Goal: Transaction & Acquisition: Purchase product/service

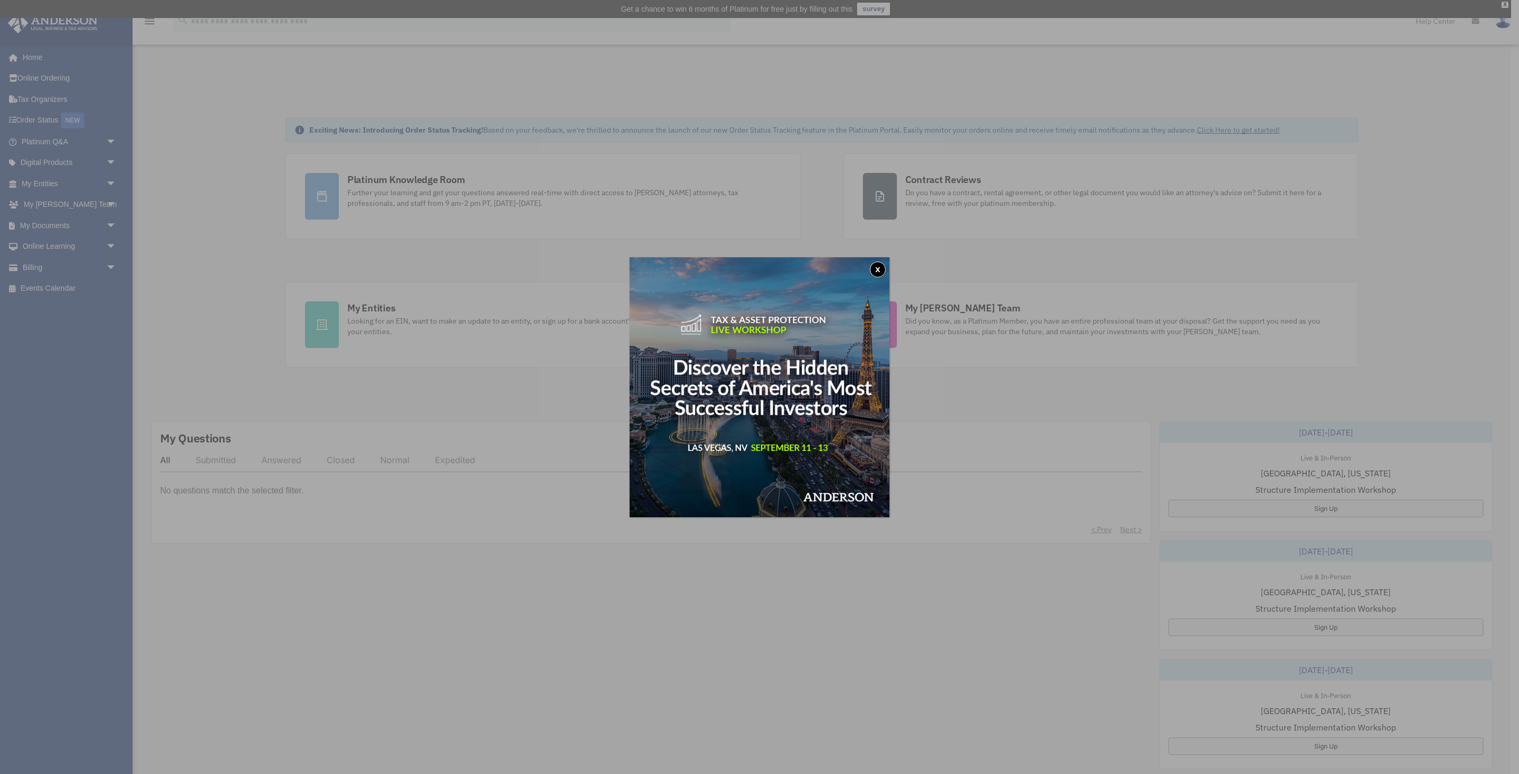
click at [883, 270] on button "x" at bounding box center [878, 269] width 16 height 16
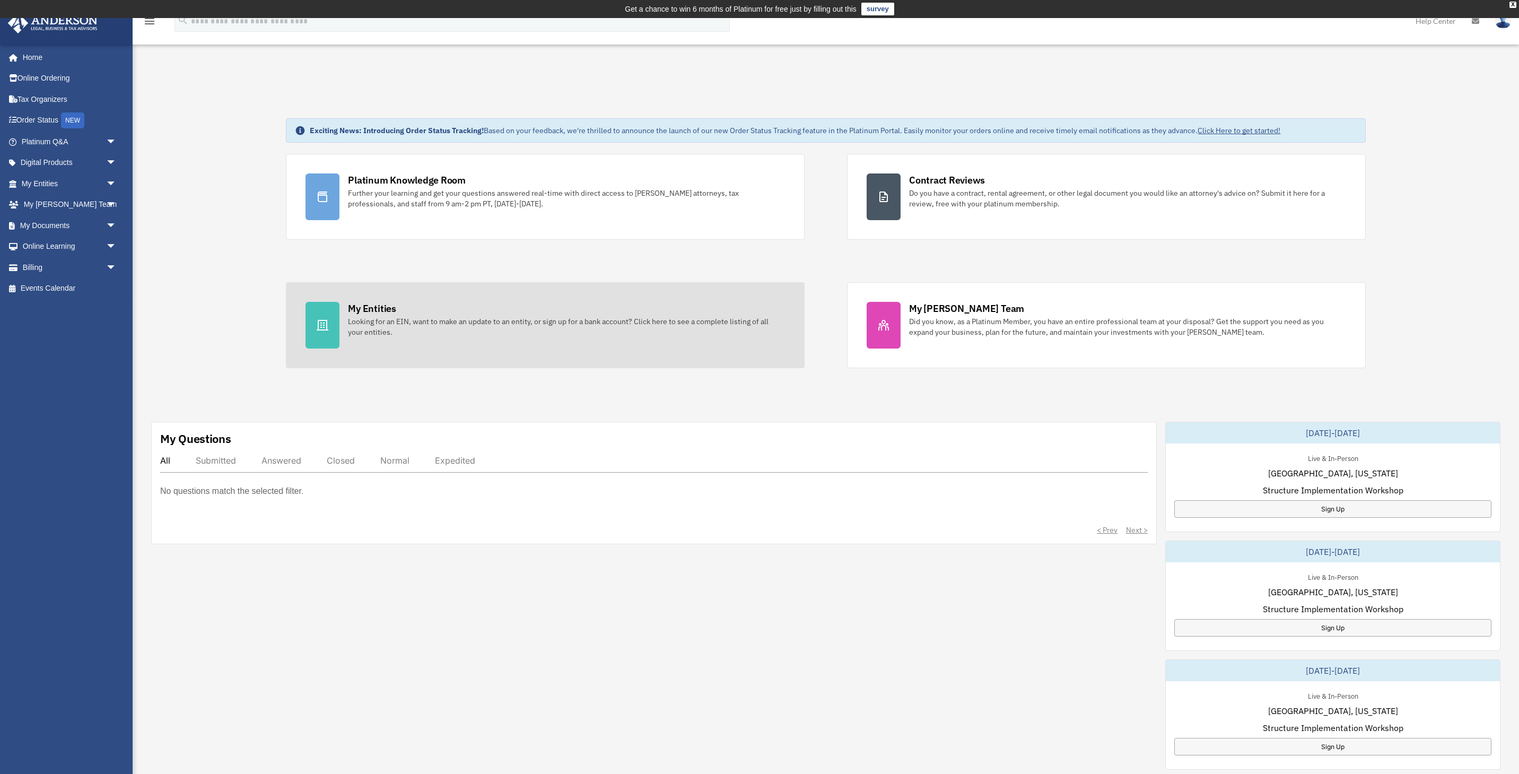
click at [725, 313] on div "My Entities Looking for an EIN, want to make an update to an entity, or sign up…" at bounding box center [566, 320] width 437 height 36
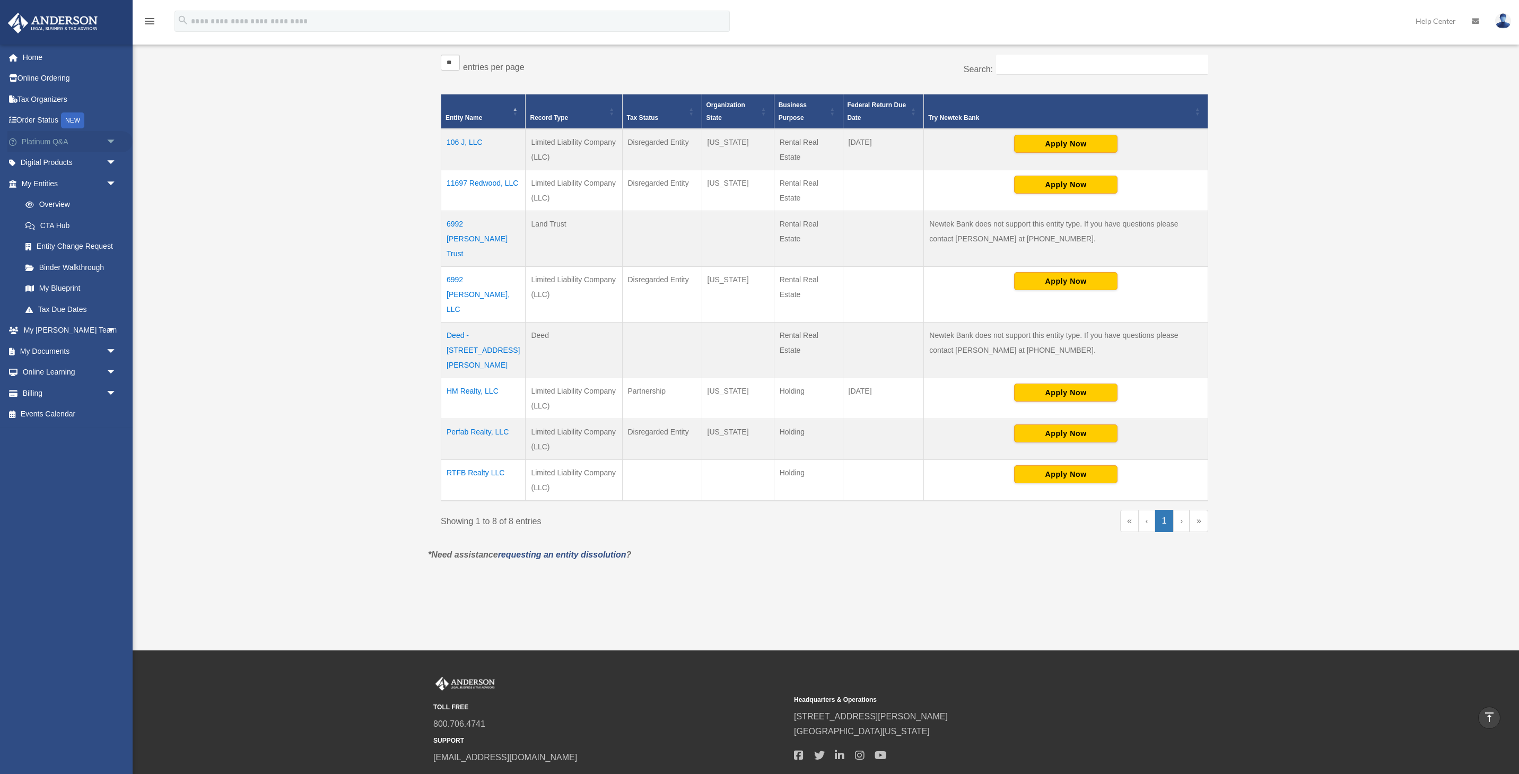
scroll to position [226, 0]
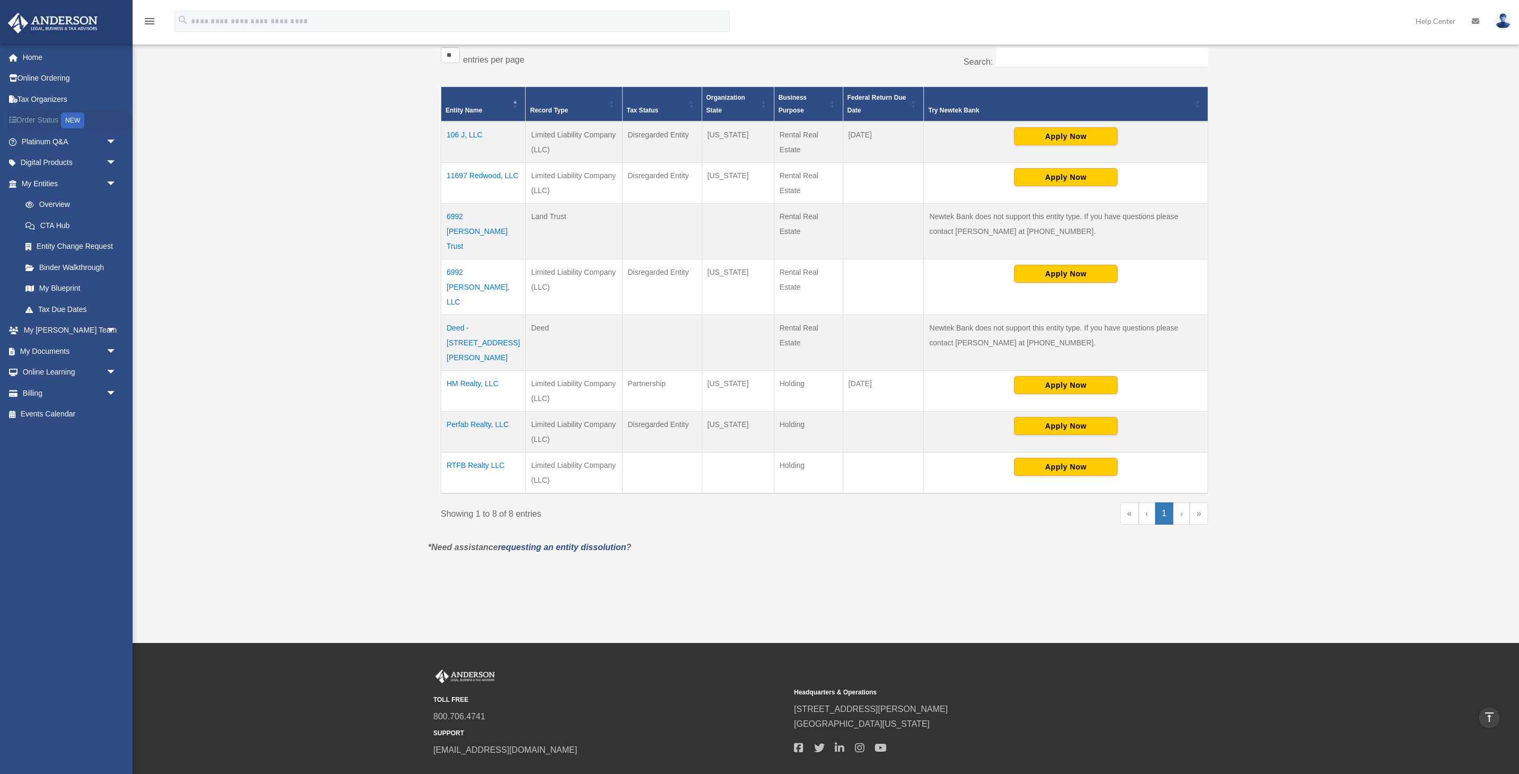
click at [47, 124] on link "Order Status NEW" at bounding box center [69, 121] width 125 height 22
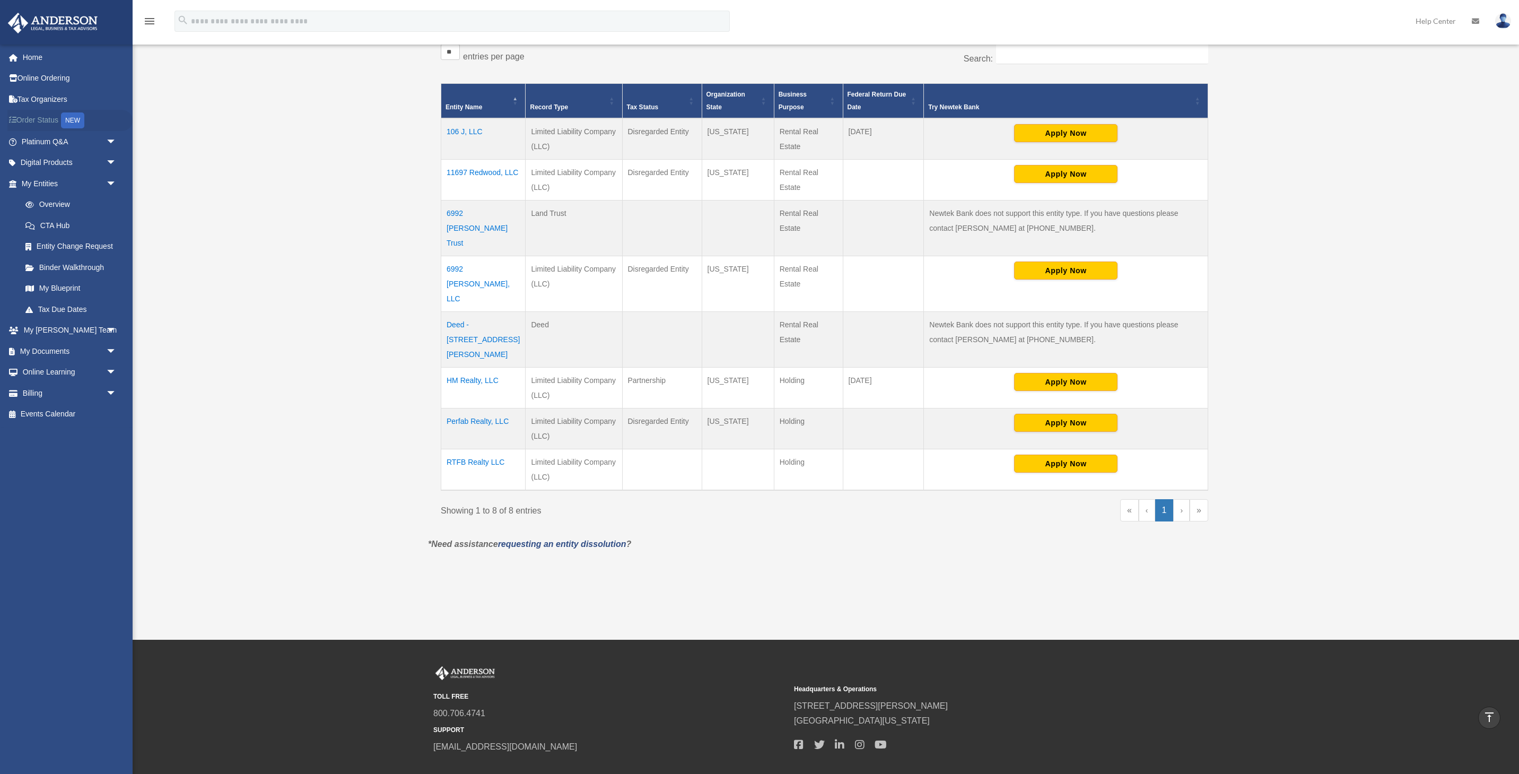
scroll to position [227, 0]
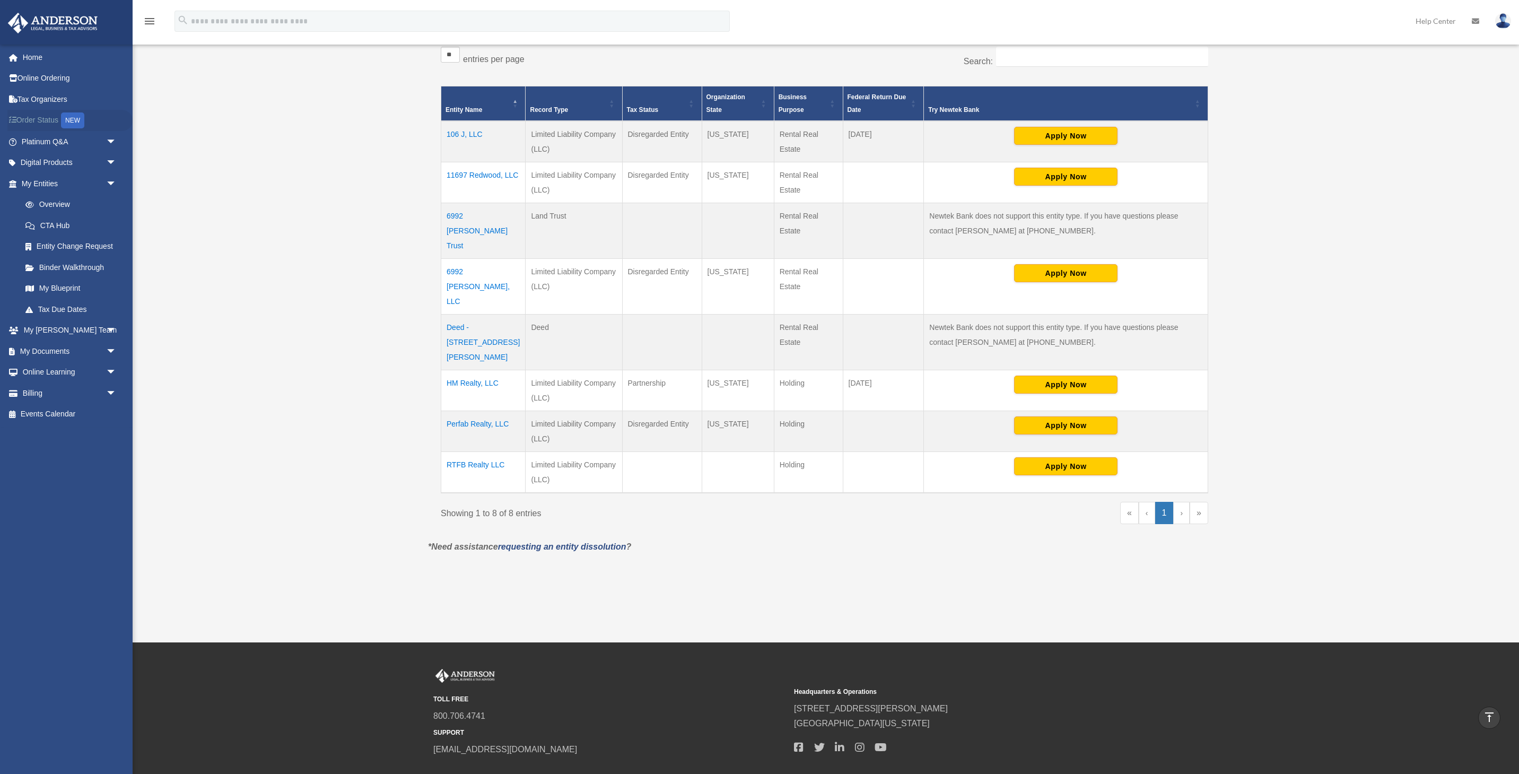
click at [74, 119] on div "NEW" at bounding box center [72, 120] width 23 height 16
click at [48, 118] on link "Order Status NEW" at bounding box center [69, 121] width 125 height 22
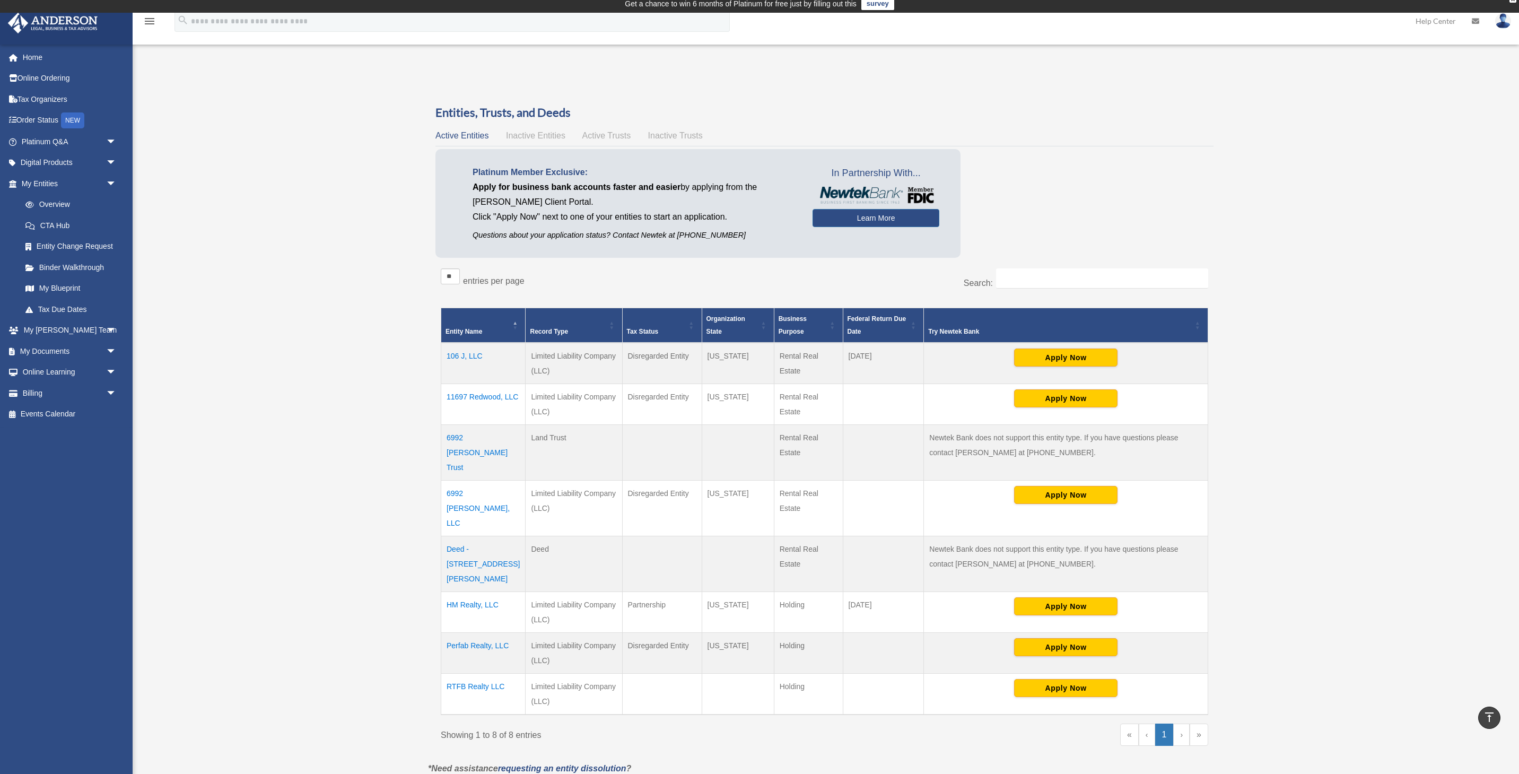
scroll to position [0, 0]
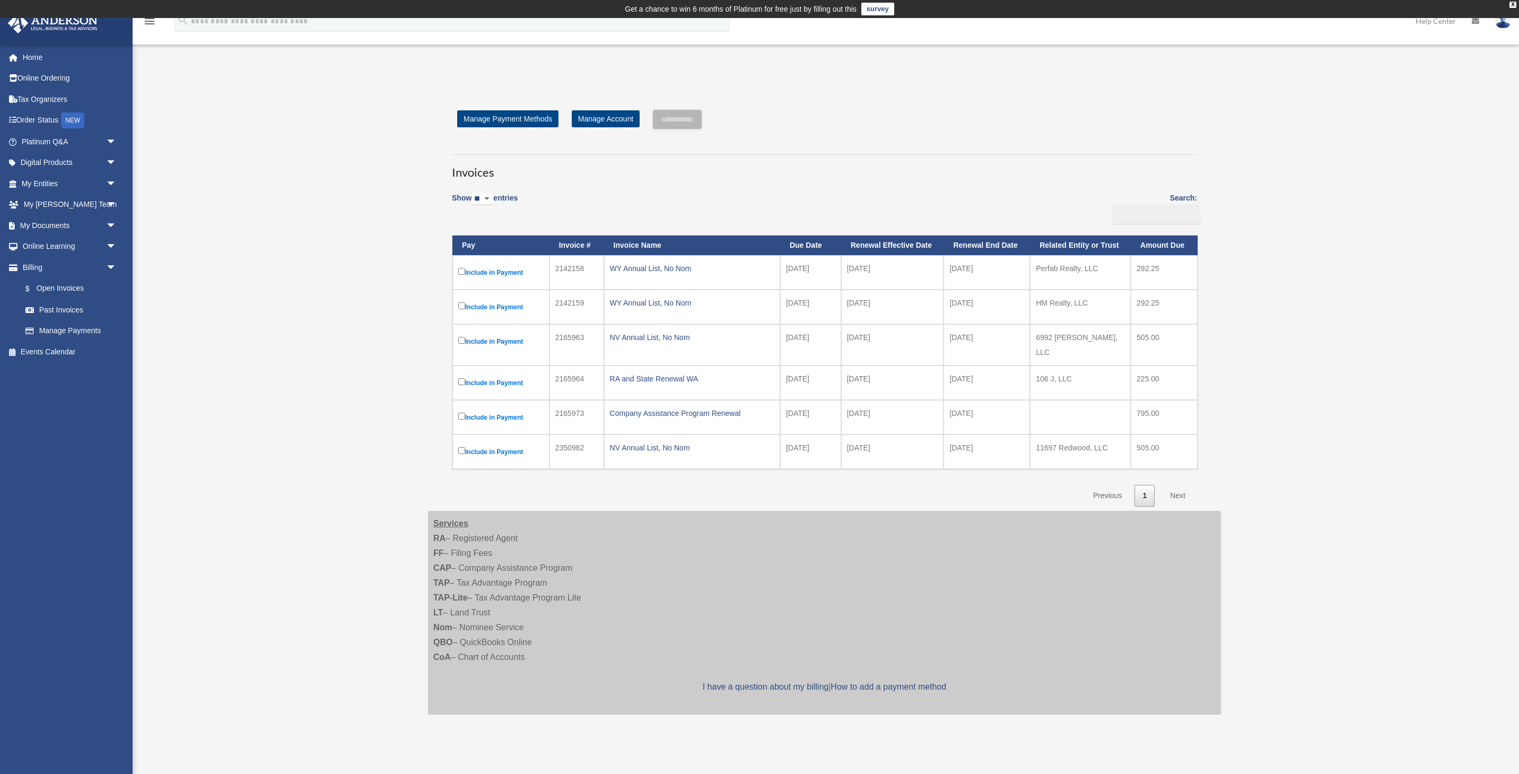
click at [513, 345] on label "Include in Payment" at bounding box center [500, 341] width 85 height 13
click at [701, 123] on input "**********" at bounding box center [677, 119] width 49 height 19
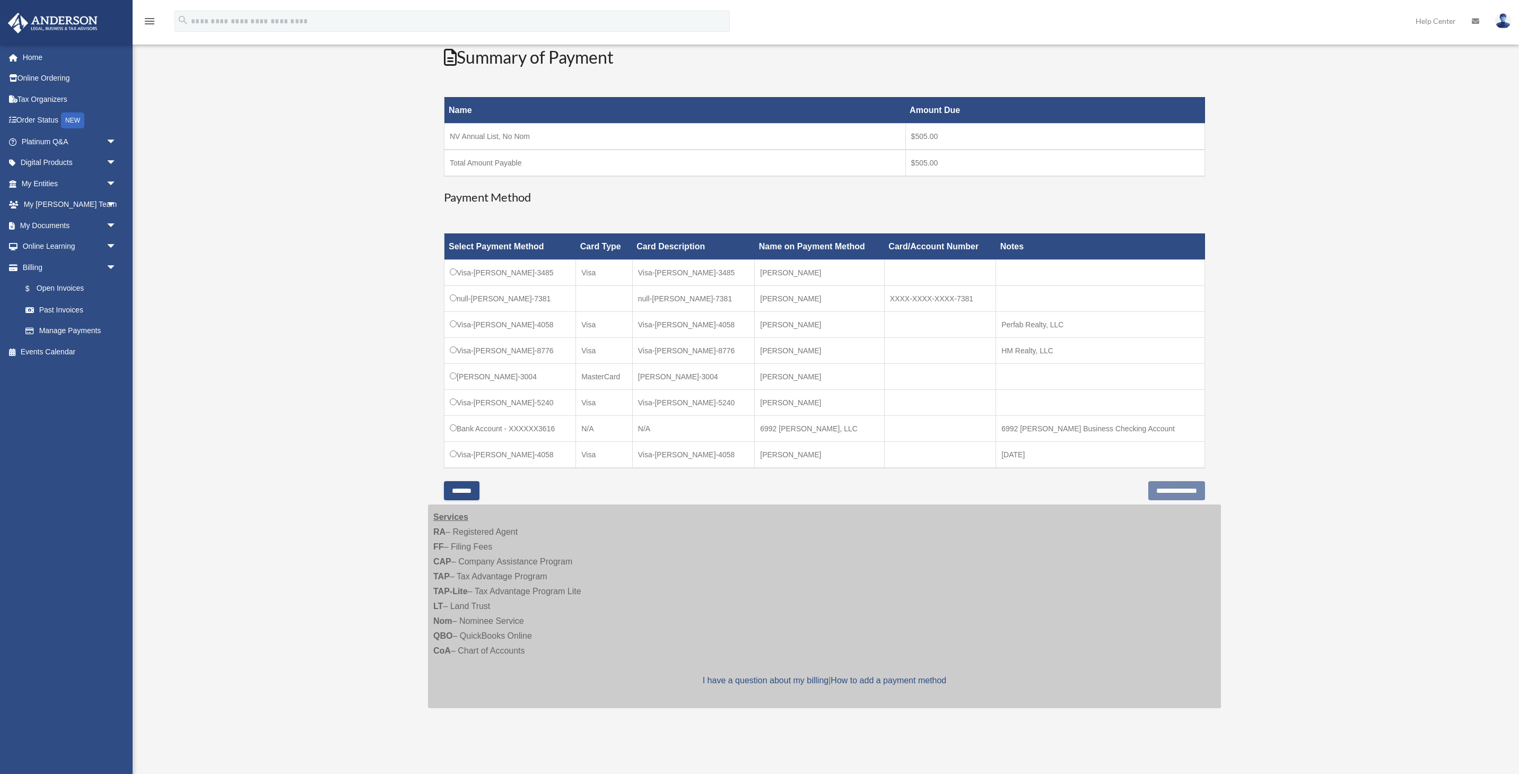
scroll to position [172, 0]
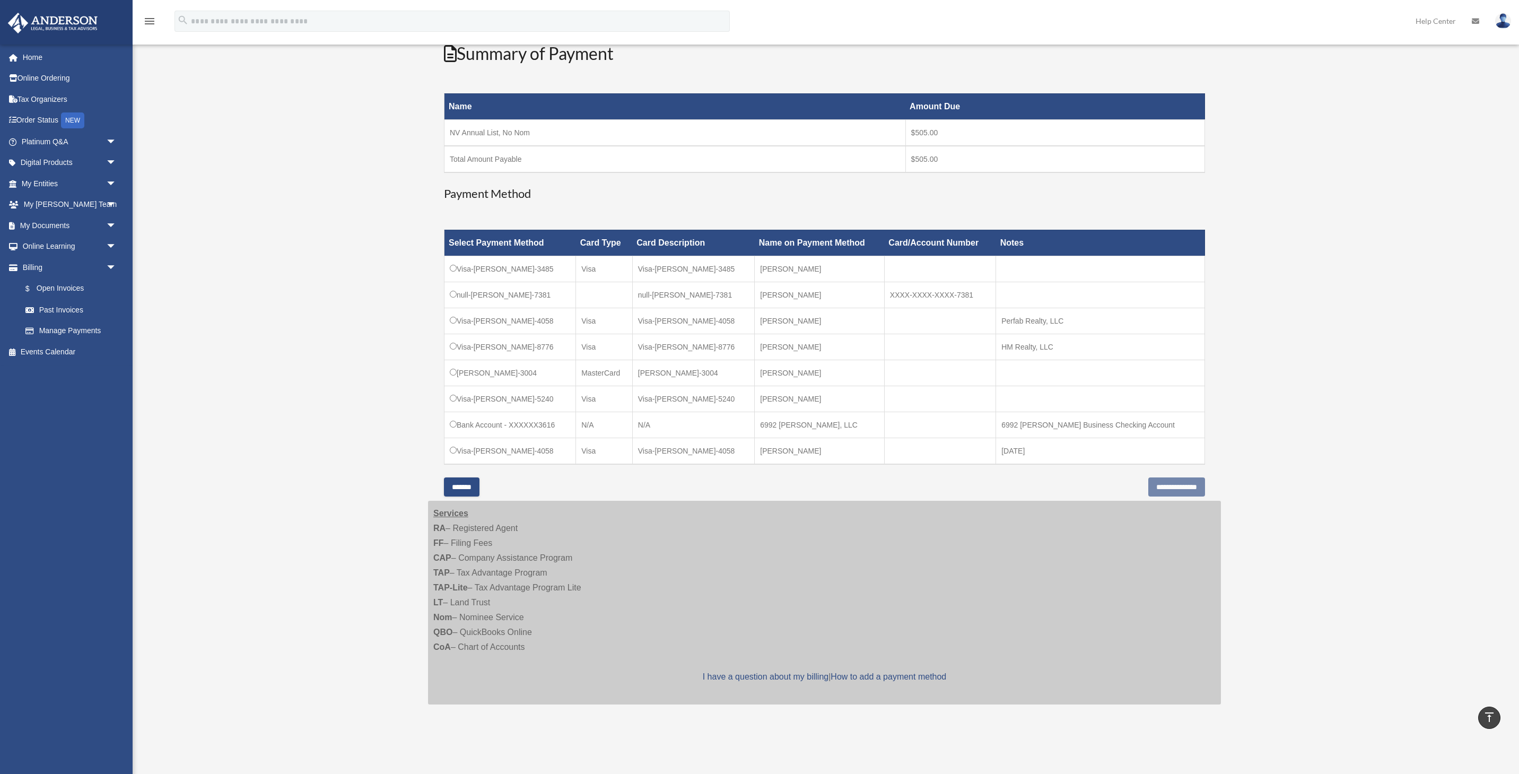
click at [861, 352] on td "[PERSON_NAME]" at bounding box center [819, 347] width 130 height 26
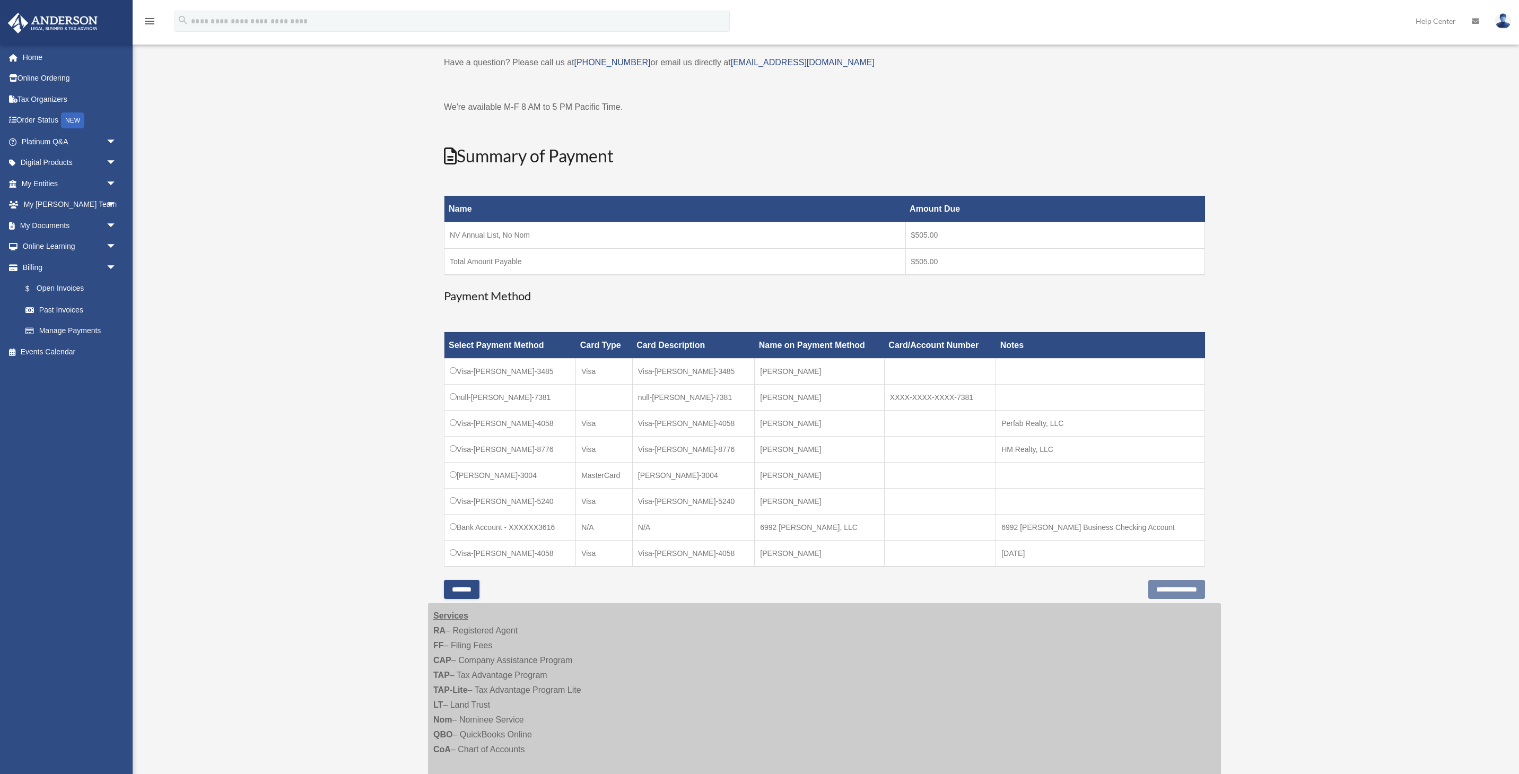
scroll to position [71, 0]
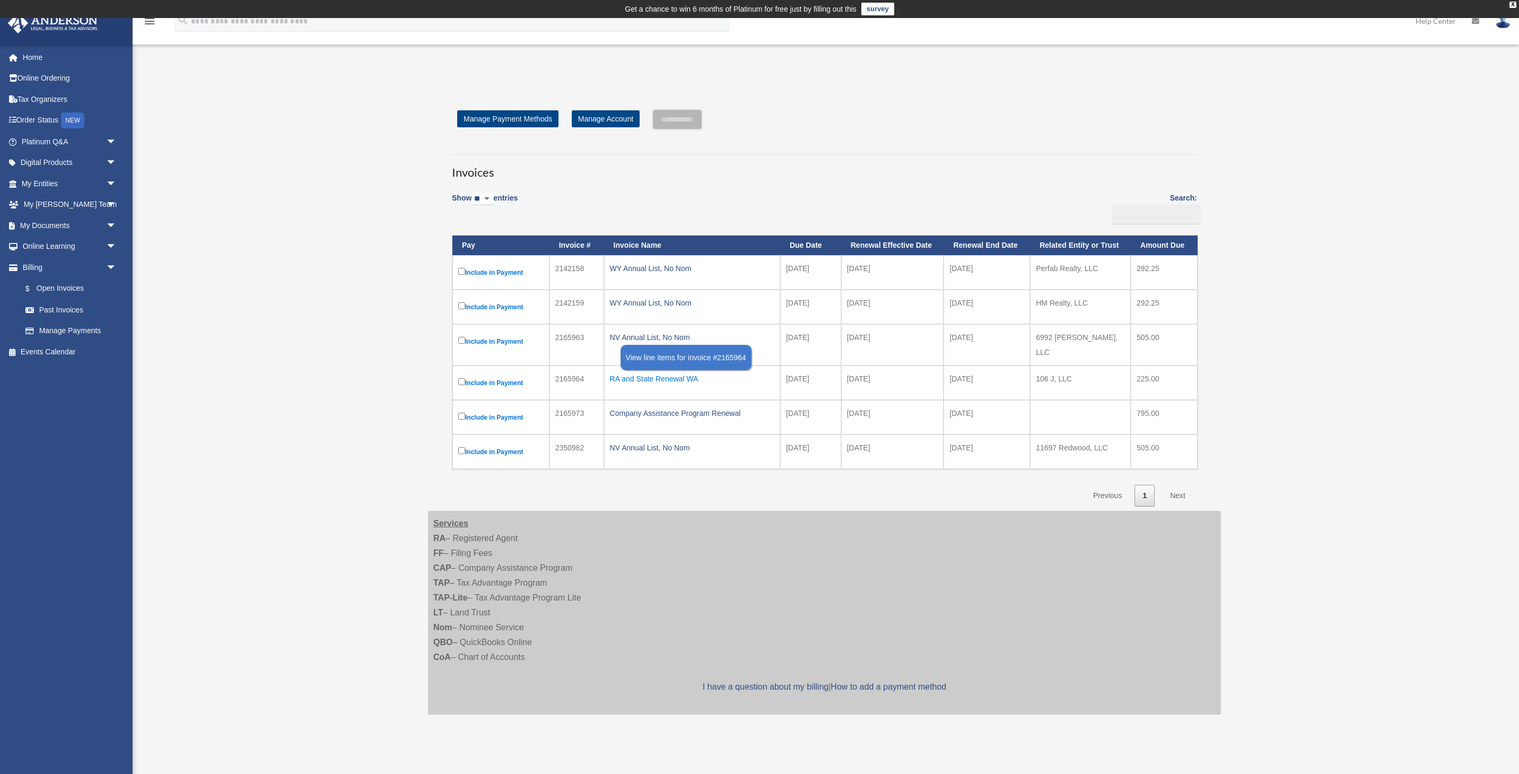
click at [638, 375] on div "RA and State Renewal WA" at bounding box center [692, 378] width 164 height 15
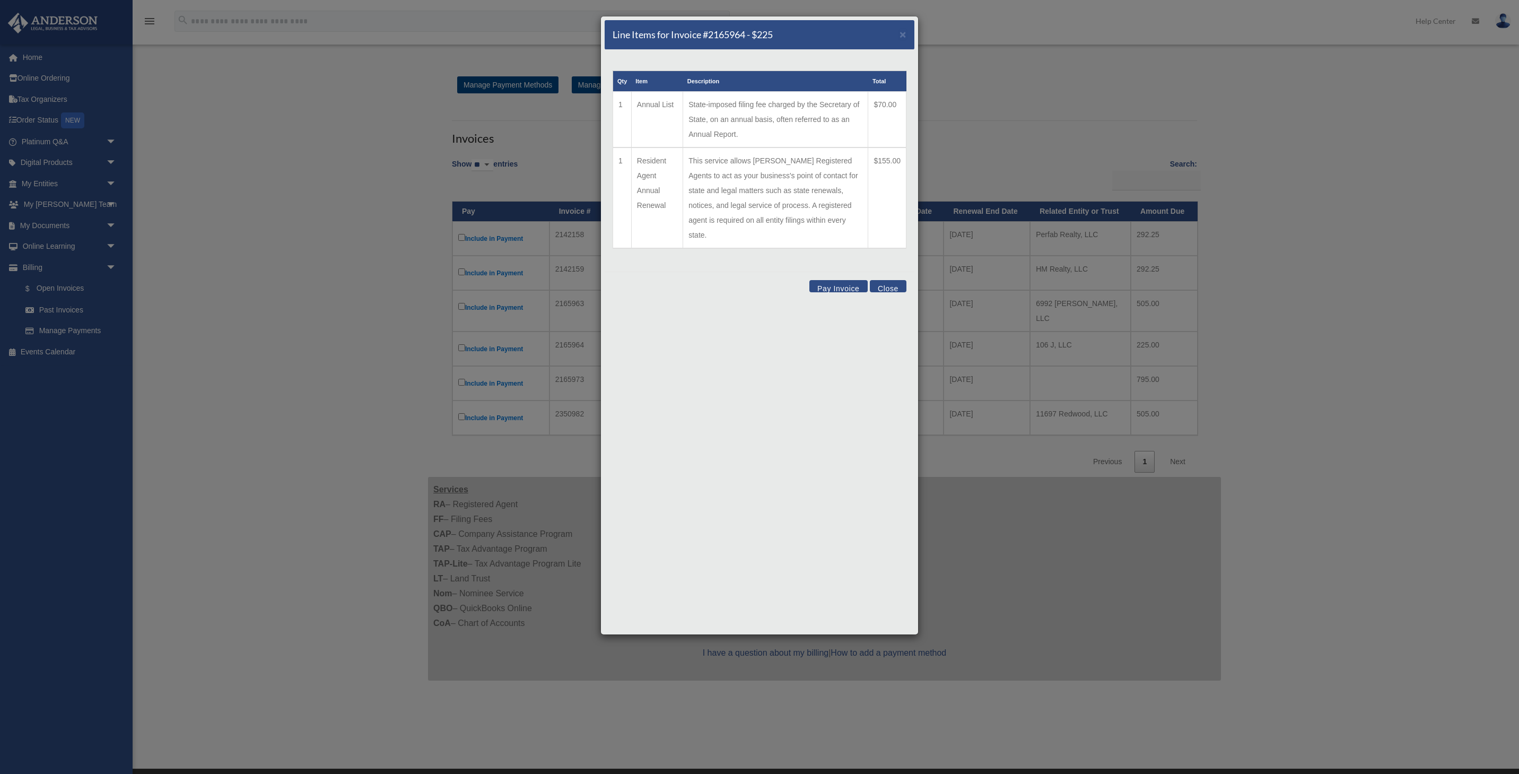
scroll to position [43, 0]
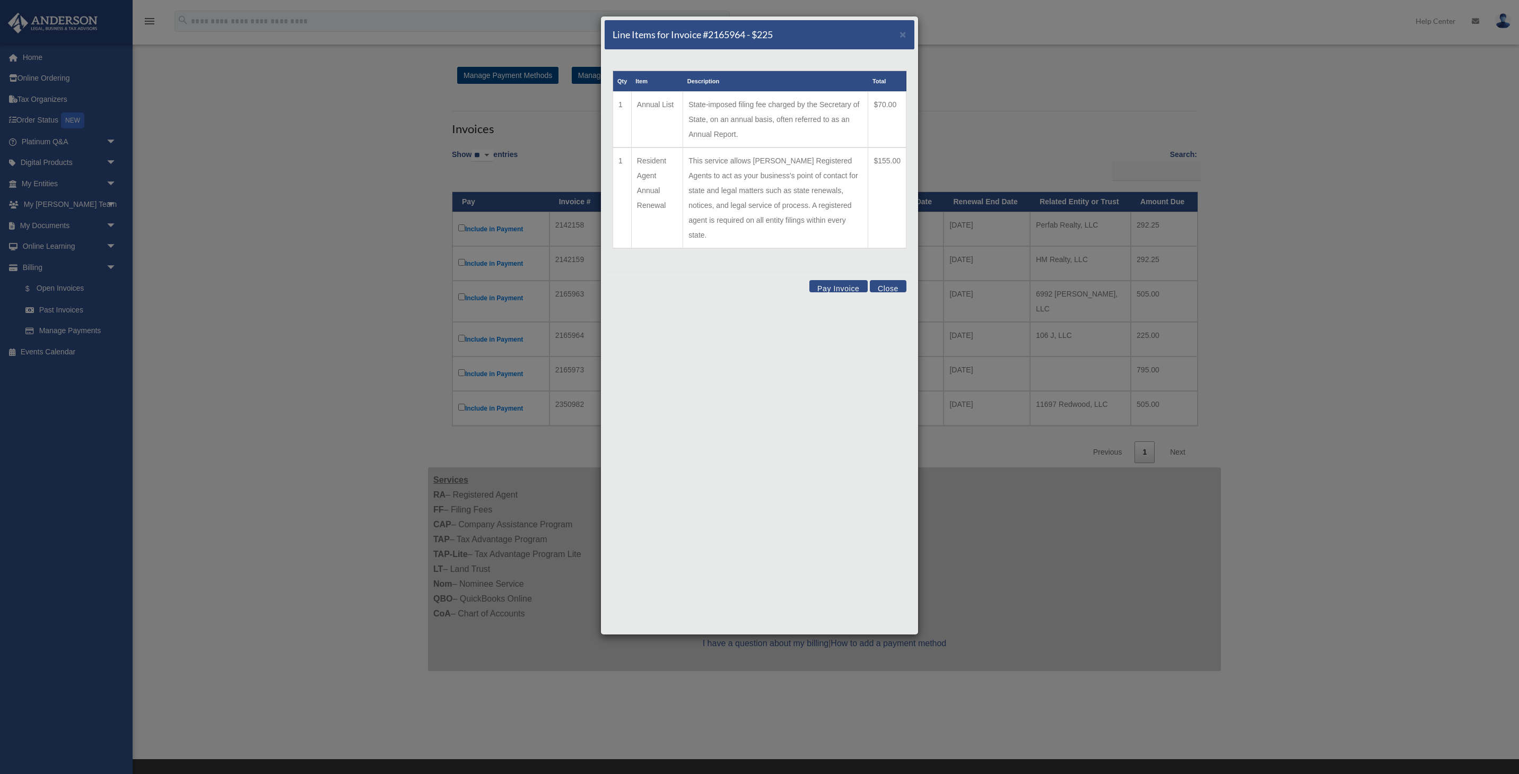
click at [847, 280] on button "Pay Invoice" at bounding box center [838, 286] width 58 height 12
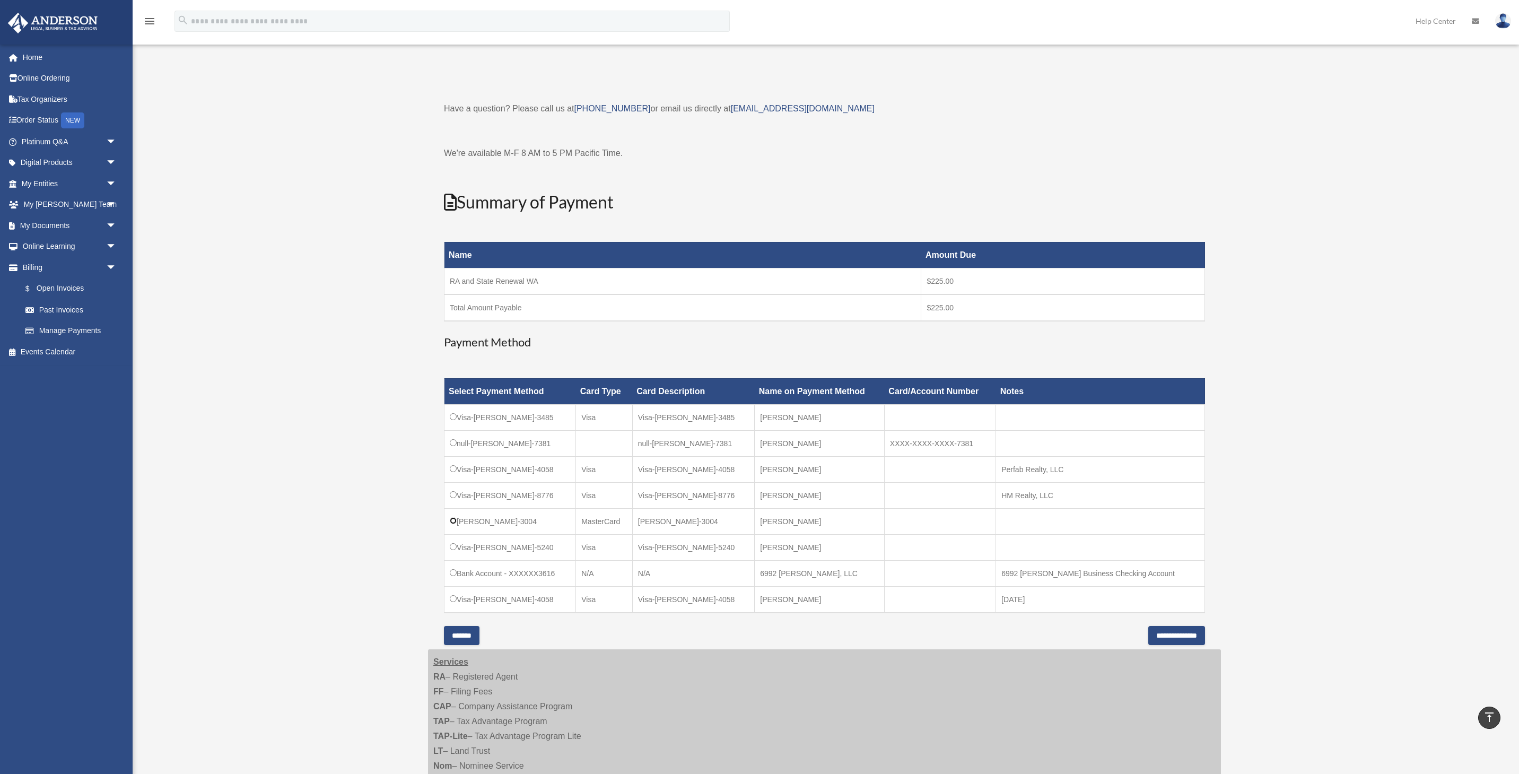
scroll to position [0, 0]
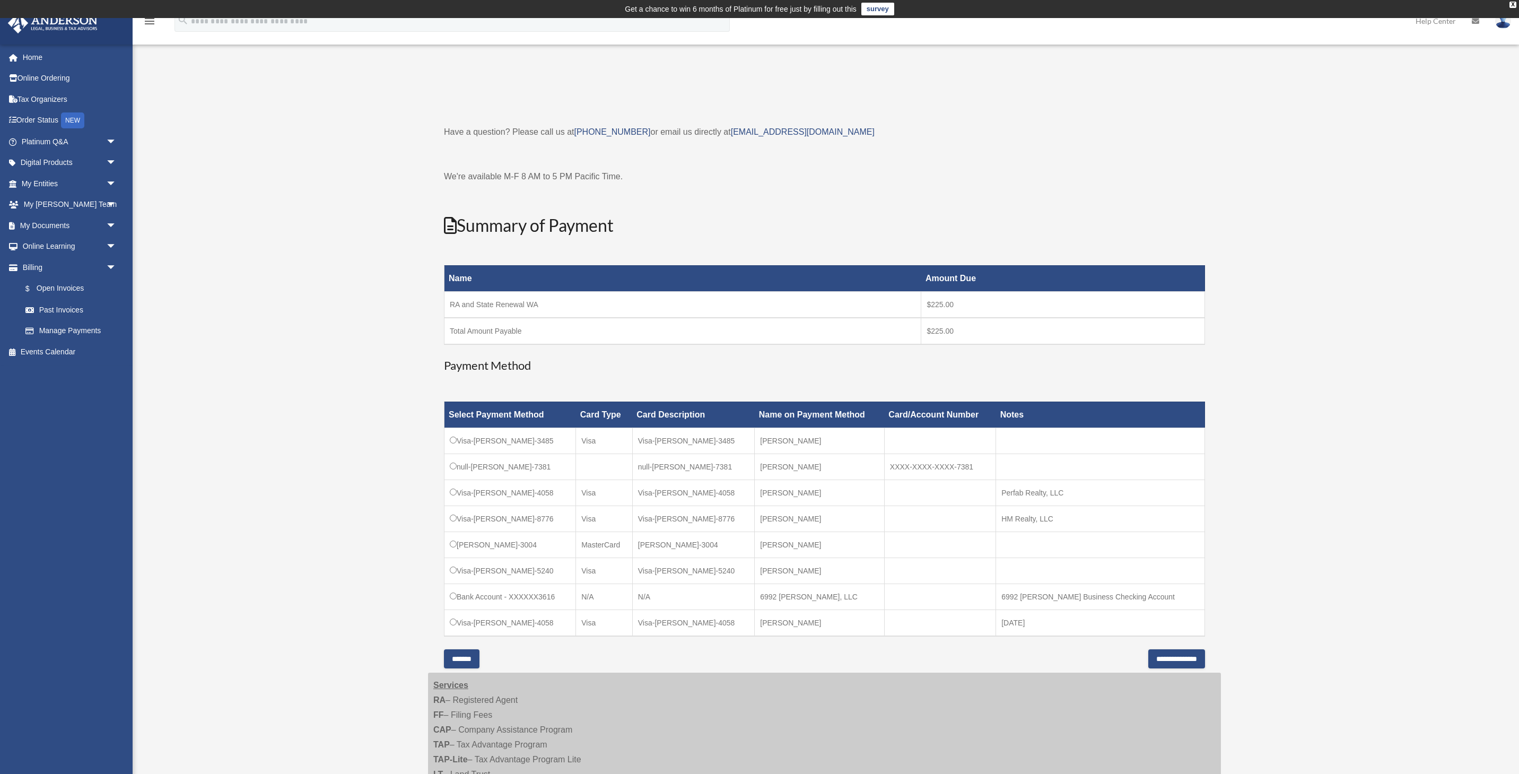
click at [474, 665] on input "*******" at bounding box center [462, 658] width 36 height 19
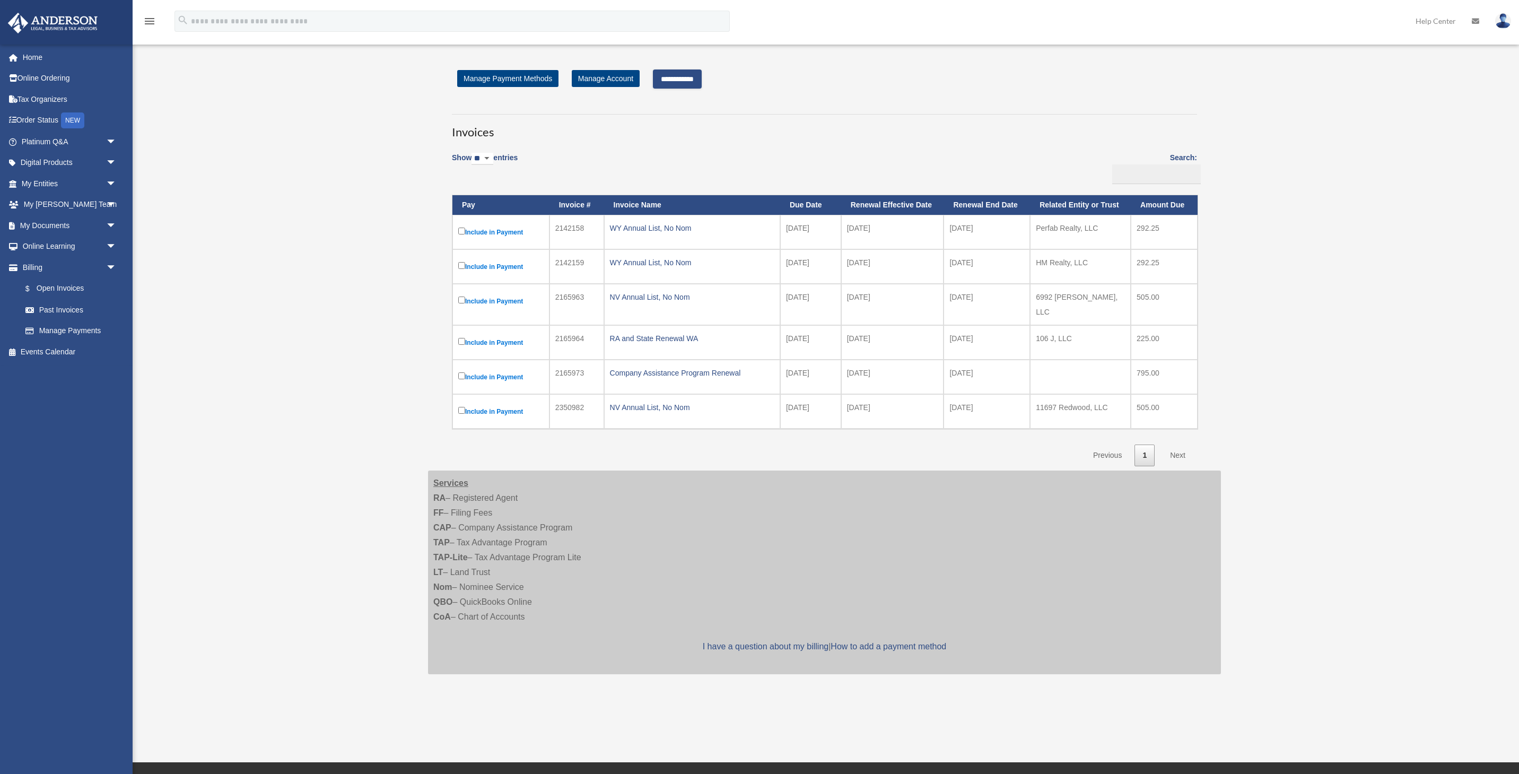
scroll to position [41, 0]
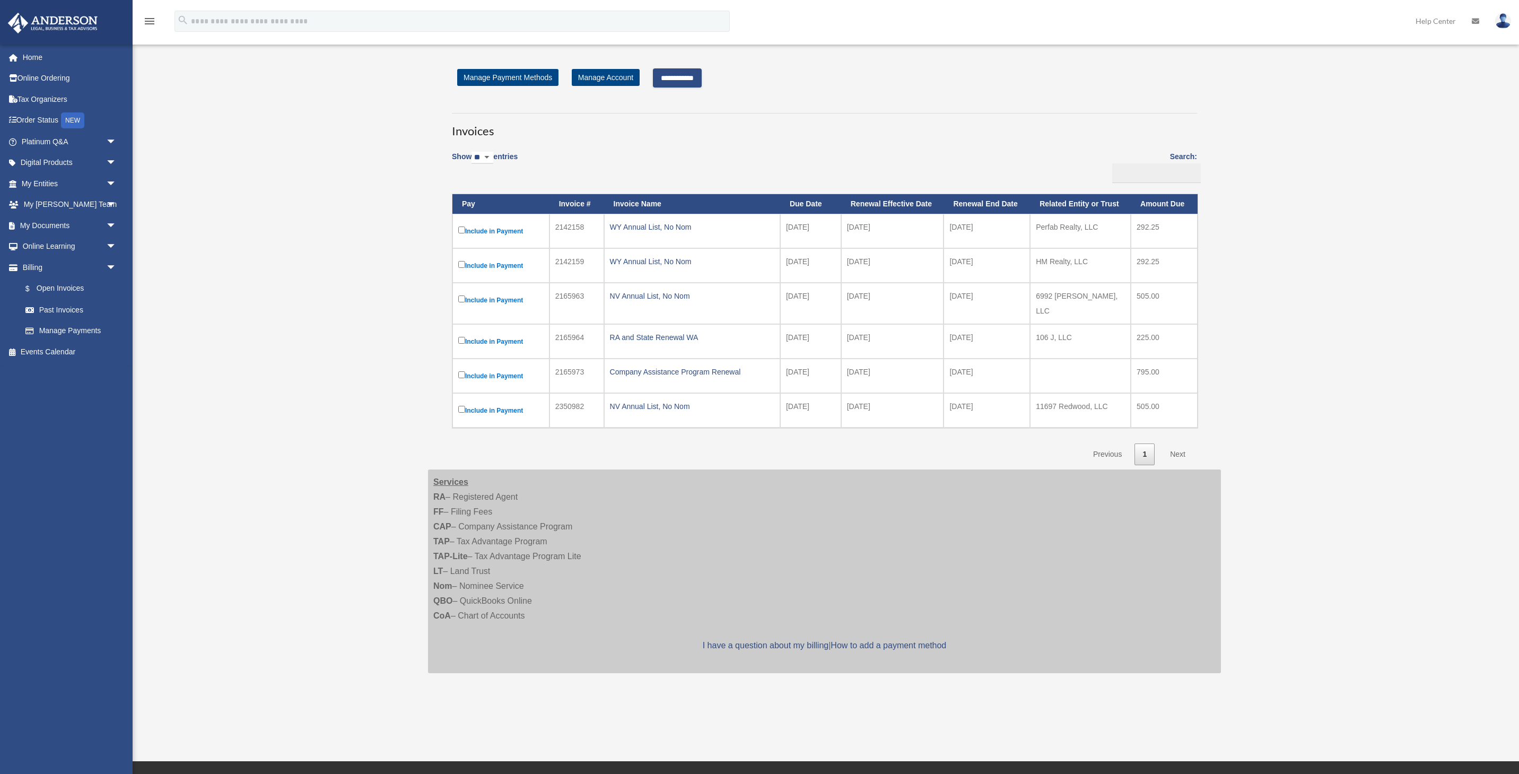
click at [521, 337] on label "Include in Payment" at bounding box center [500, 341] width 85 height 13
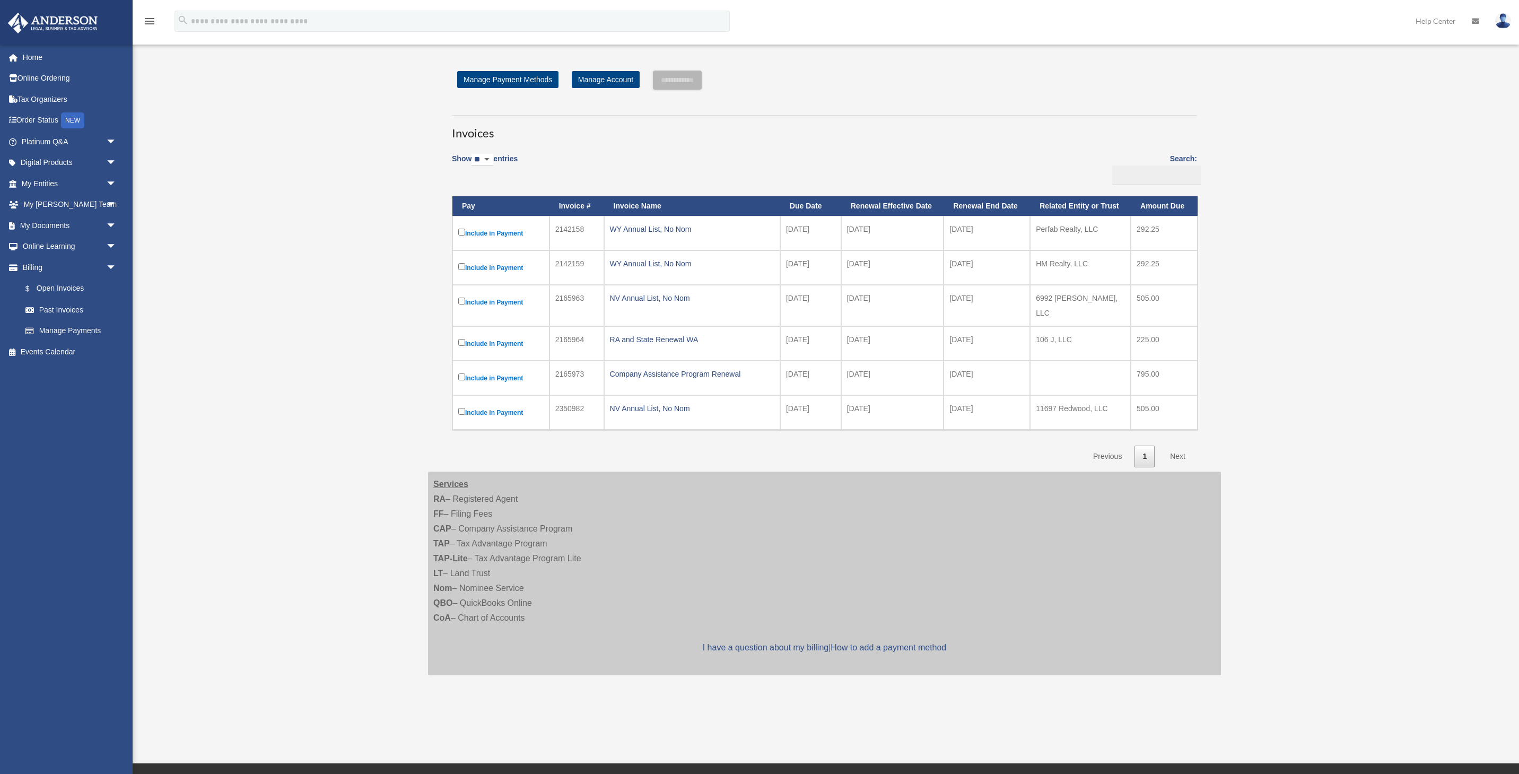
click at [509, 337] on label "Include in Payment" at bounding box center [500, 343] width 85 height 13
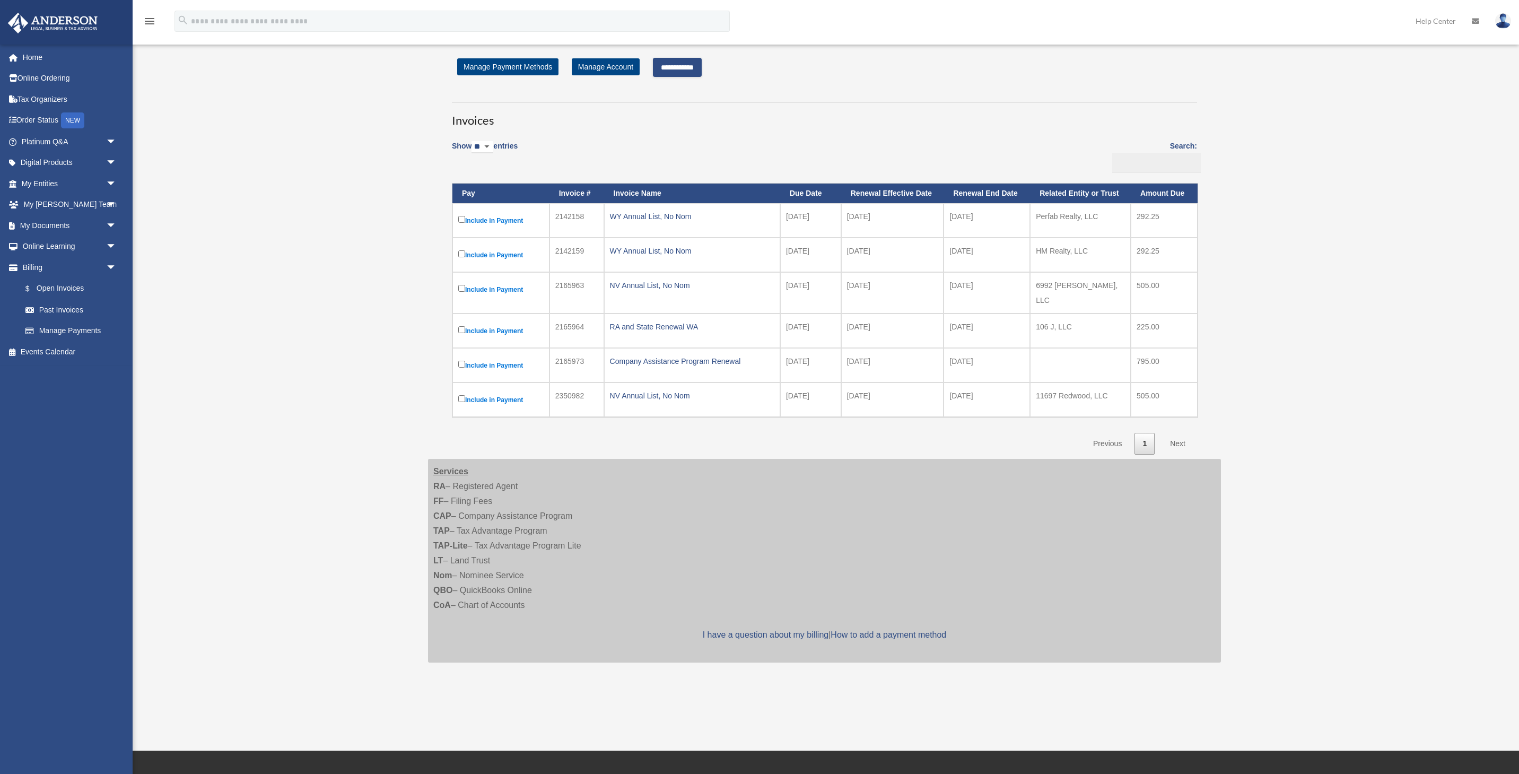
click at [681, 73] on input "**********" at bounding box center [677, 67] width 49 height 19
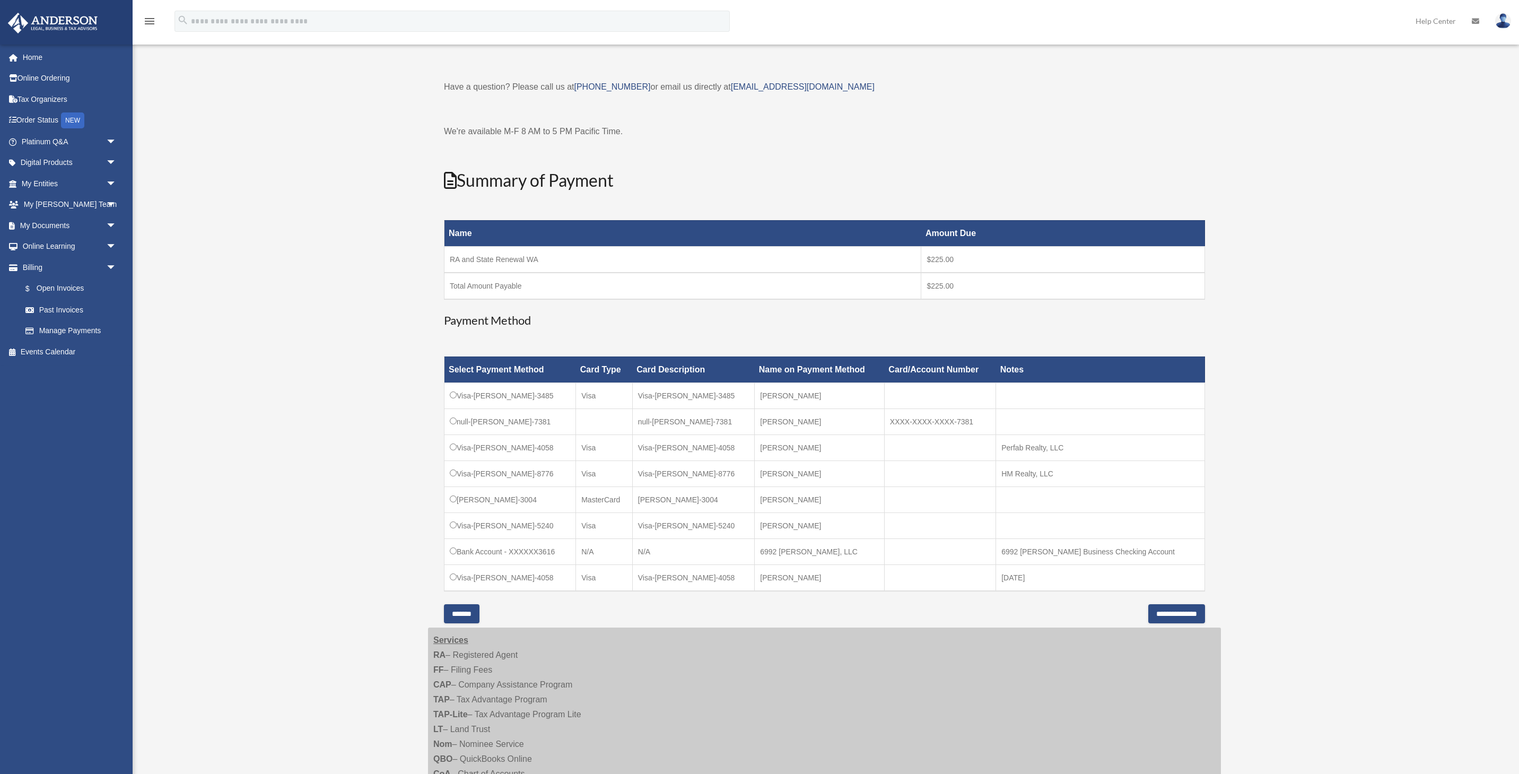
scroll to position [47, 0]
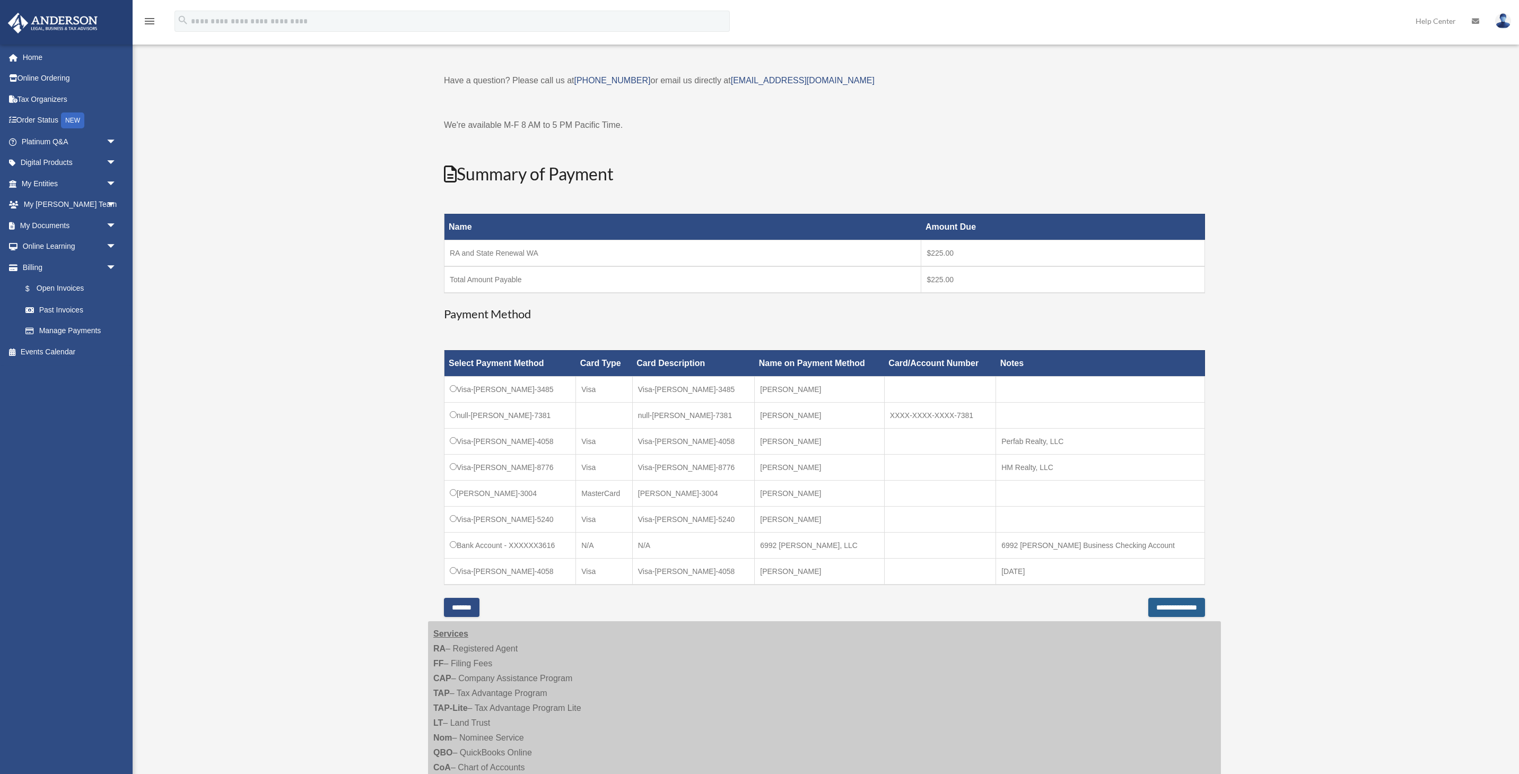
click at [1148, 612] on input "**********" at bounding box center [1176, 607] width 57 height 19
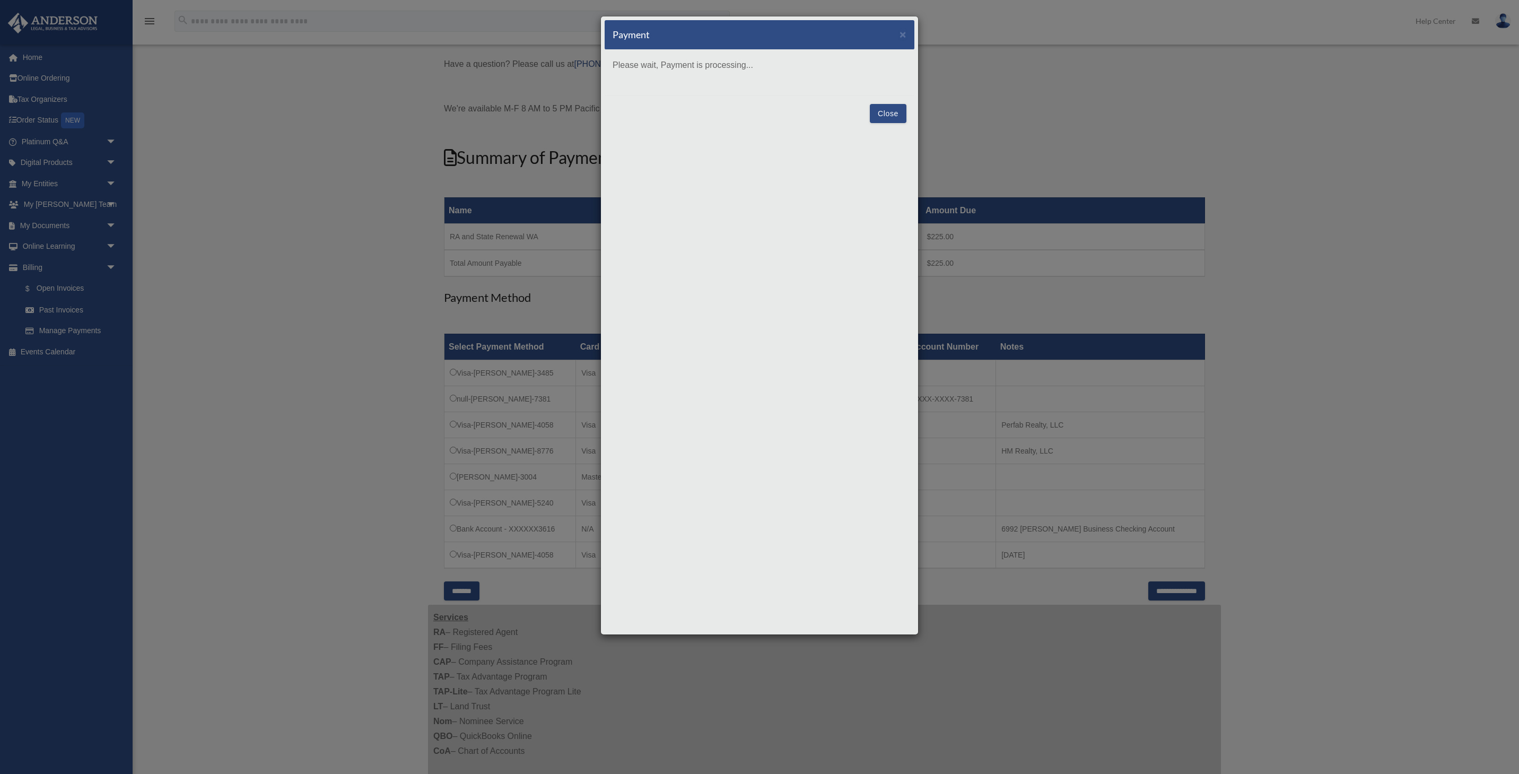
scroll to position [71, 0]
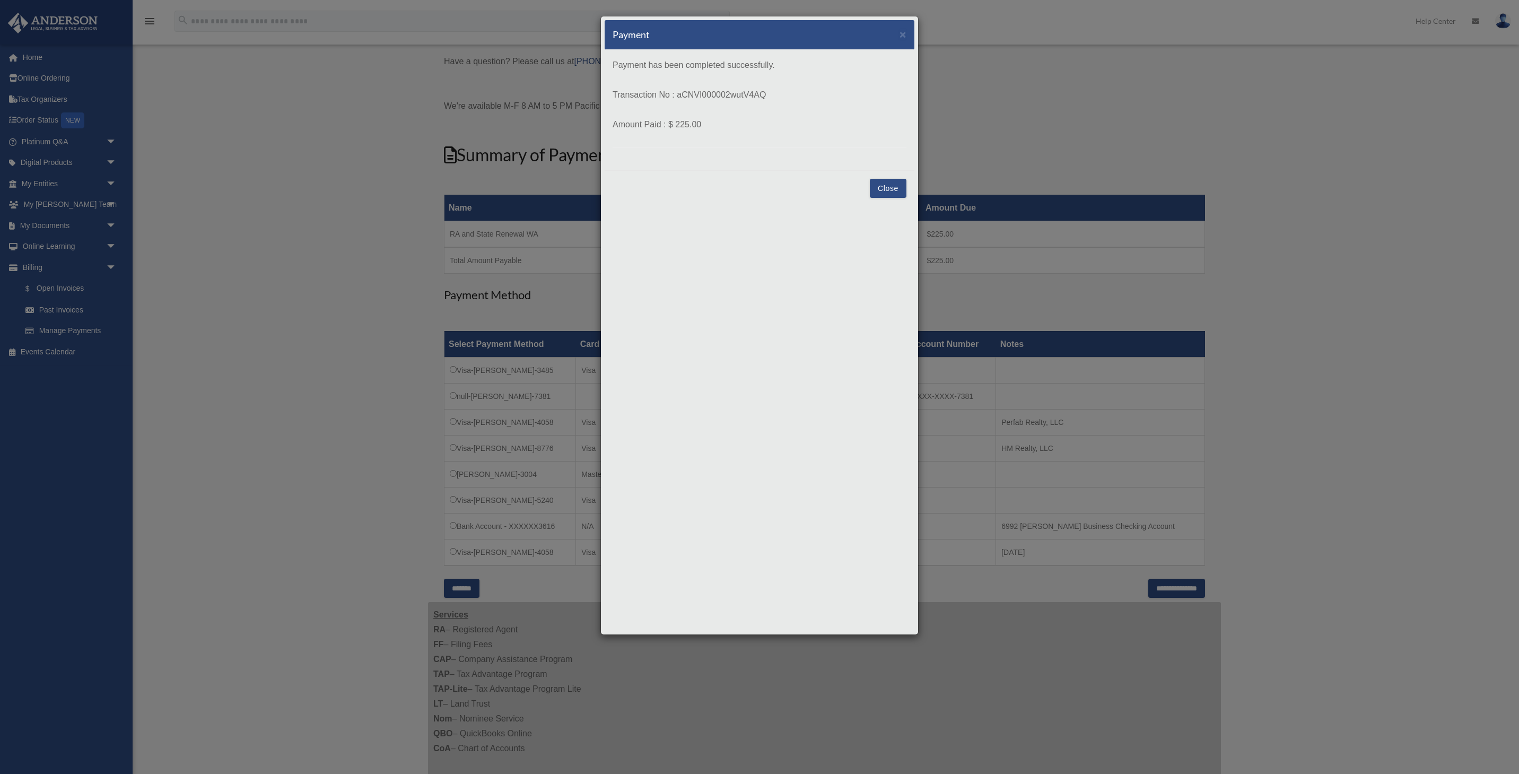
drag, startPoint x: 890, startPoint y: 189, endPoint x: 814, endPoint y: 183, distance: 75.5
click at [823, 207] on div "Payment × Payment has been completed successfully. Transaction No : aCNVI000002…" at bounding box center [759, 325] width 318 height 619
click at [873, 186] on button "Close" at bounding box center [888, 188] width 37 height 19
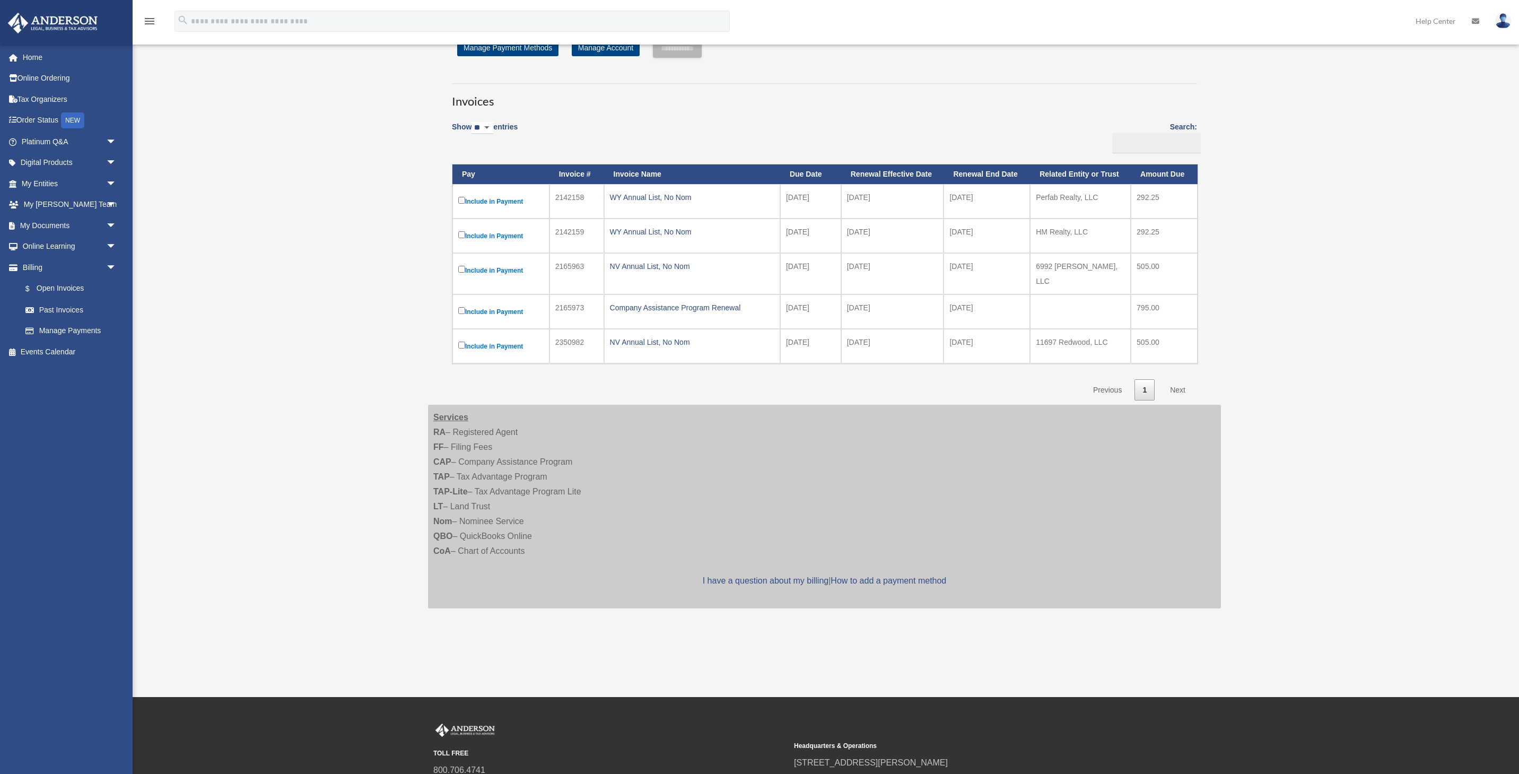
scroll to position [71, 0]
click at [504, 340] on label "Include in Payment" at bounding box center [500, 346] width 85 height 13
click at [701, 49] on input "**********" at bounding box center [677, 48] width 49 height 19
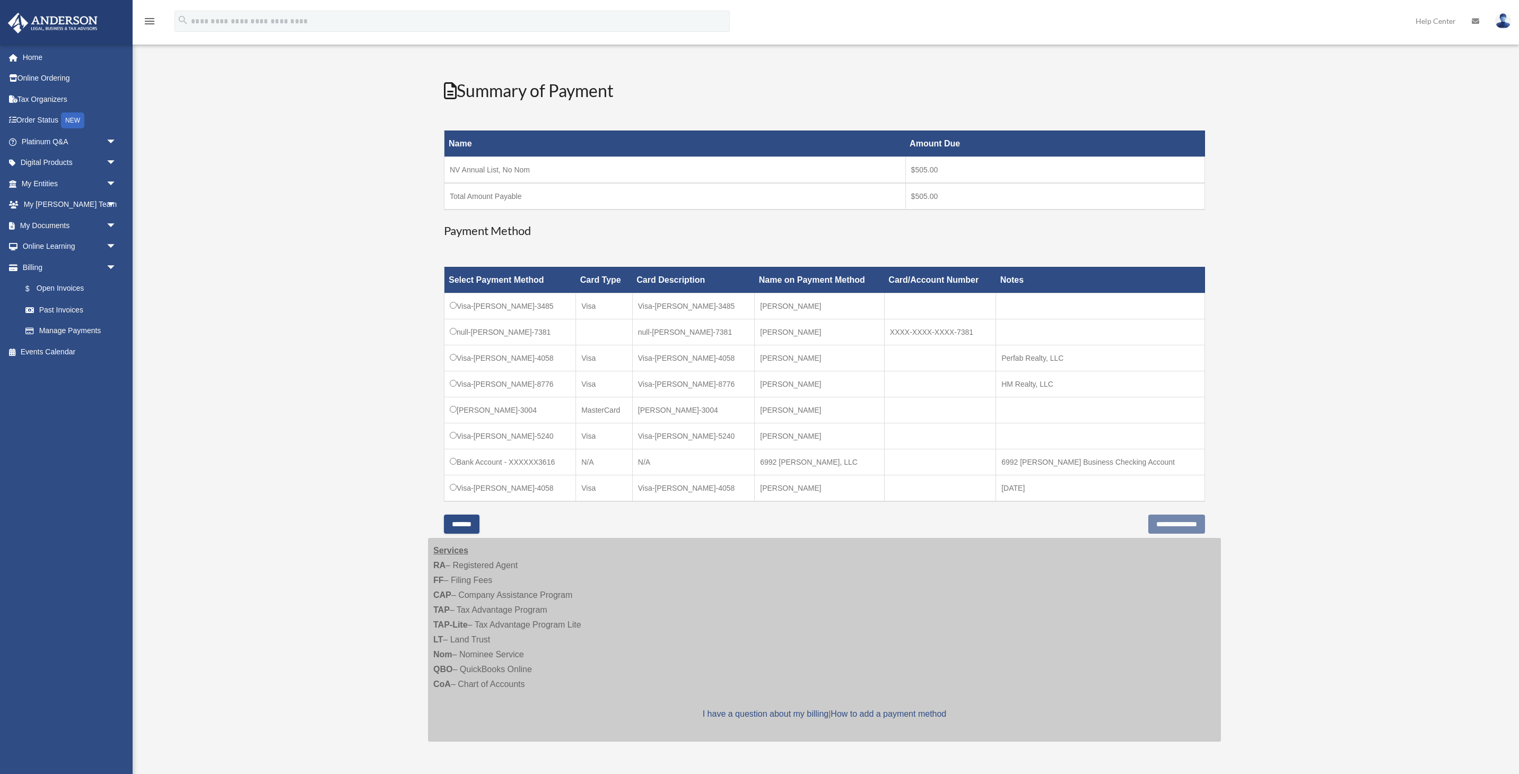
scroll to position [174, 0]
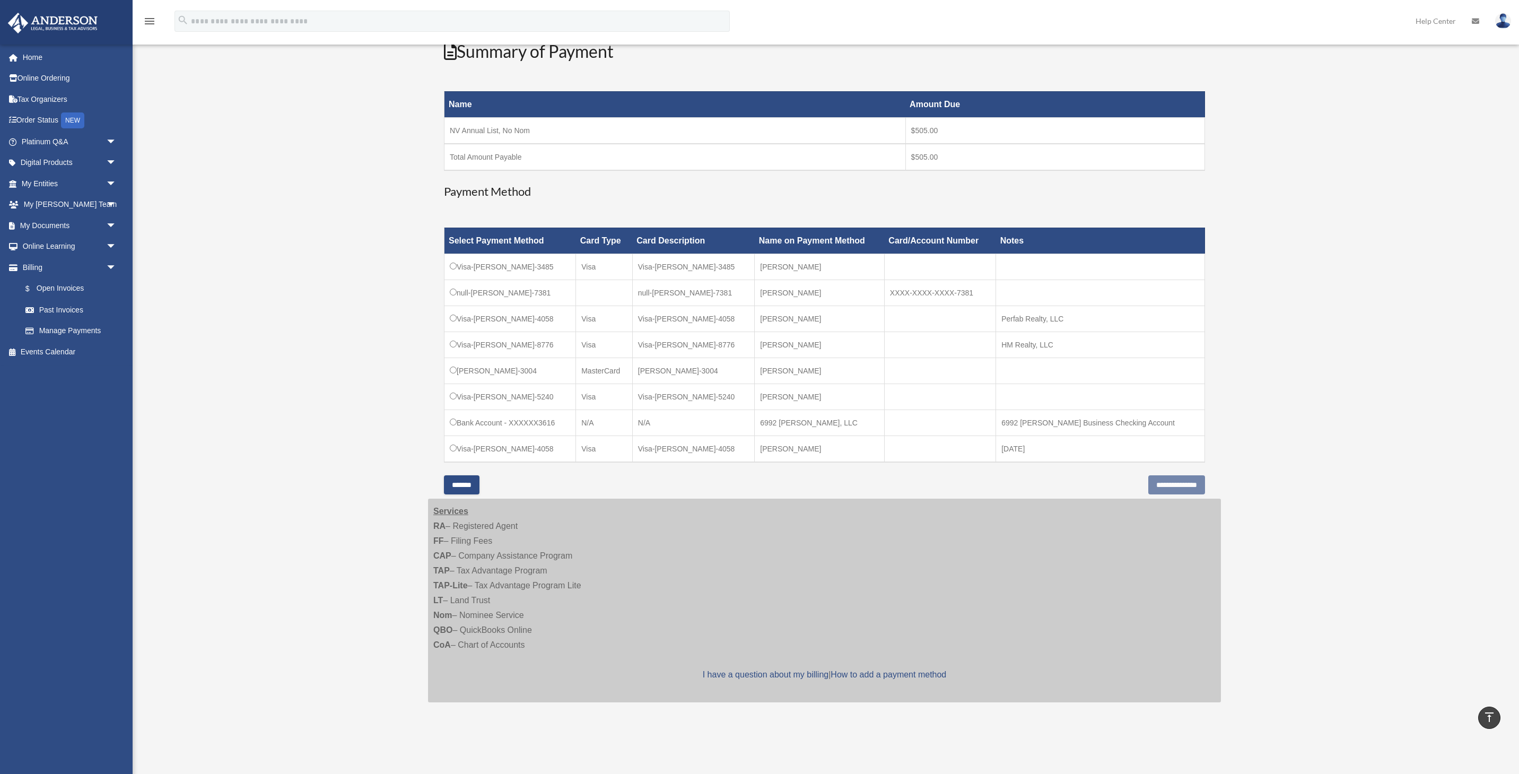
click at [790, 268] on td "[PERSON_NAME]" at bounding box center [819, 266] width 130 height 26
click at [797, 428] on td "6992 Kepler, LLC" at bounding box center [819, 422] width 130 height 26
click at [721, 395] on td "Visa-Henry-Igid-5240" at bounding box center [693, 396] width 122 height 26
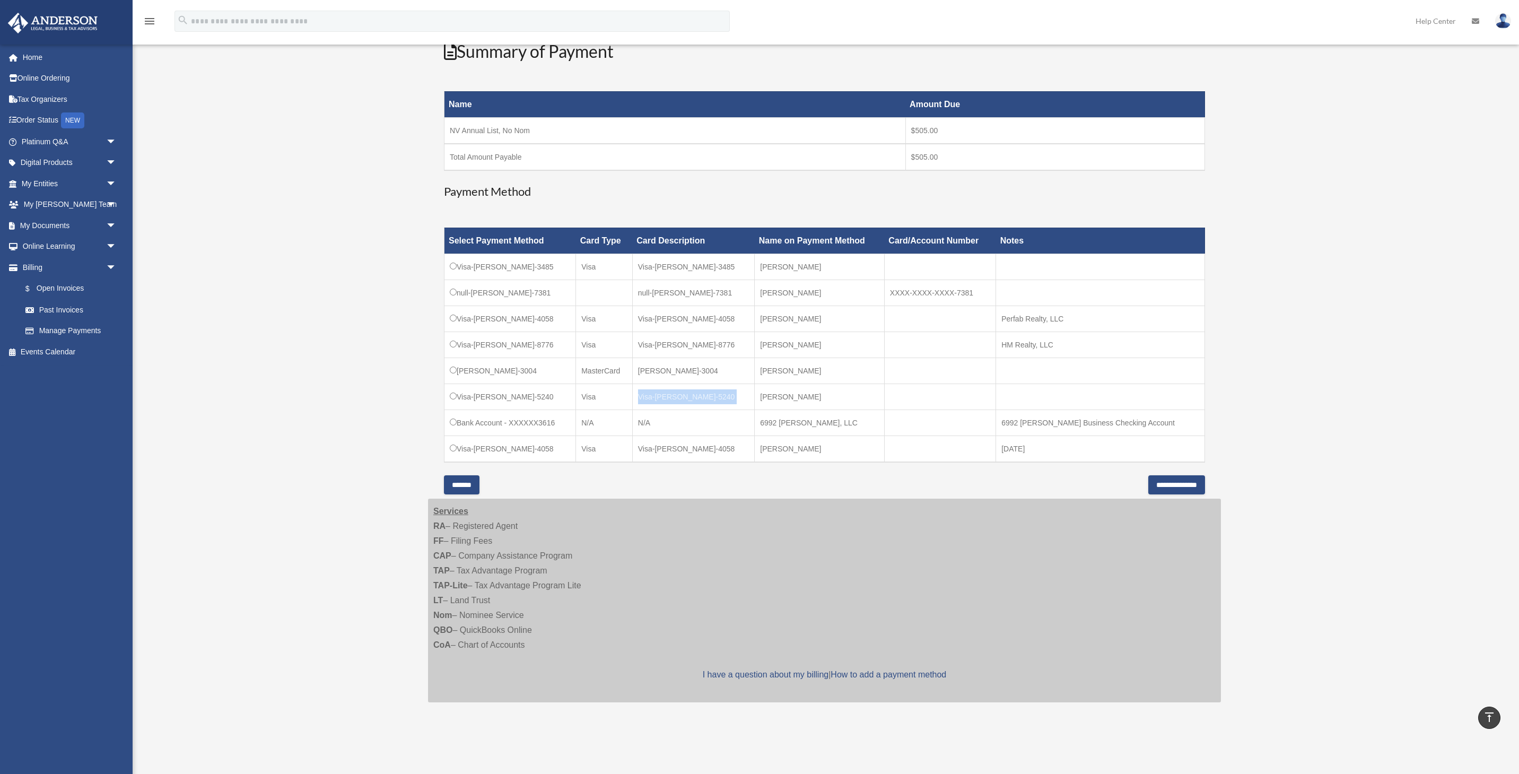
click at [720, 395] on td "Visa-Henry-Igid-5240" at bounding box center [693, 396] width 122 height 26
click at [1058, 397] on td at bounding box center [1100, 396] width 209 height 26
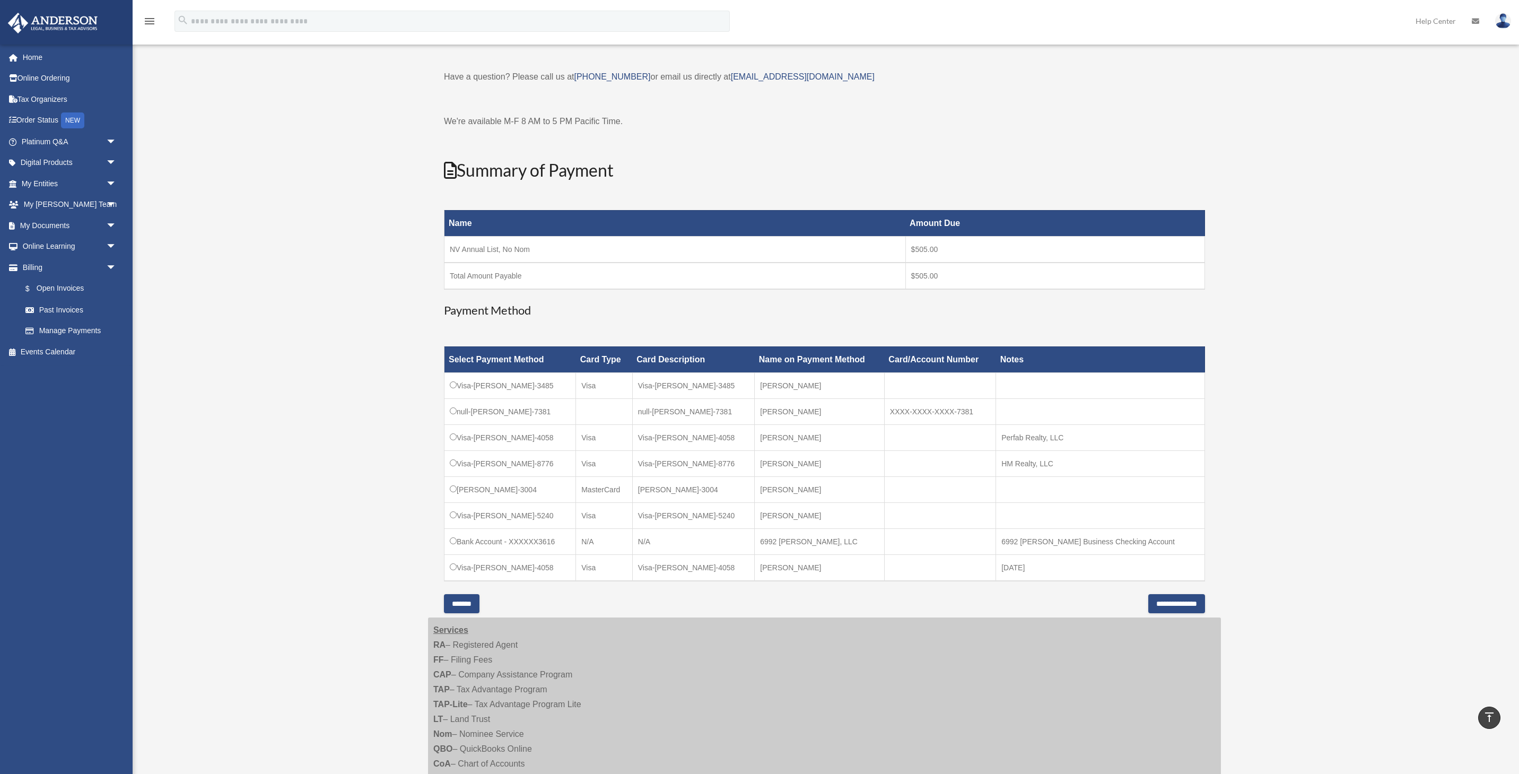
scroll to position [0, 0]
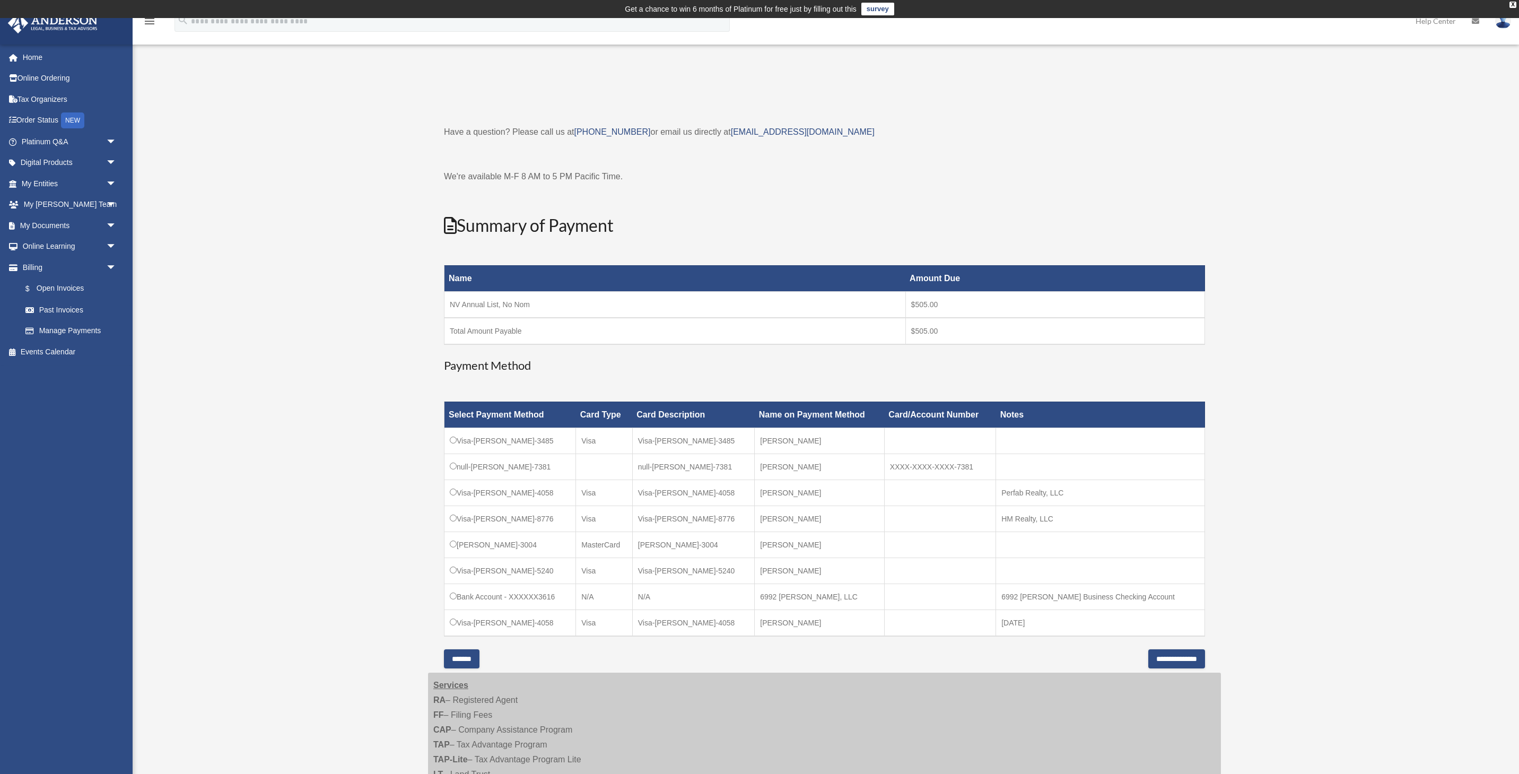
click at [1507, 27] on link at bounding box center [1503, 20] width 32 height 47
click at [1348, 46] on link "My Profile" at bounding box center [1344, 50] width 106 height 22
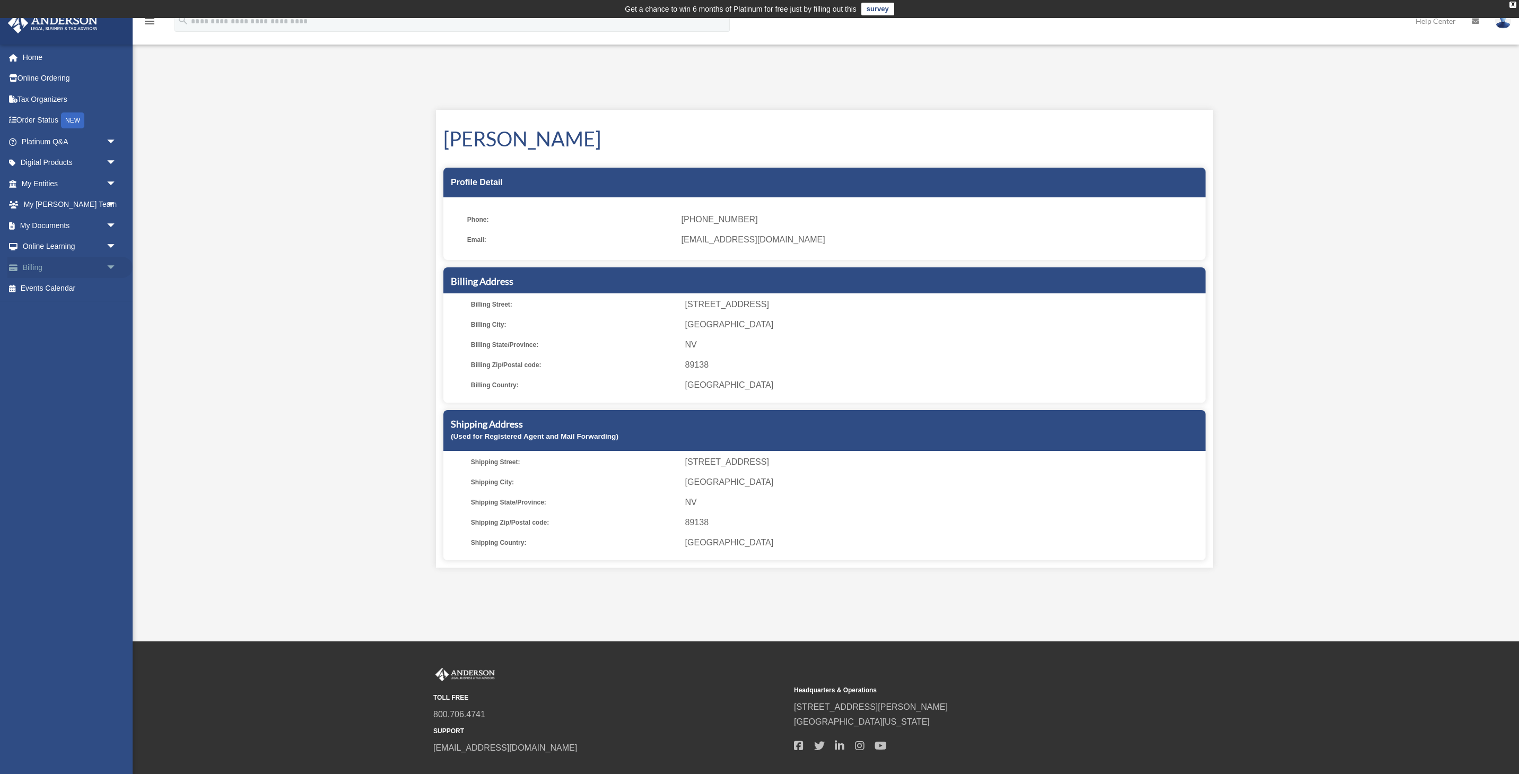
click at [50, 274] on link "Billing arrow_drop_down" at bounding box center [69, 267] width 125 height 21
click at [84, 271] on link "Billing arrow_drop_down" at bounding box center [69, 267] width 125 height 21
click at [106, 270] on span "arrow_drop_down" at bounding box center [116, 268] width 21 height 22
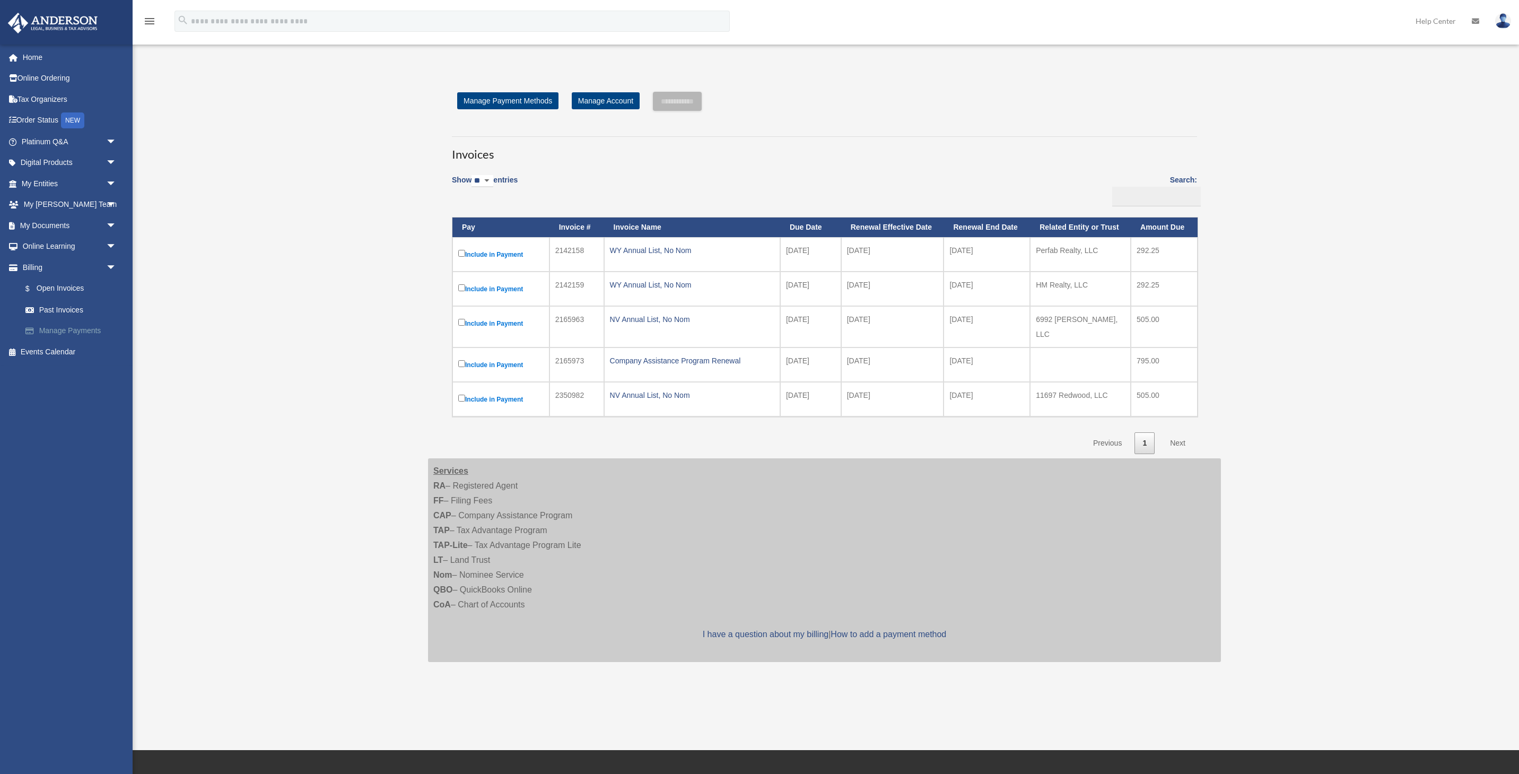
click at [73, 331] on link "Manage Payments" at bounding box center [74, 330] width 118 height 21
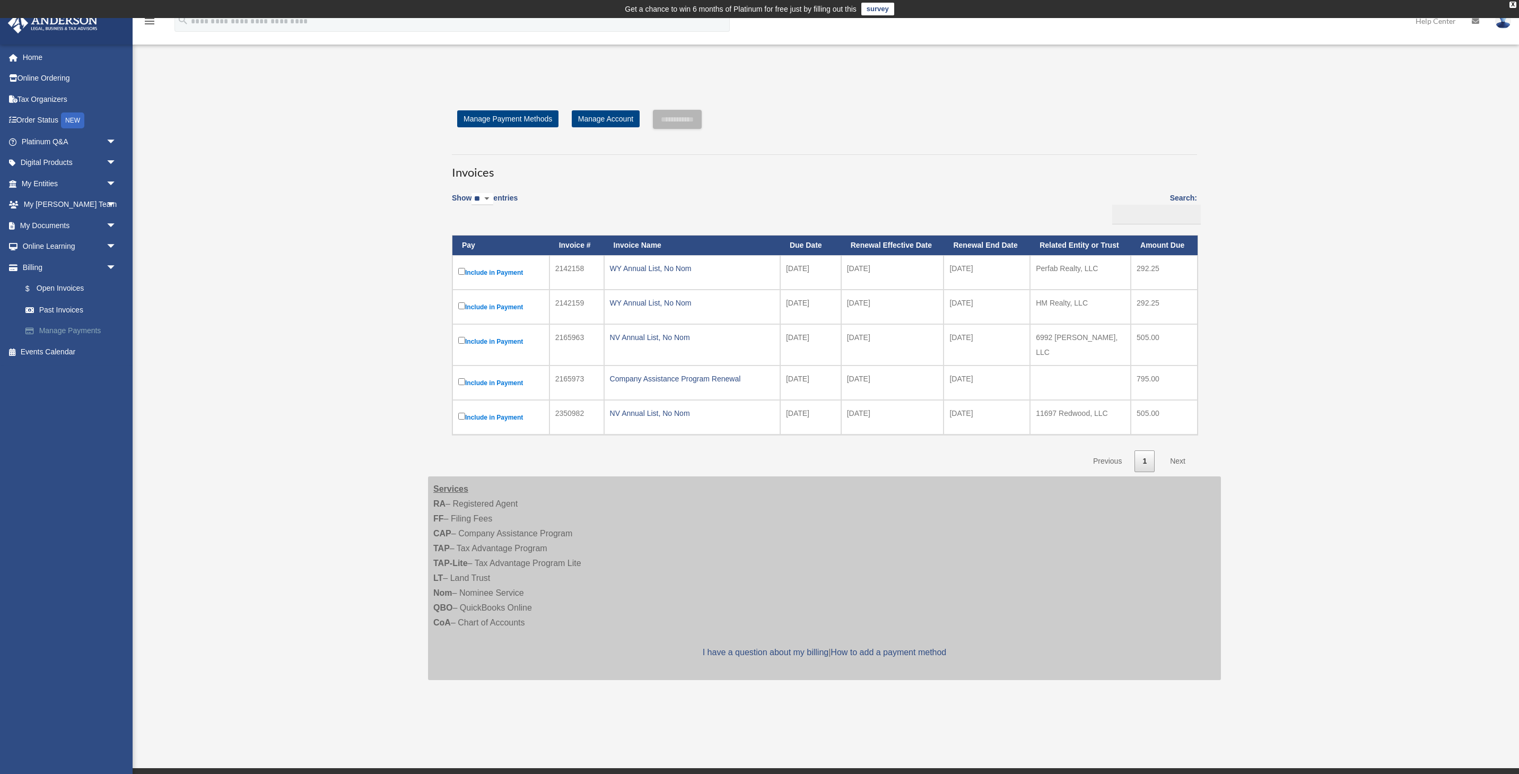
click at [86, 332] on link "Manage Payments" at bounding box center [74, 330] width 118 height 21
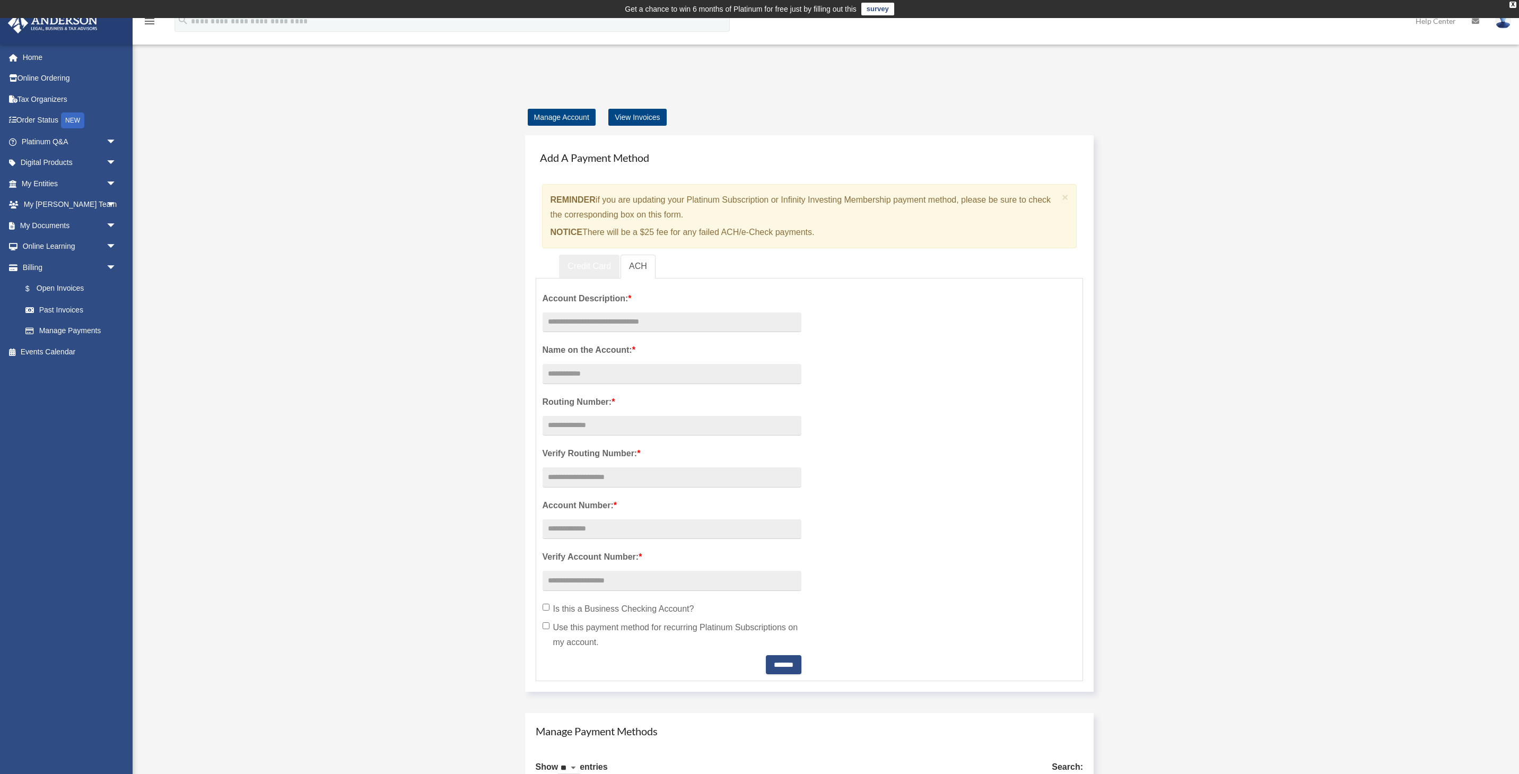
click at [575, 271] on link "Credit Card" at bounding box center [589, 267] width 60 height 24
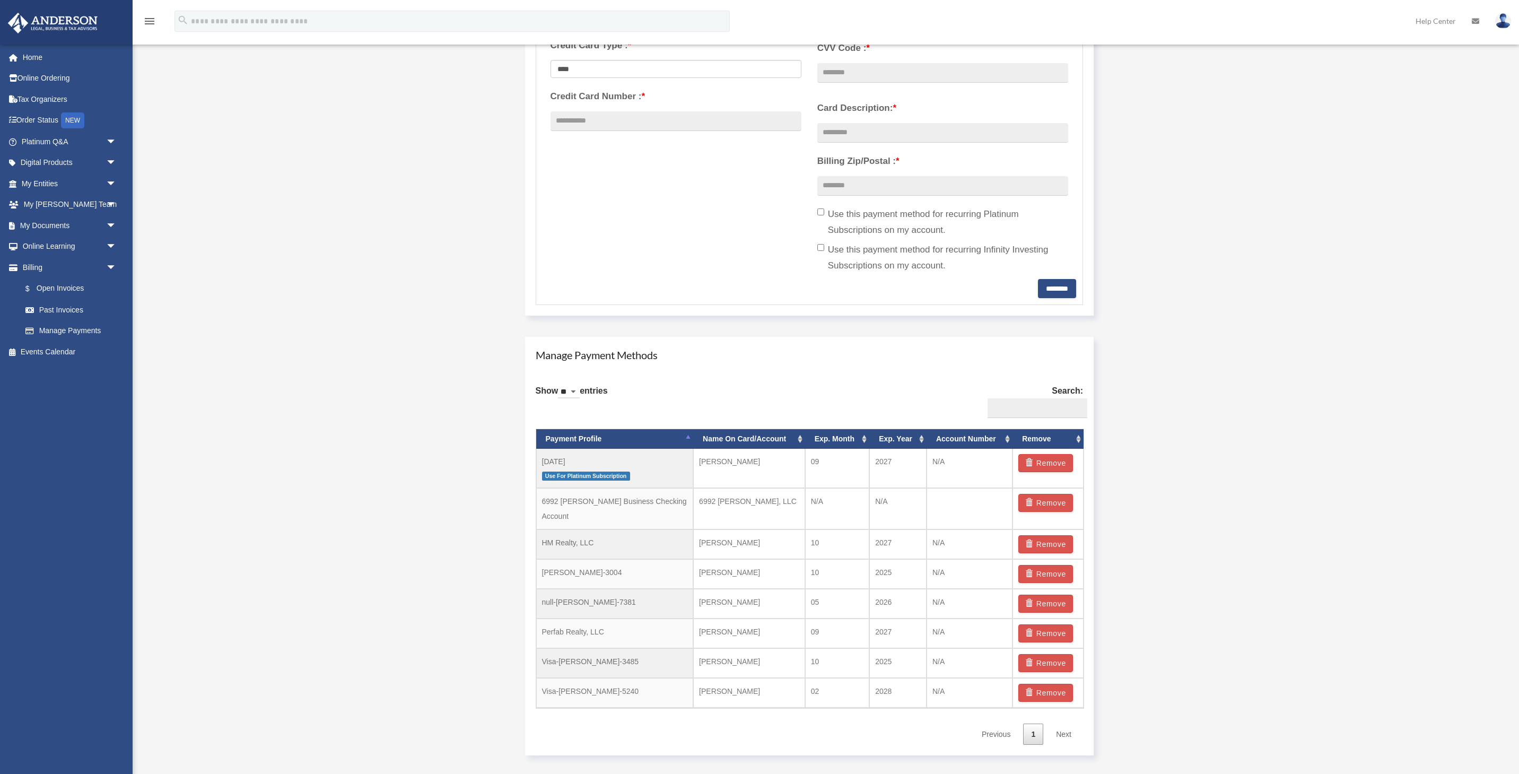
scroll to position [490, 0]
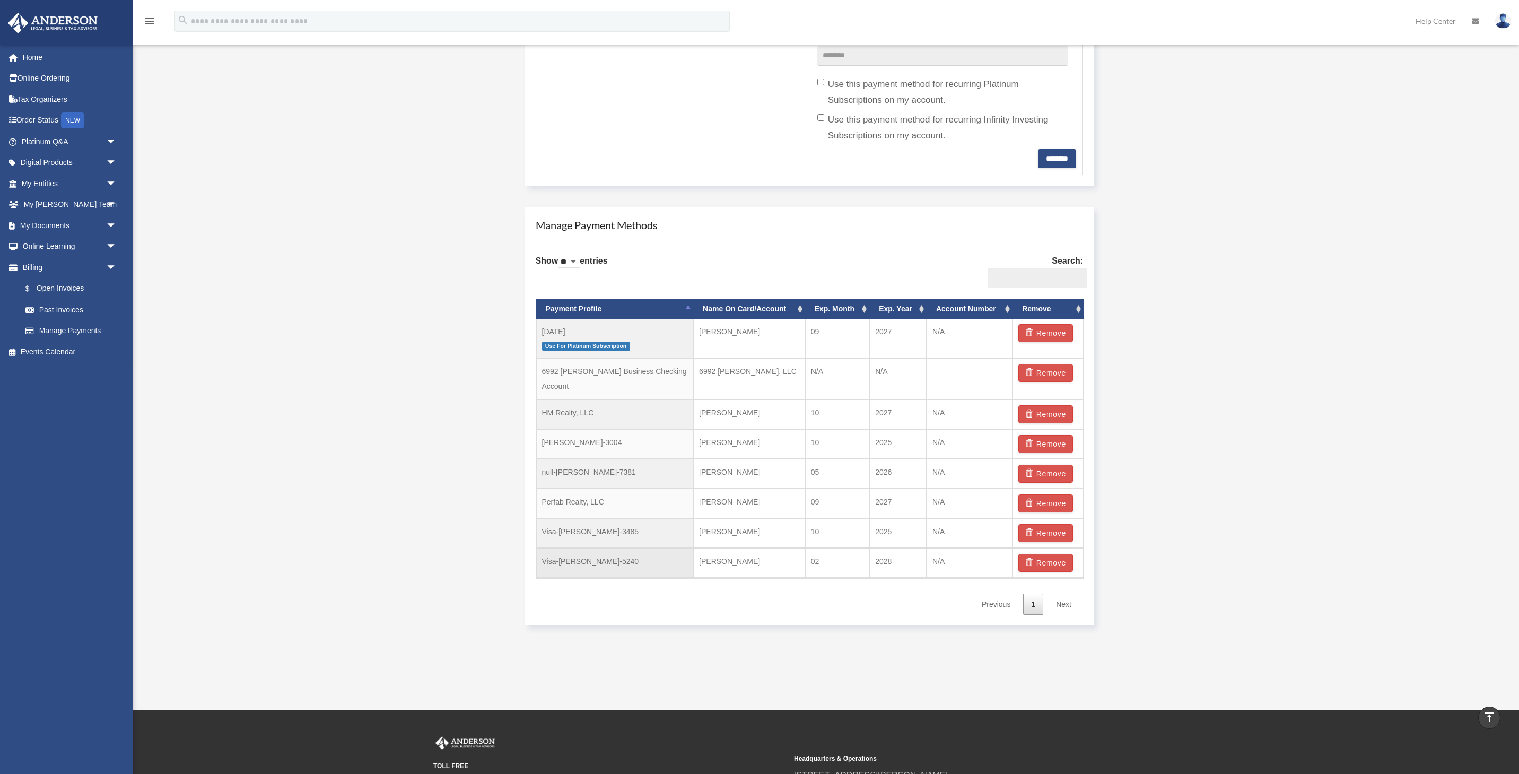
click at [624, 548] on td "Visa-Henry-Igid-5240" at bounding box center [614, 563] width 157 height 30
click at [600, 549] on td "Visa-Henry-Igid-5240" at bounding box center [614, 563] width 157 height 30
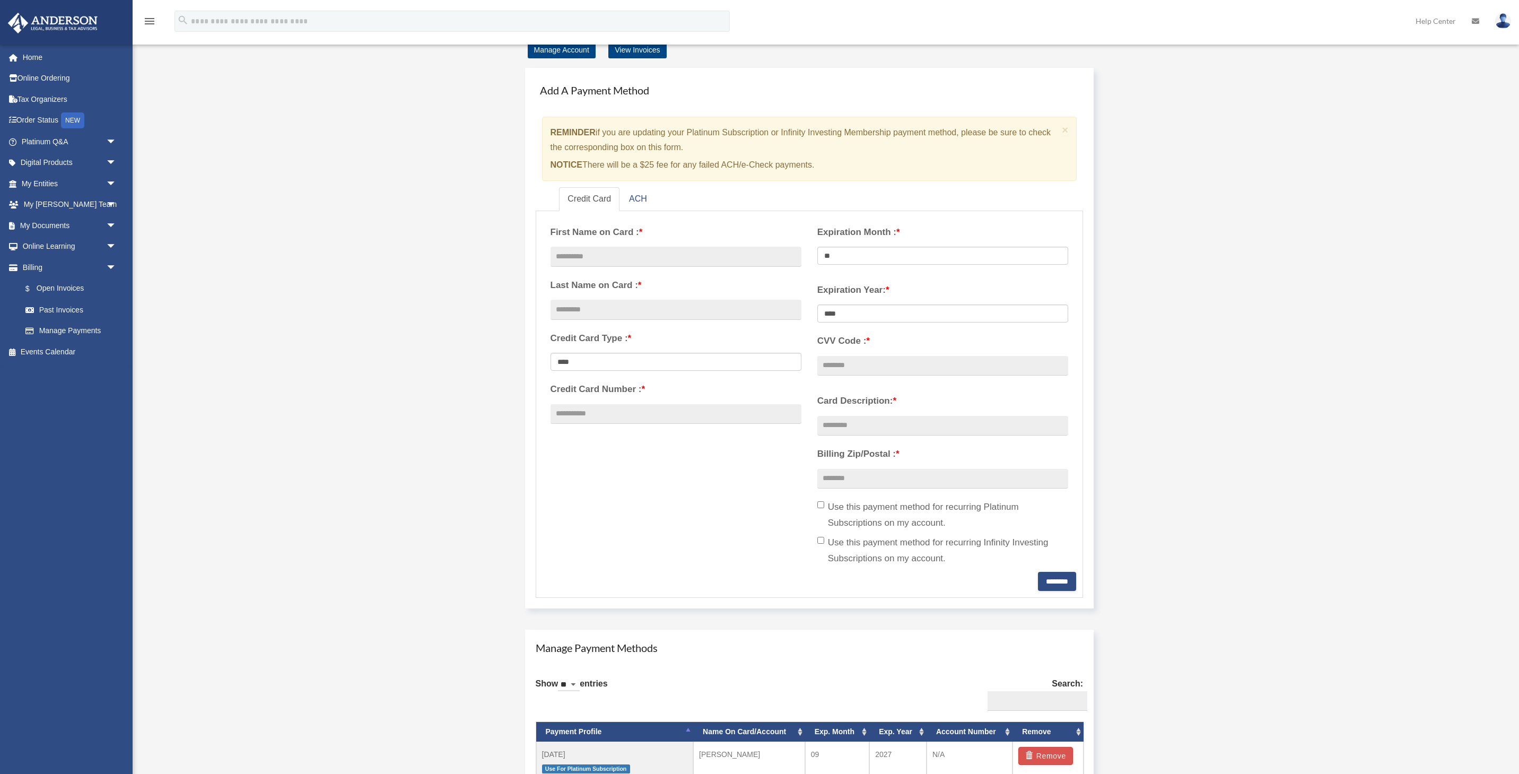
scroll to position [327, 0]
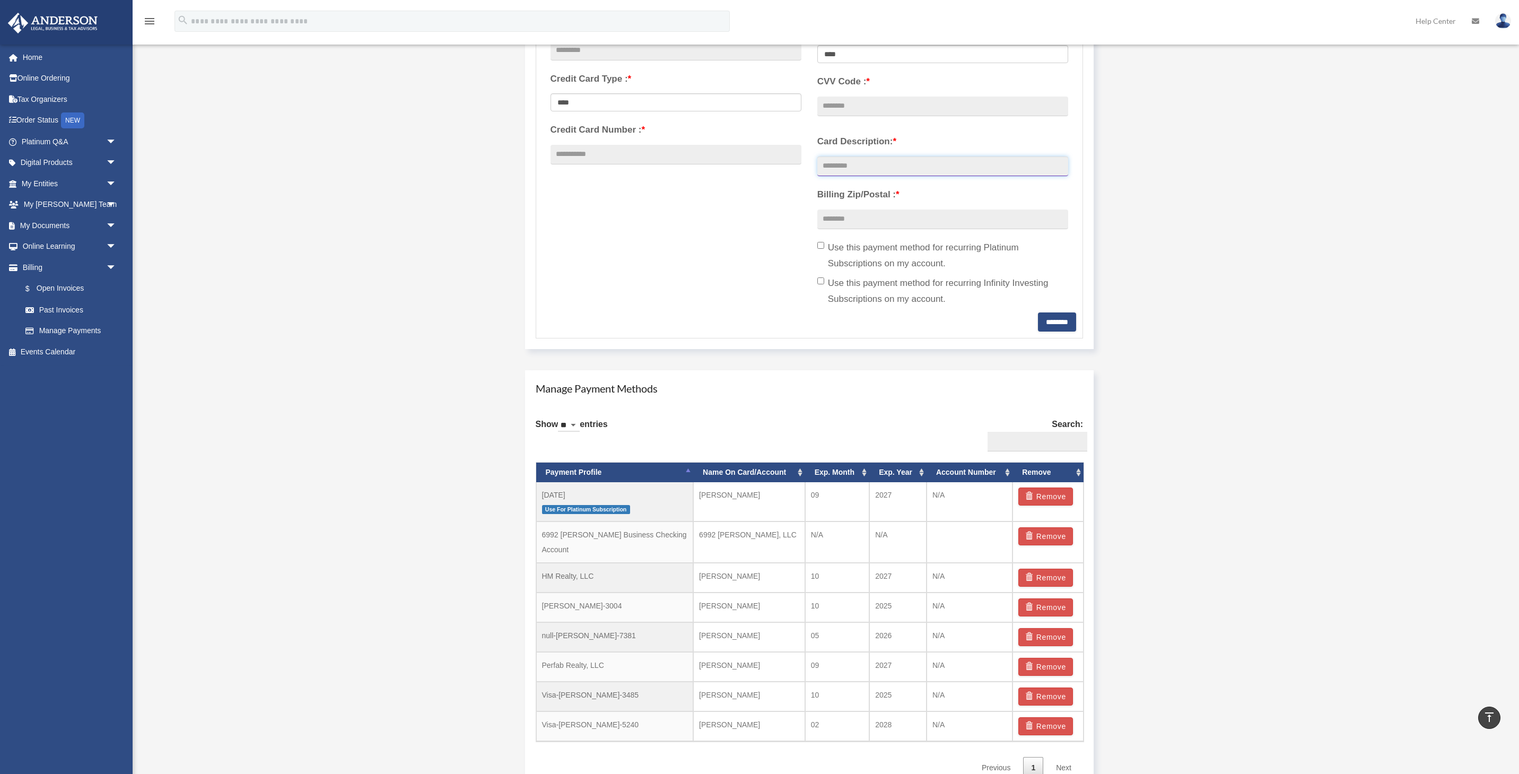
click at [841, 163] on input "Card Description: *" at bounding box center [942, 166] width 251 height 20
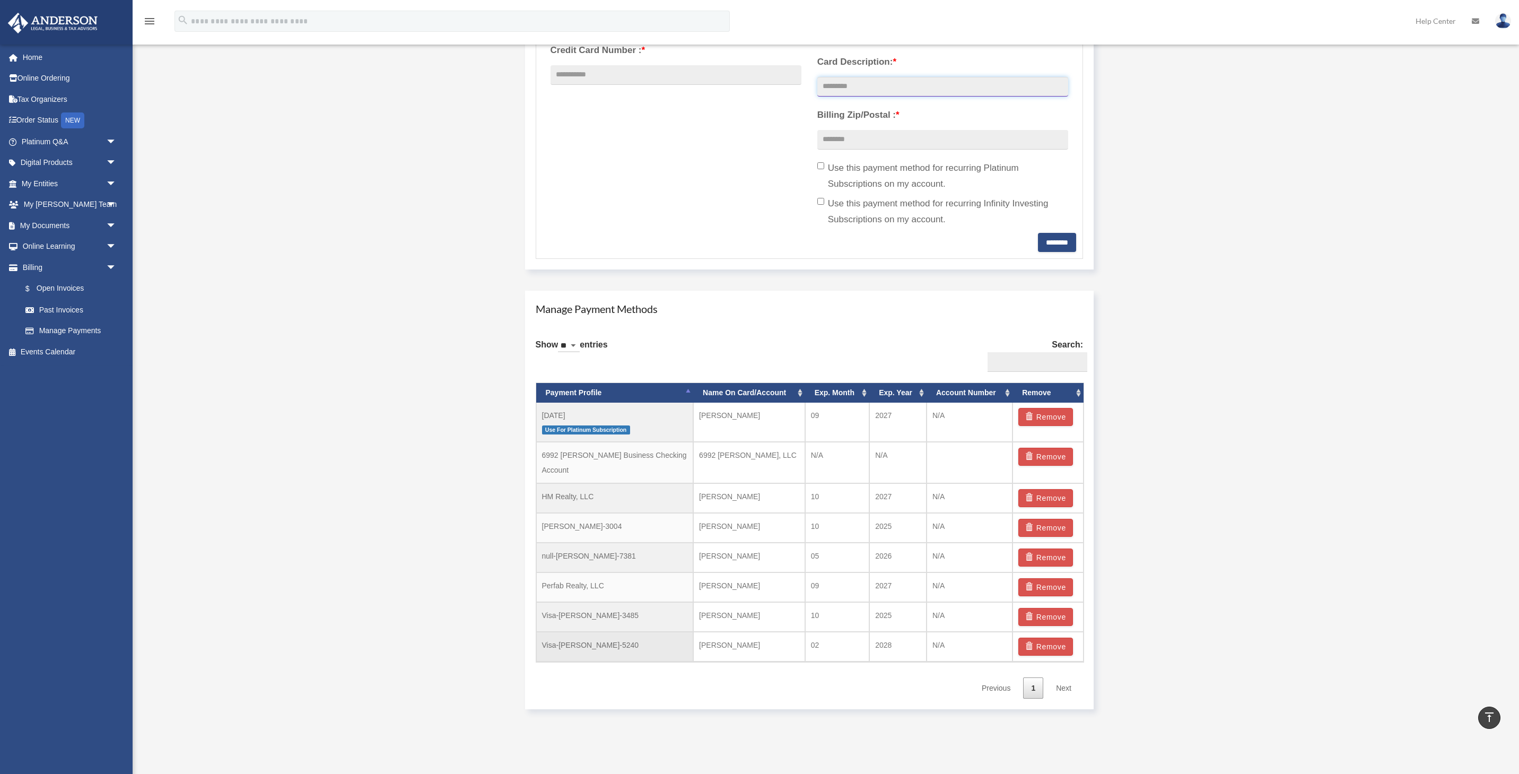
scroll to position [522, 0]
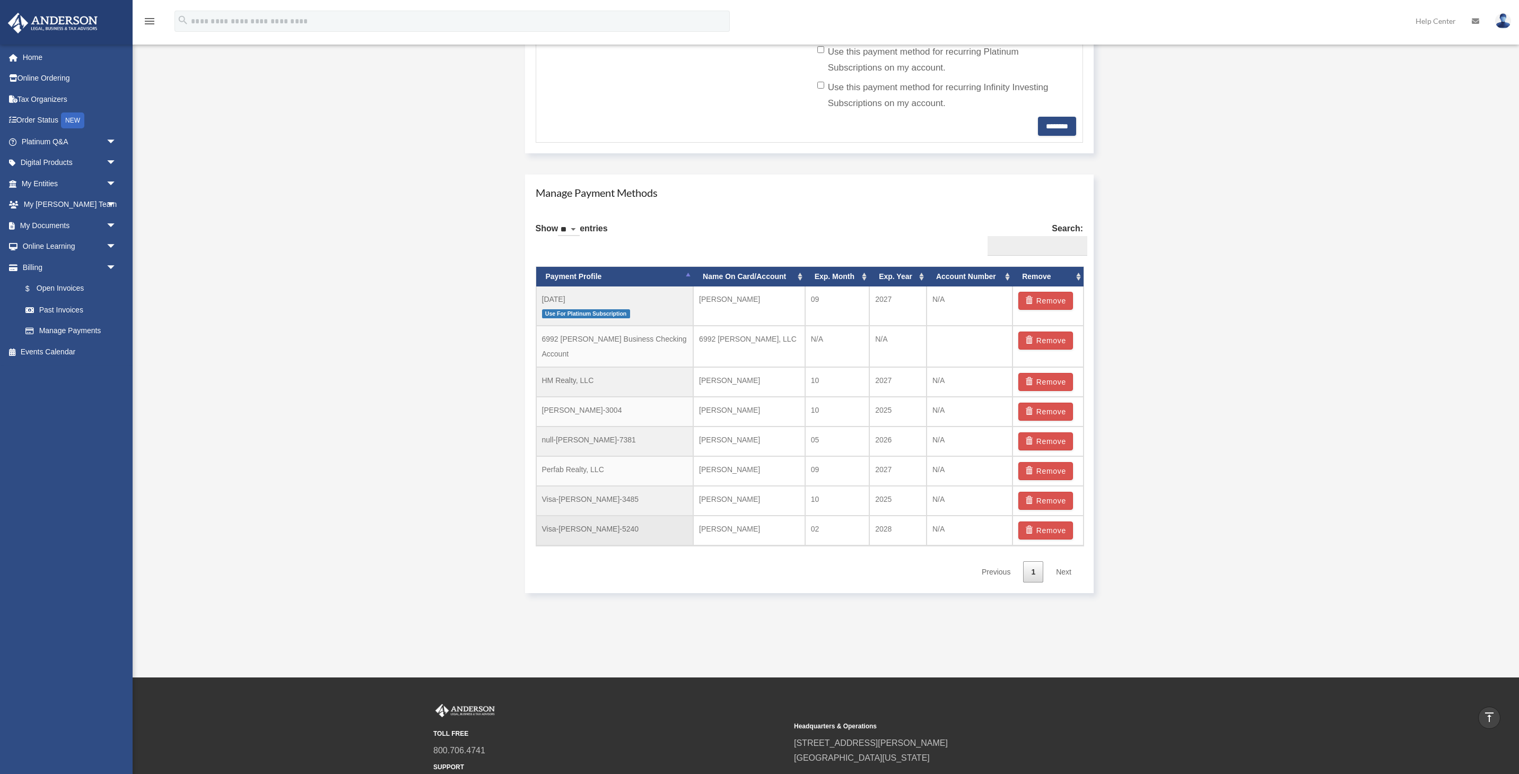
click at [742, 519] on td "[PERSON_NAME]" at bounding box center [749, 530] width 112 height 30
click at [726, 517] on td "Henry Igid" at bounding box center [749, 530] width 112 height 30
click at [726, 517] on td "[PERSON_NAME]" at bounding box center [749, 530] width 112 height 30
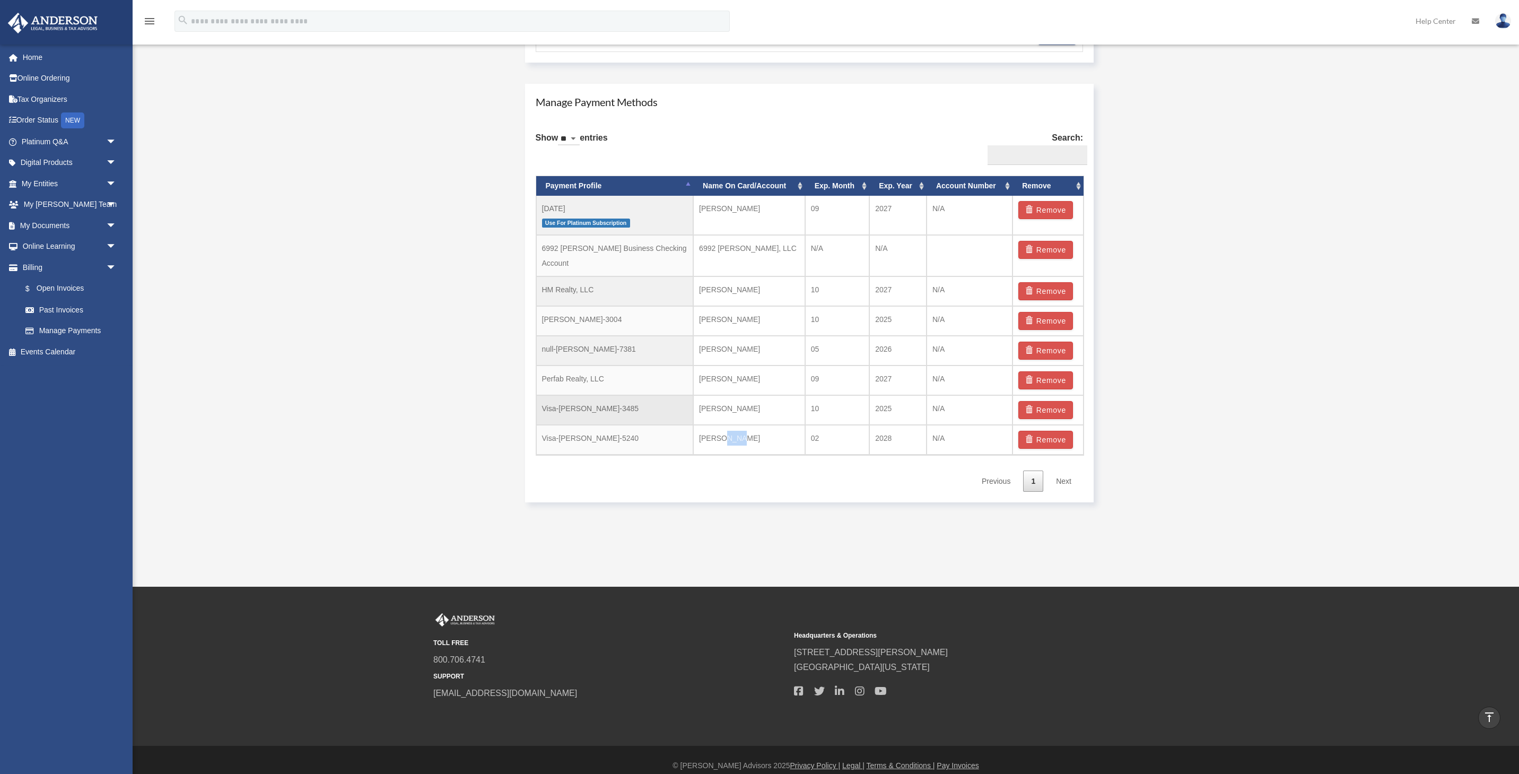
scroll to position [0, 0]
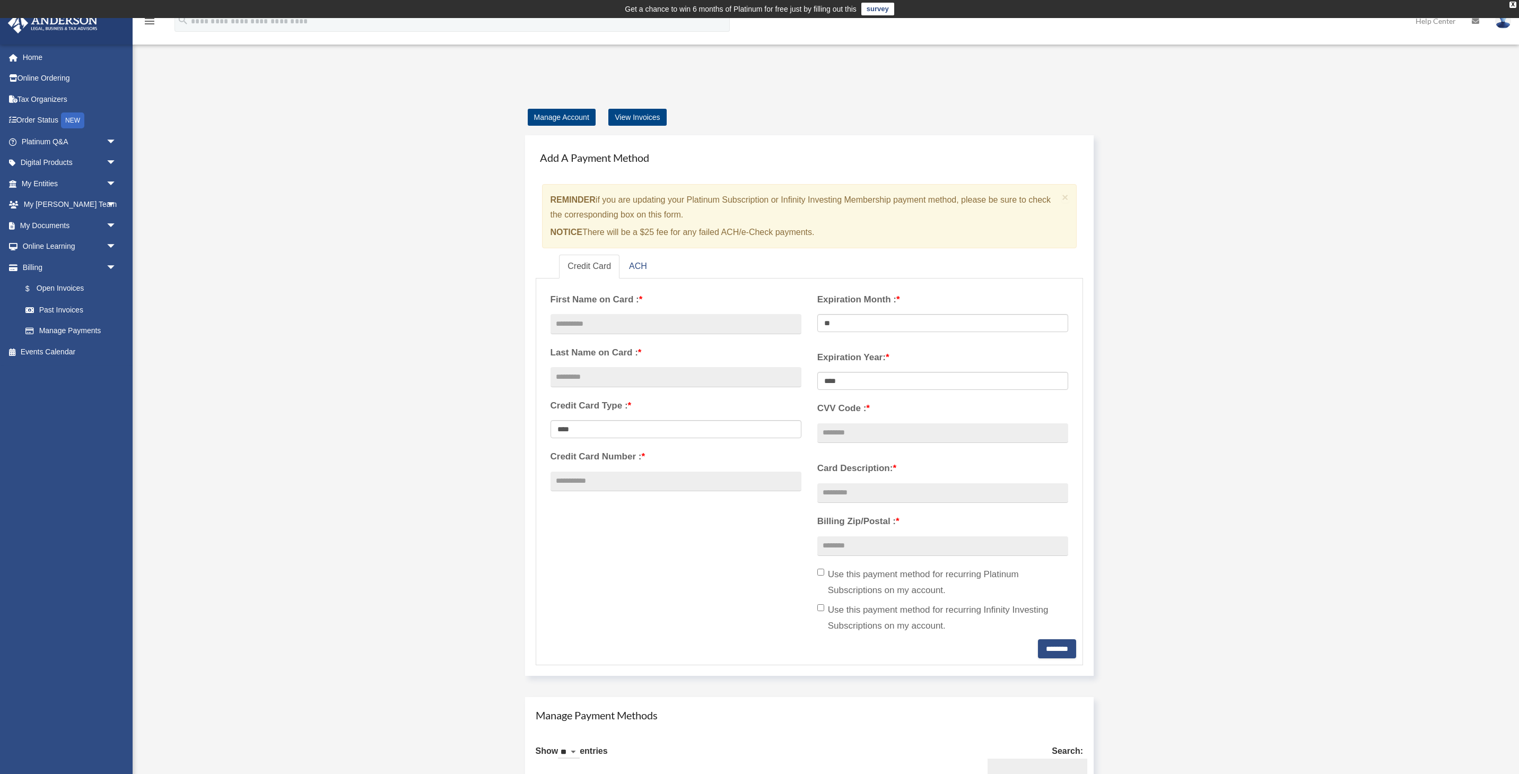
click at [1501, 24] on img at bounding box center [1503, 20] width 16 height 15
click at [1437, 54] on link "[EMAIL_ADDRESS][DOMAIN_NAME]" at bounding box center [1454, 54] width 114 height 31
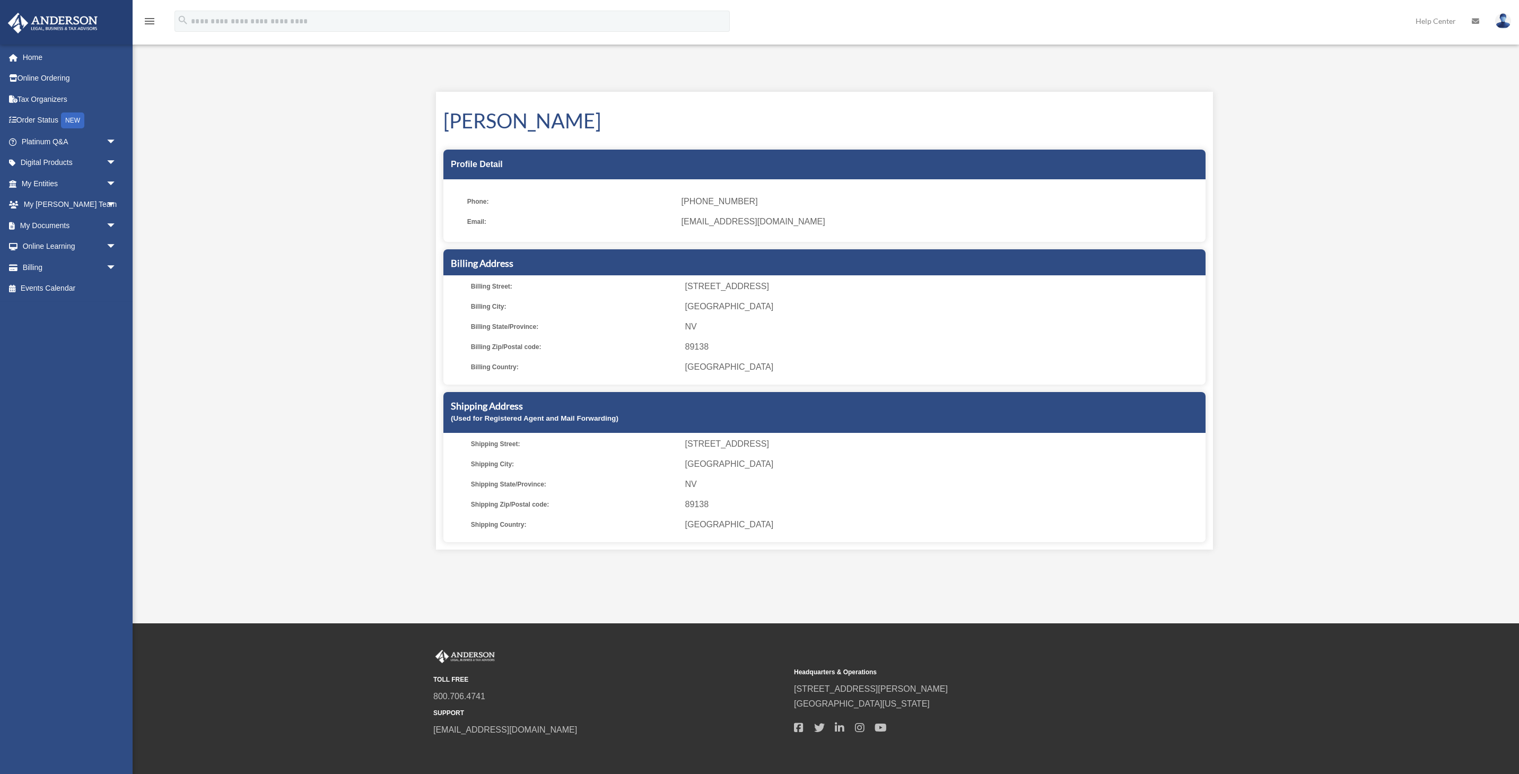
click at [625, 121] on h1 "[PERSON_NAME]" at bounding box center [824, 121] width 762 height 28
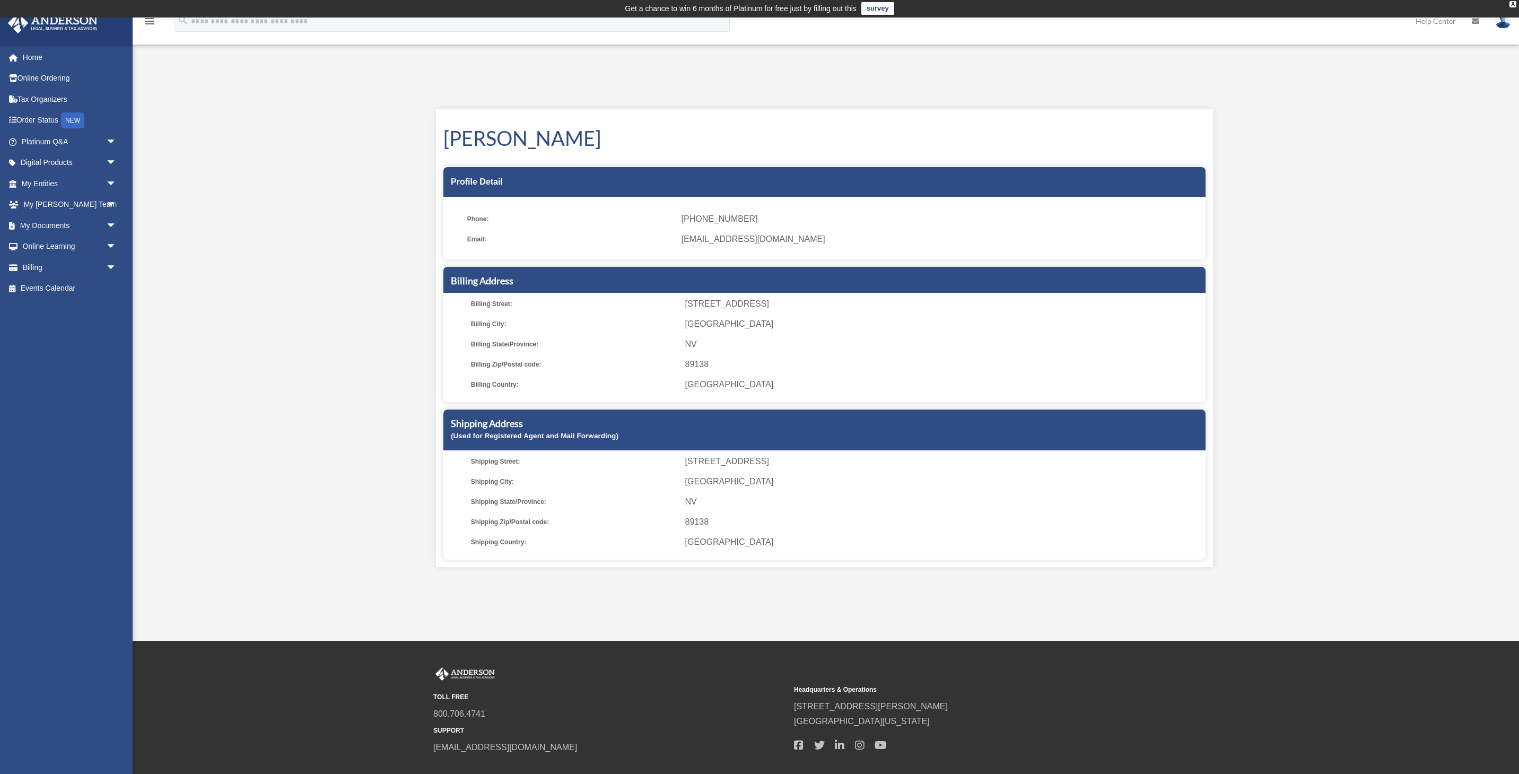
scroll to position [4, 0]
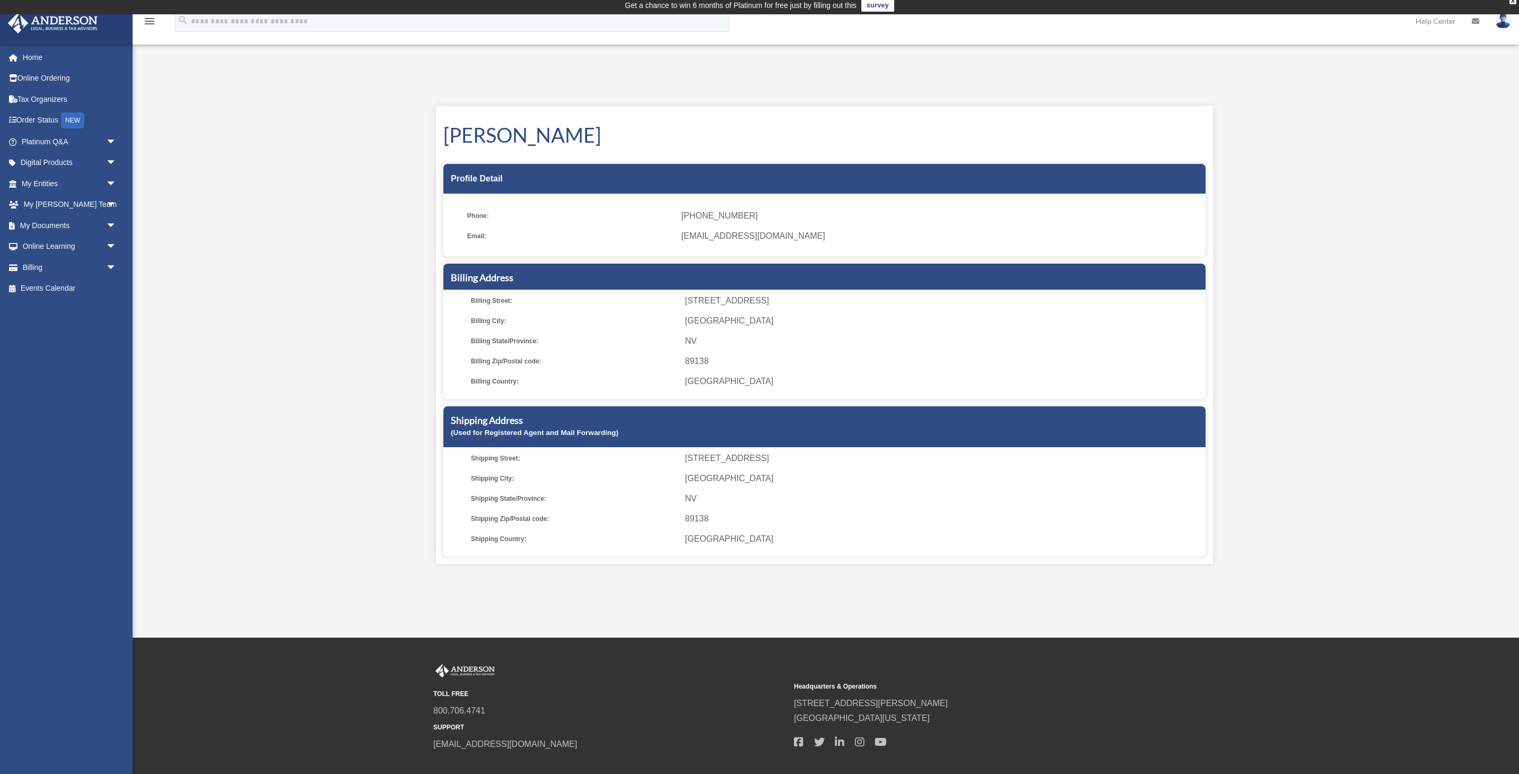
click at [1502, 28] on img at bounding box center [1503, 20] width 16 height 15
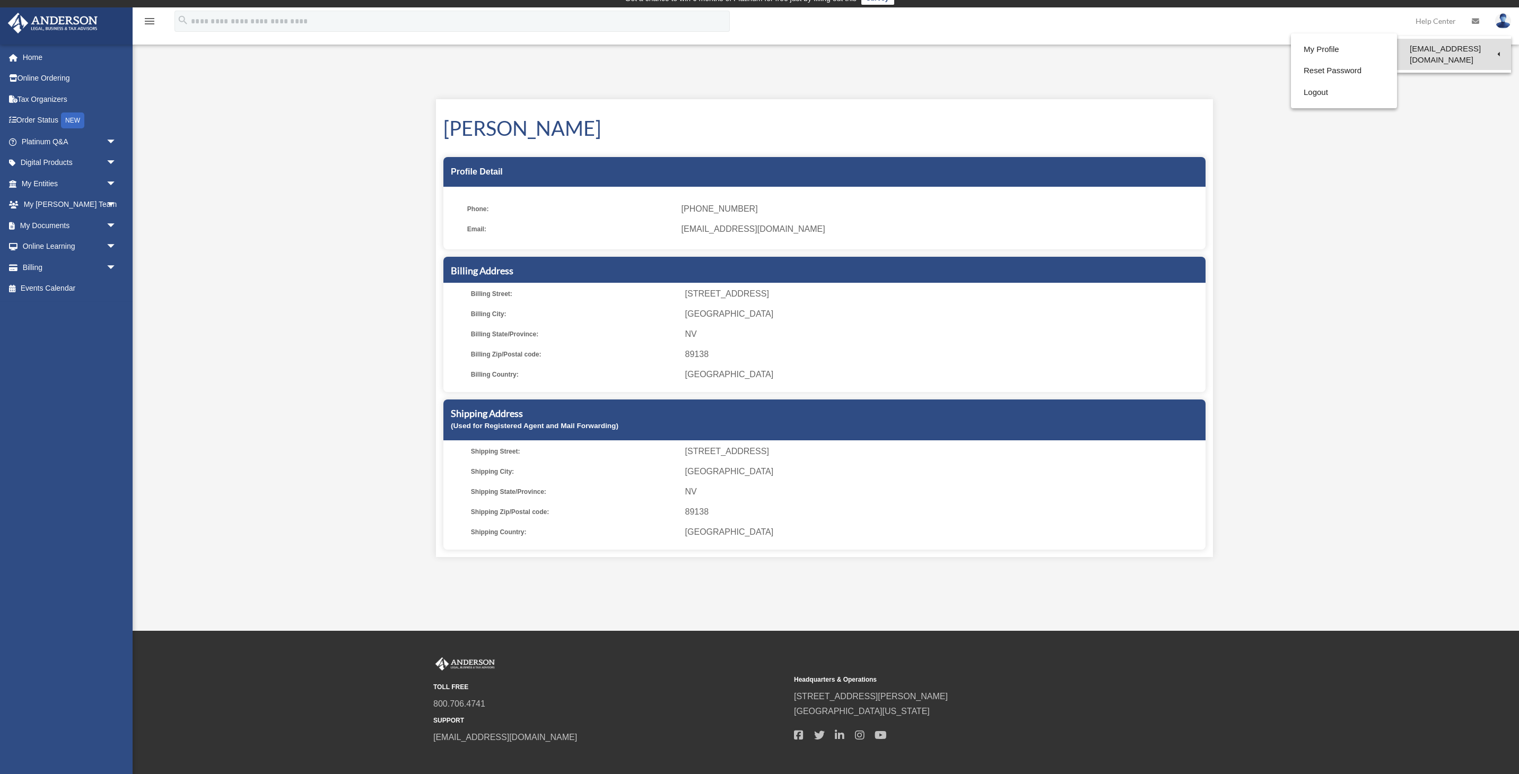
click at [1430, 49] on link "[EMAIL_ADDRESS][DOMAIN_NAME]" at bounding box center [1454, 54] width 114 height 31
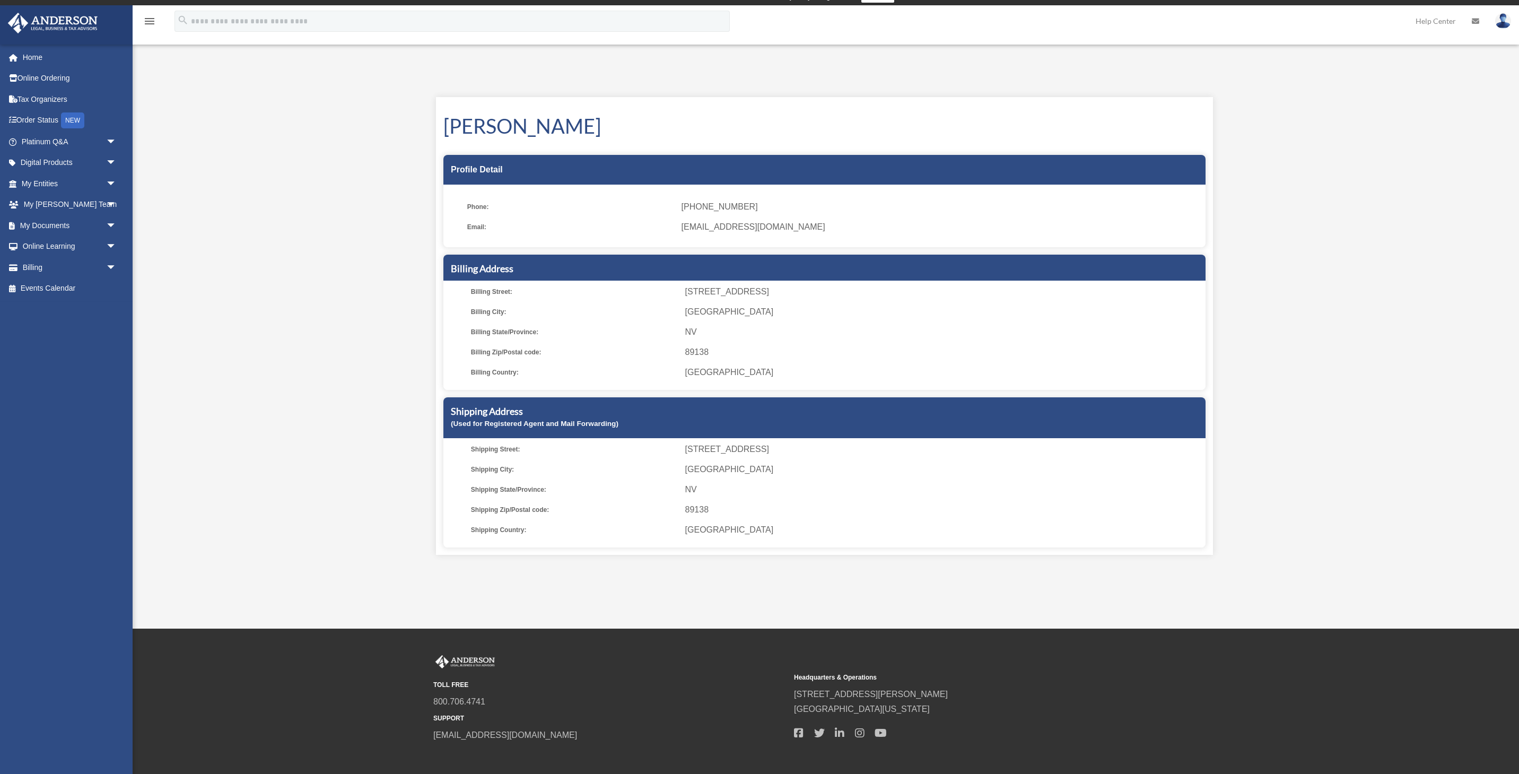
scroll to position [16, 0]
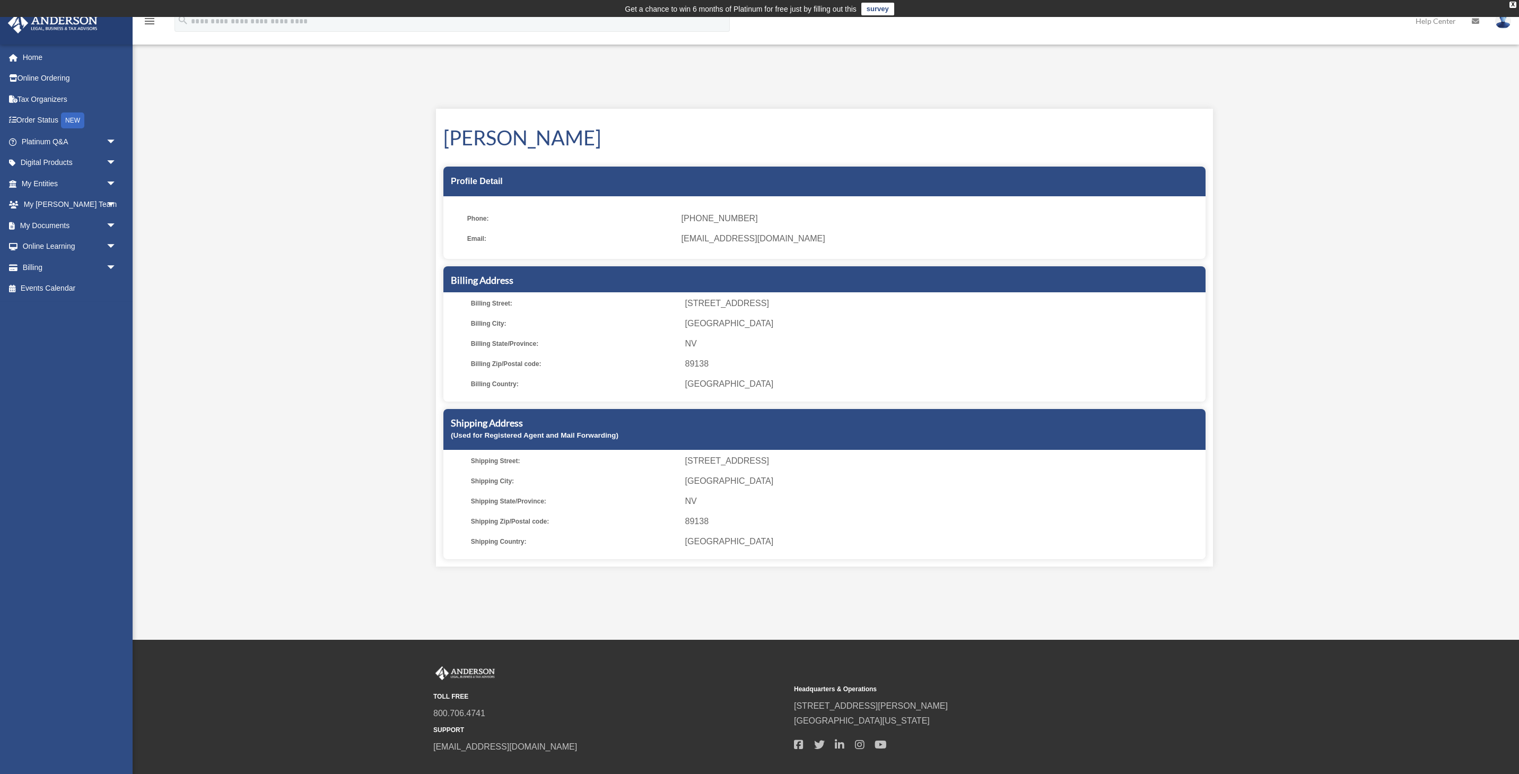
scroll to position [2, 0]
click at [1502, 20] on img at bounding box center [1503, 20] width 16 height 15
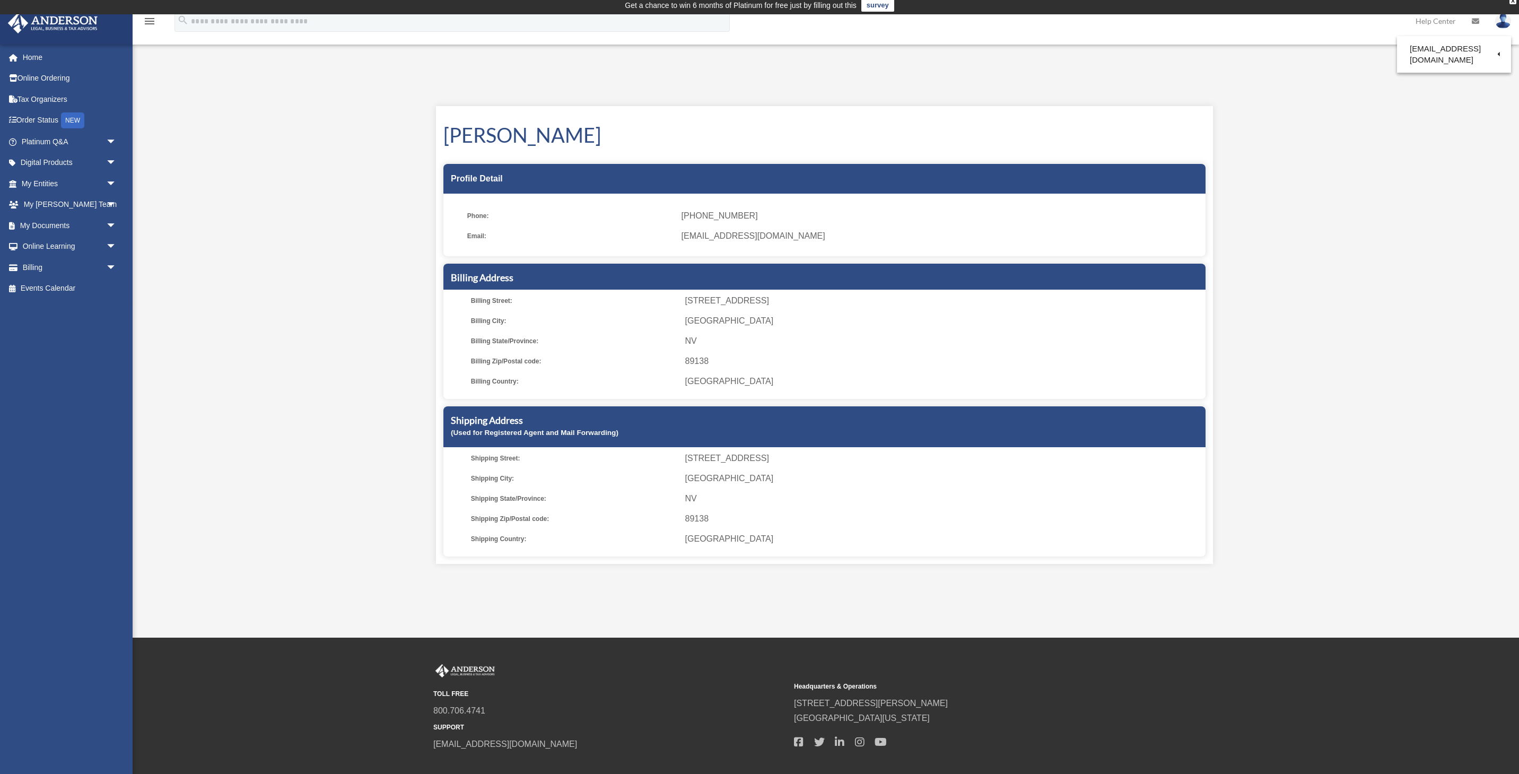
drag, startPoint x: 1359, startPoint y: 44, endPoint x: 1349, endPoint y: 49, distance: 10.7
click at [1359, 44] on link "My Profile" at bounding box center [1330, 50] width 106 height 22
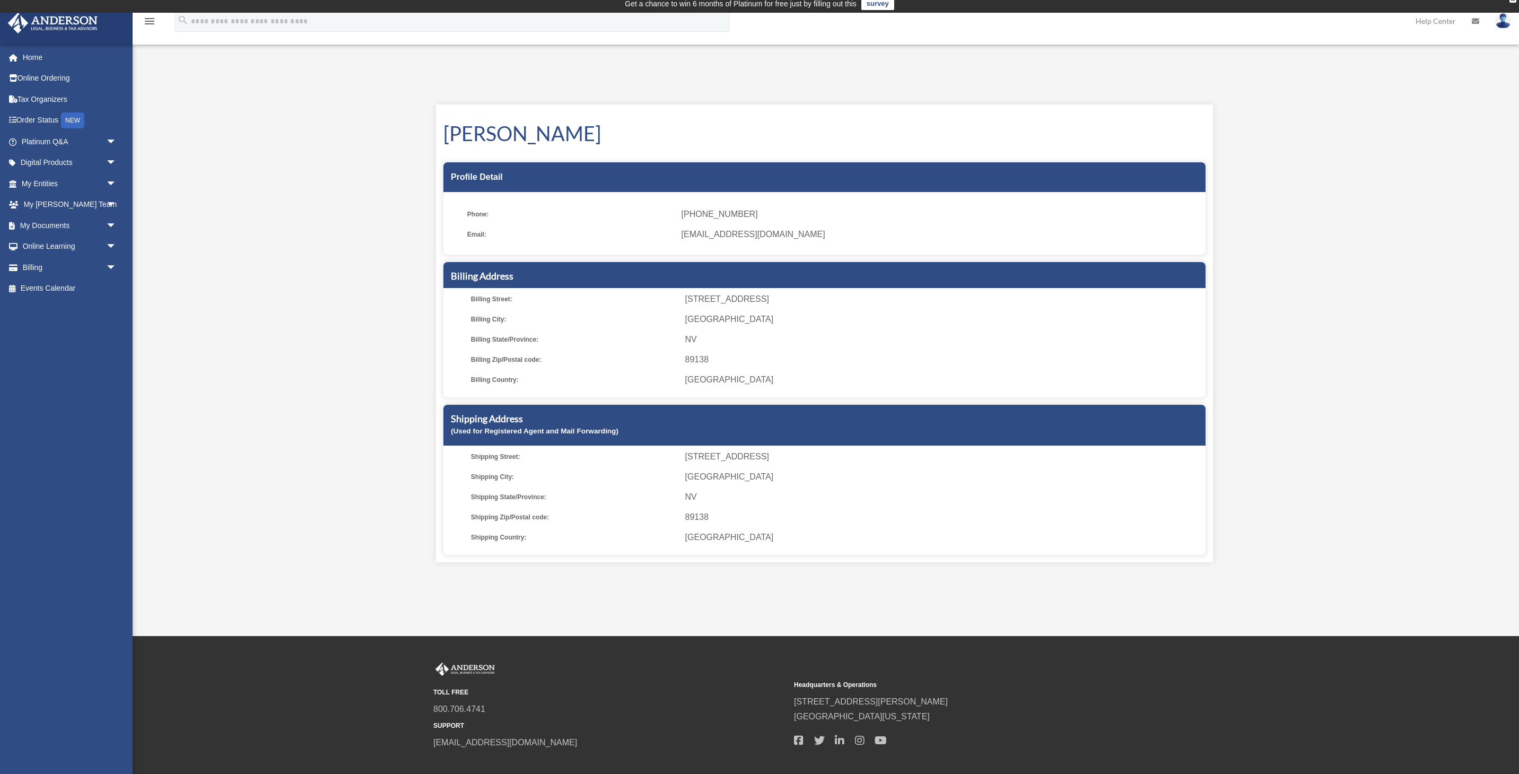
scroll to position [12, 0]
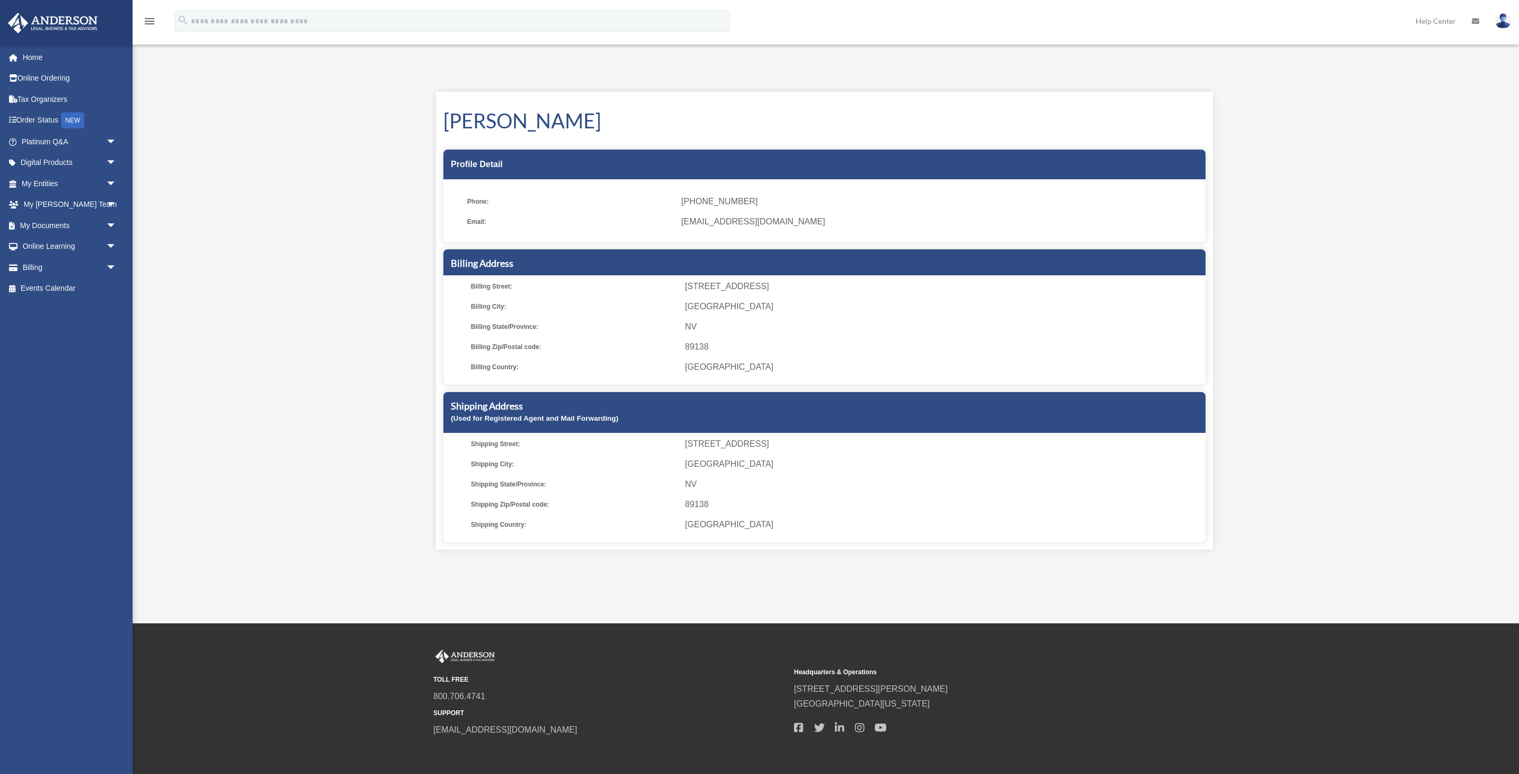
click at [1507, 22] on img at bounding box center [1503, 20] width 16 height 15
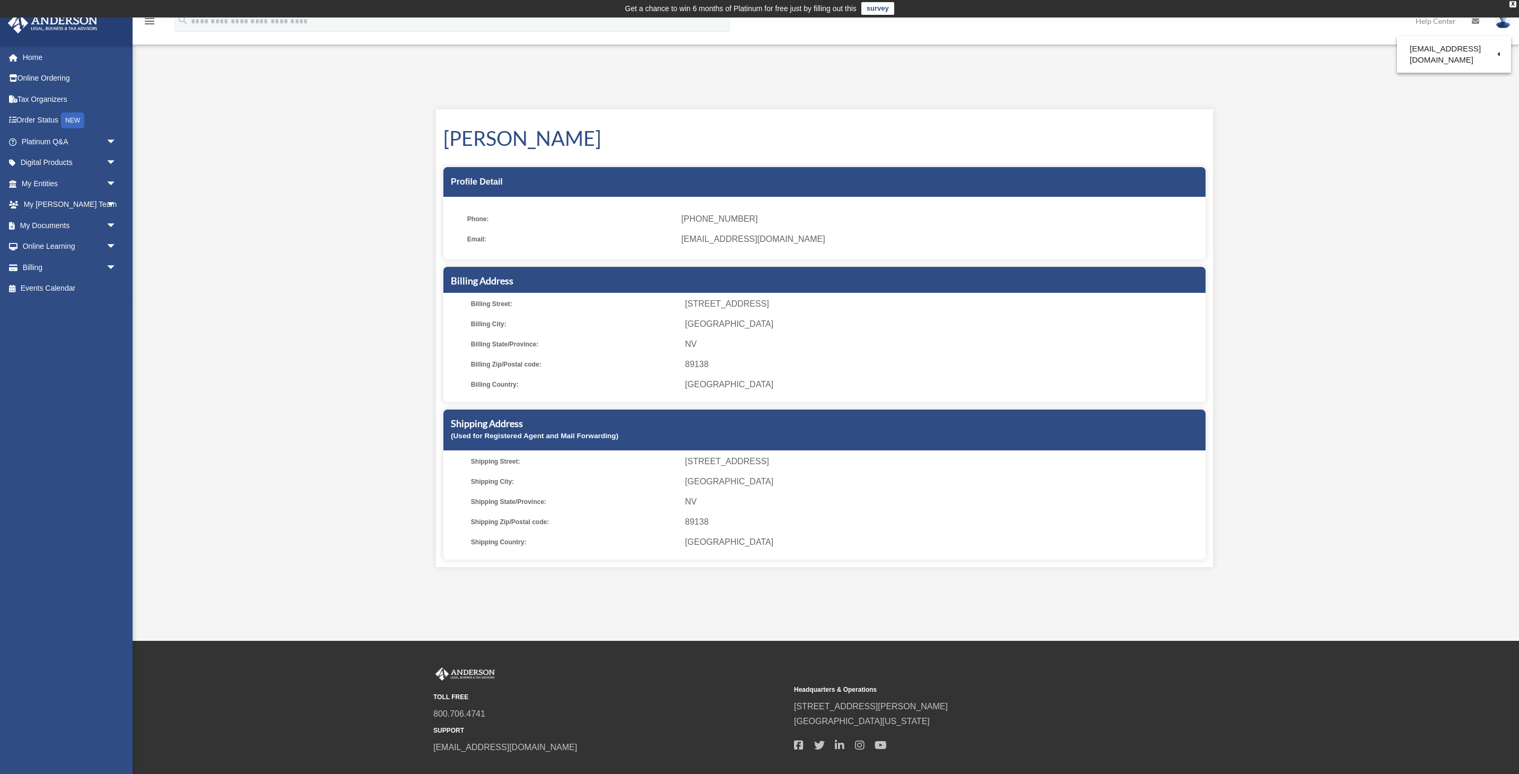
click at [997, 162] on div "[PERSON_NAME] Profile Detail Phone: [PHONE_NUMBER] Email: [EMAIL_ADDRESS][DOMAI…" at bounding box center [824, 338] width 777 height 458
click at [22, 78] on link "Online Ordering" at bounding box center [69, 78] width 125 height 21
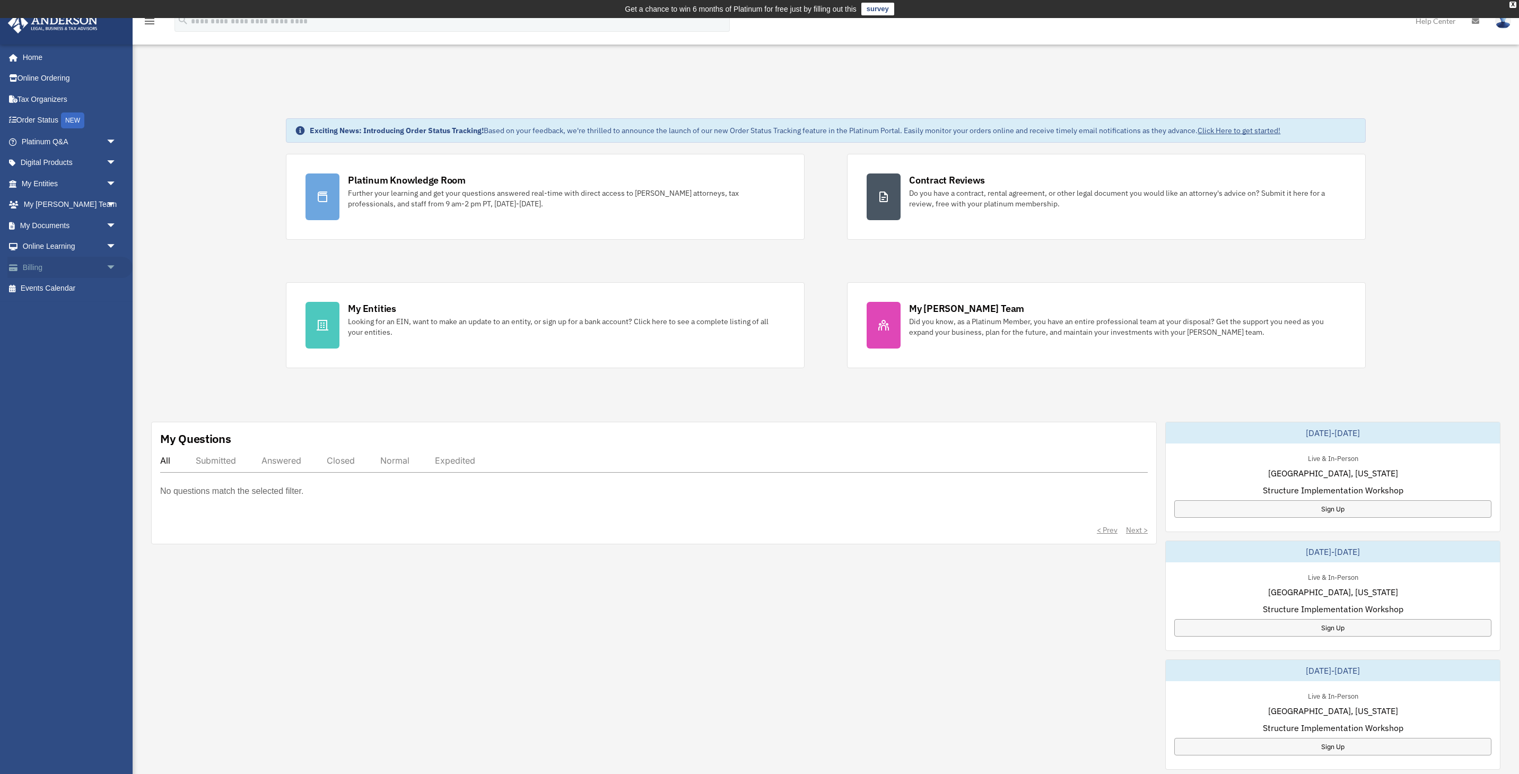
scroll to position [1, 0]
click at [48, 272] on link "Billing arrow_drop_down" at bounding box center [69, 267] width 125 height 21
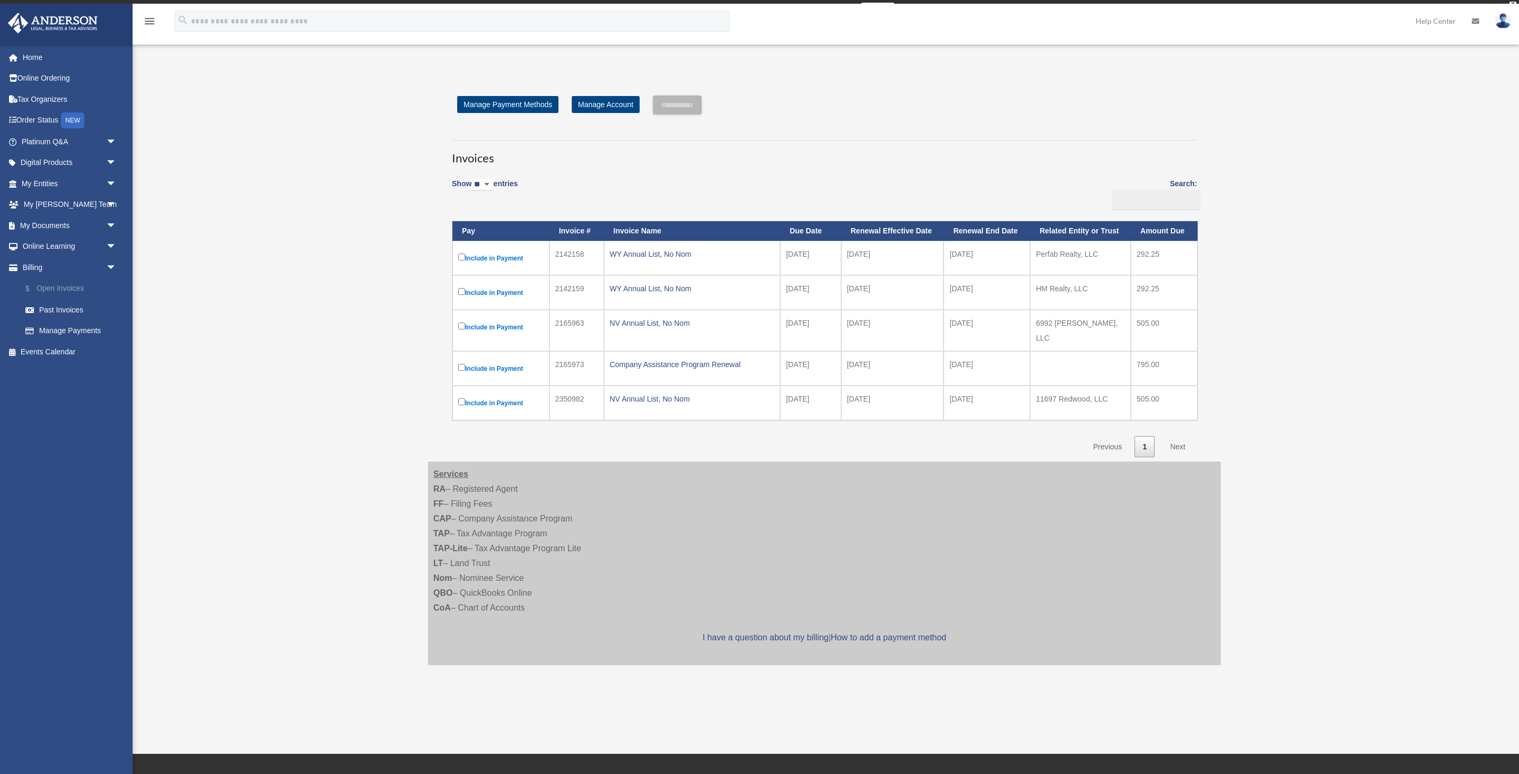
click at [77, 285] on link "$ Open Invoices" at bounding box center [74, 289] width 118 height 22
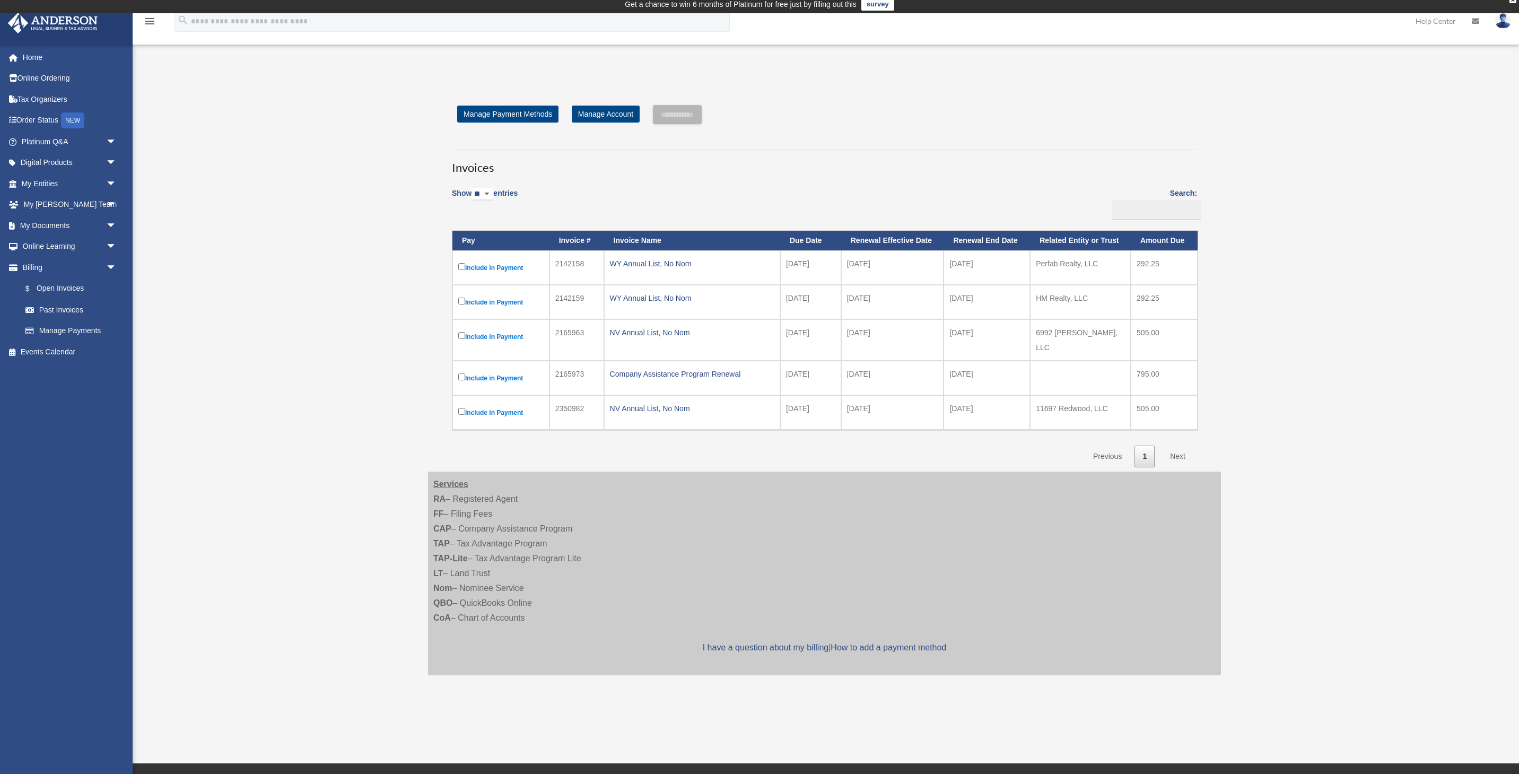
scroll to position [4, 0]
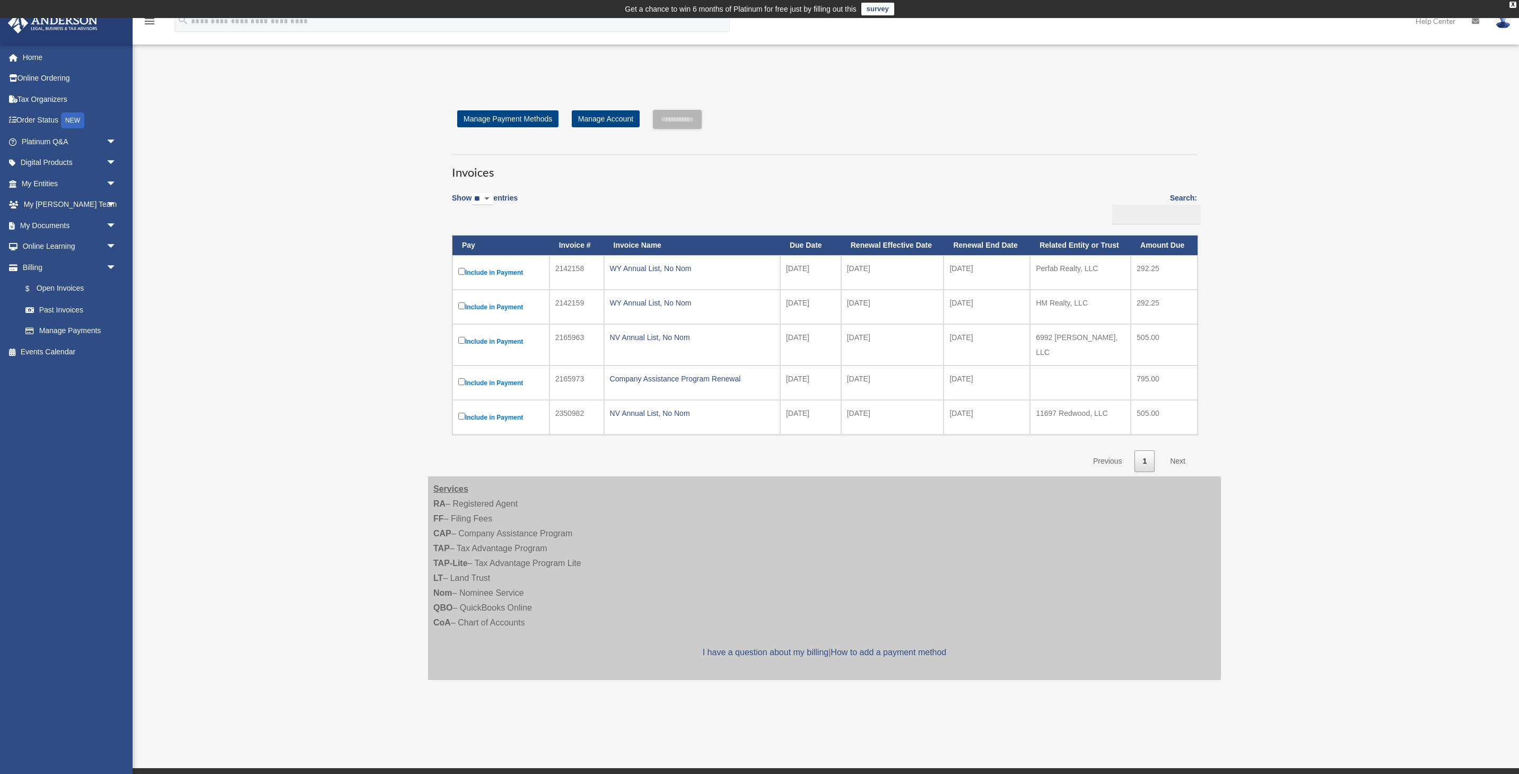
click at [500, 410] on label "Include in Payment" at bounding box center [500, 416] width 85 height 13
click at [699, 117] on input "**********" at bounding box center [677, 119] width 49 height 19
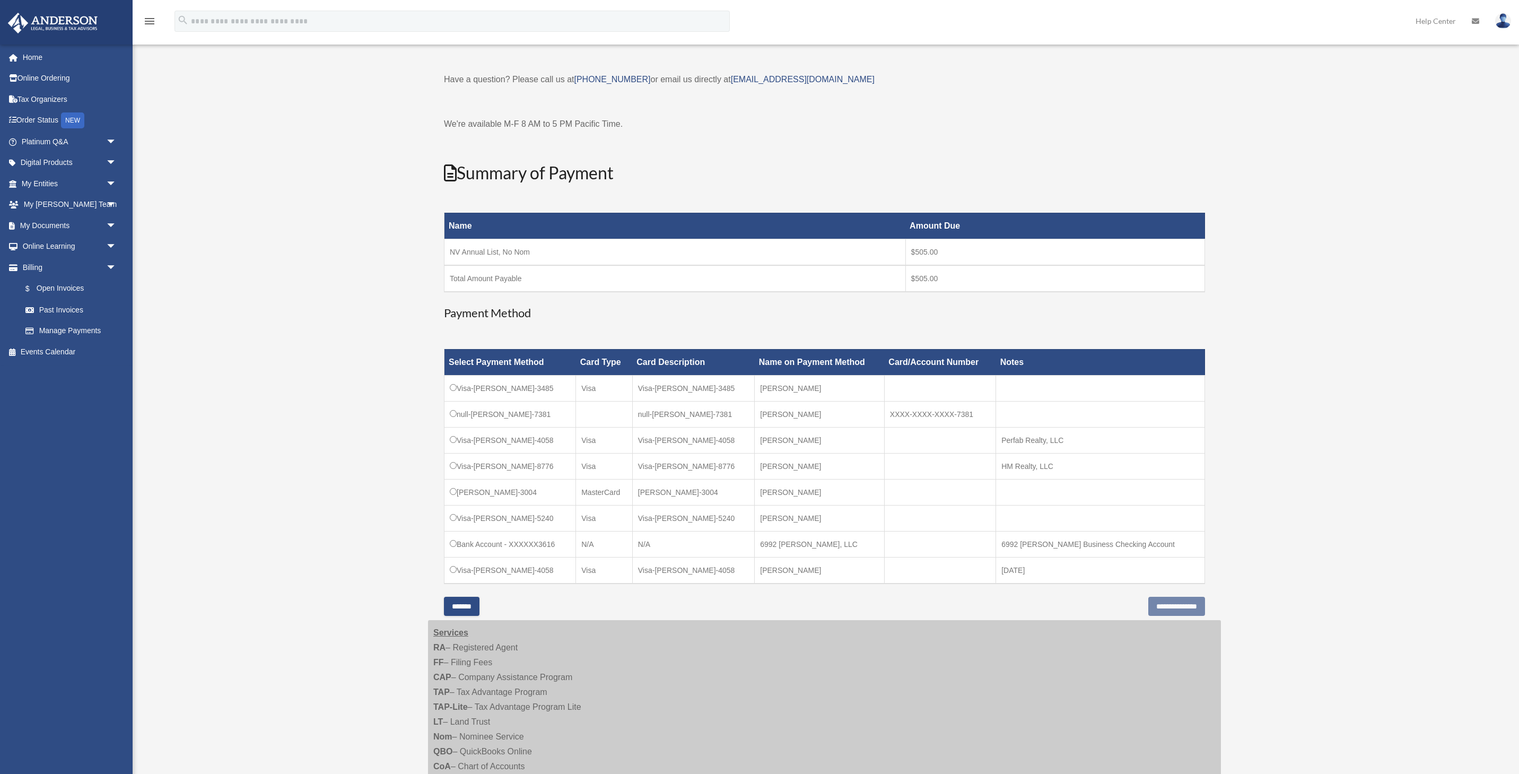
scroll to position [63, 0]
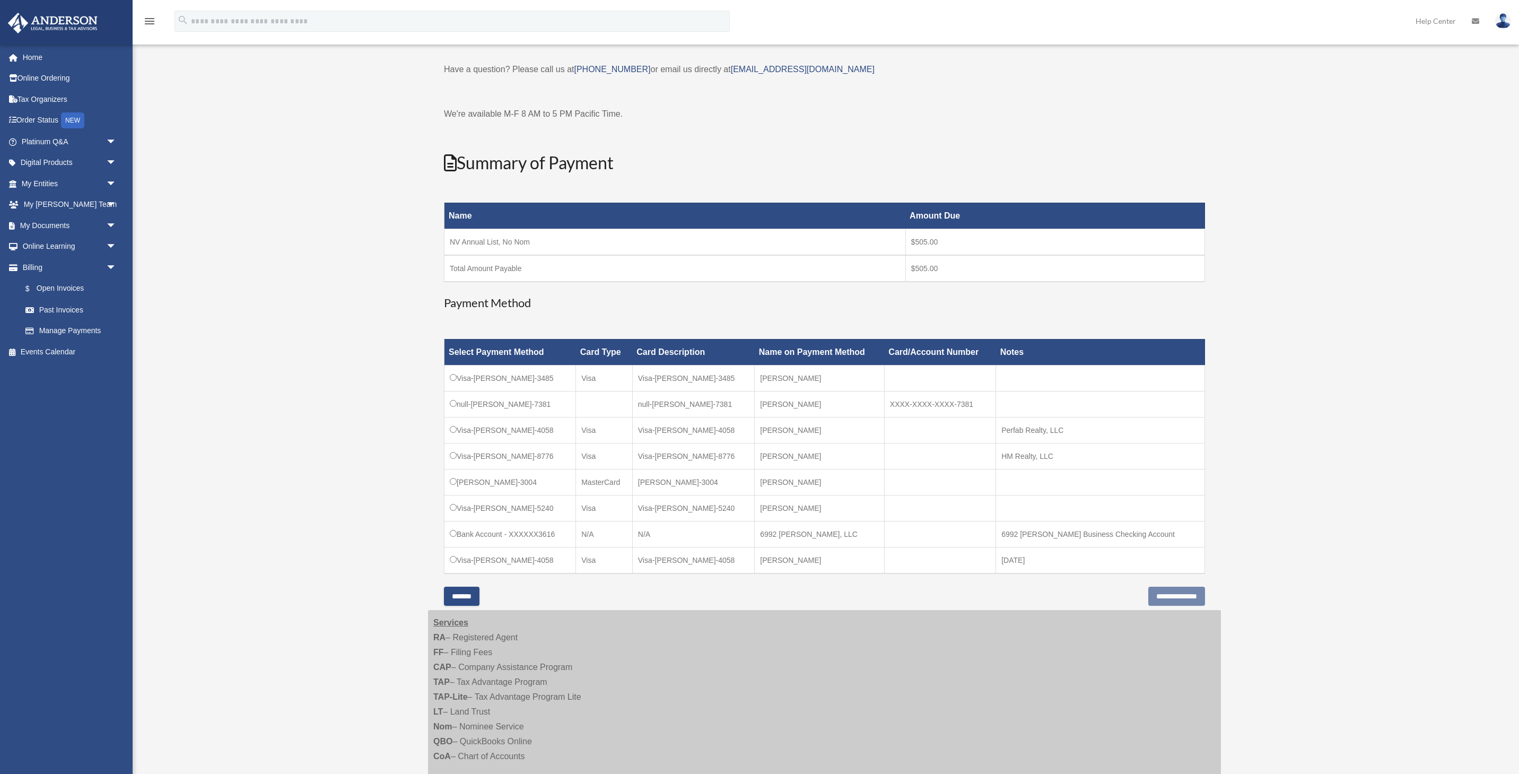
drag, startPoint x: 481, startPoint y: 508, endPoint x: 475, endPoint y: 507, distance: 7.0
click at [481, 508] on td "Visa-[PERSON_NAME]-5240" at bounding box center [509, 508] width 131 height 26
click at [1163, 598] on input "**********" at bounding box center [1176, 595] width 57 height 19
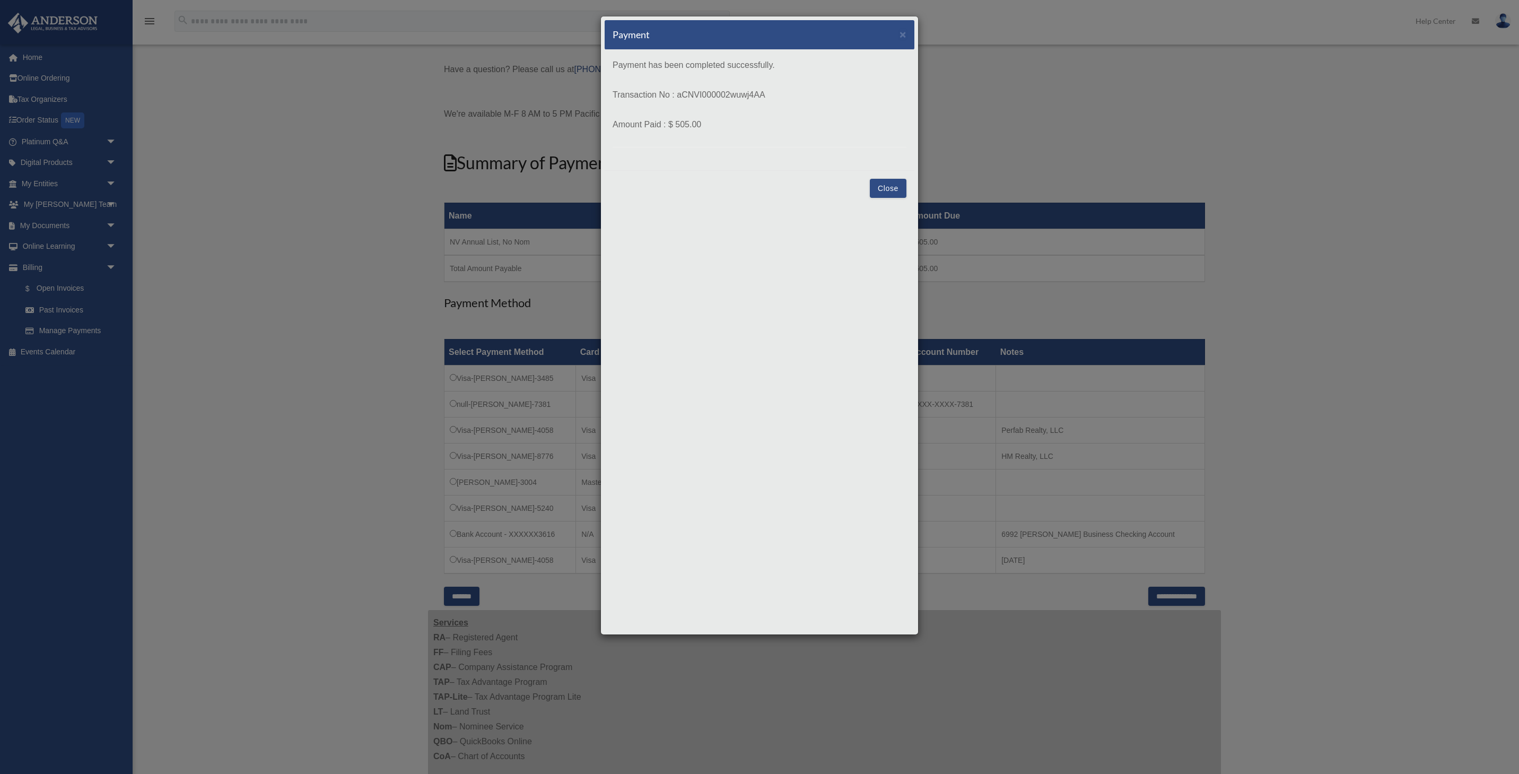
click at [898, 192] on button "Close" at bounding box center [888, 188] width 37 height 19
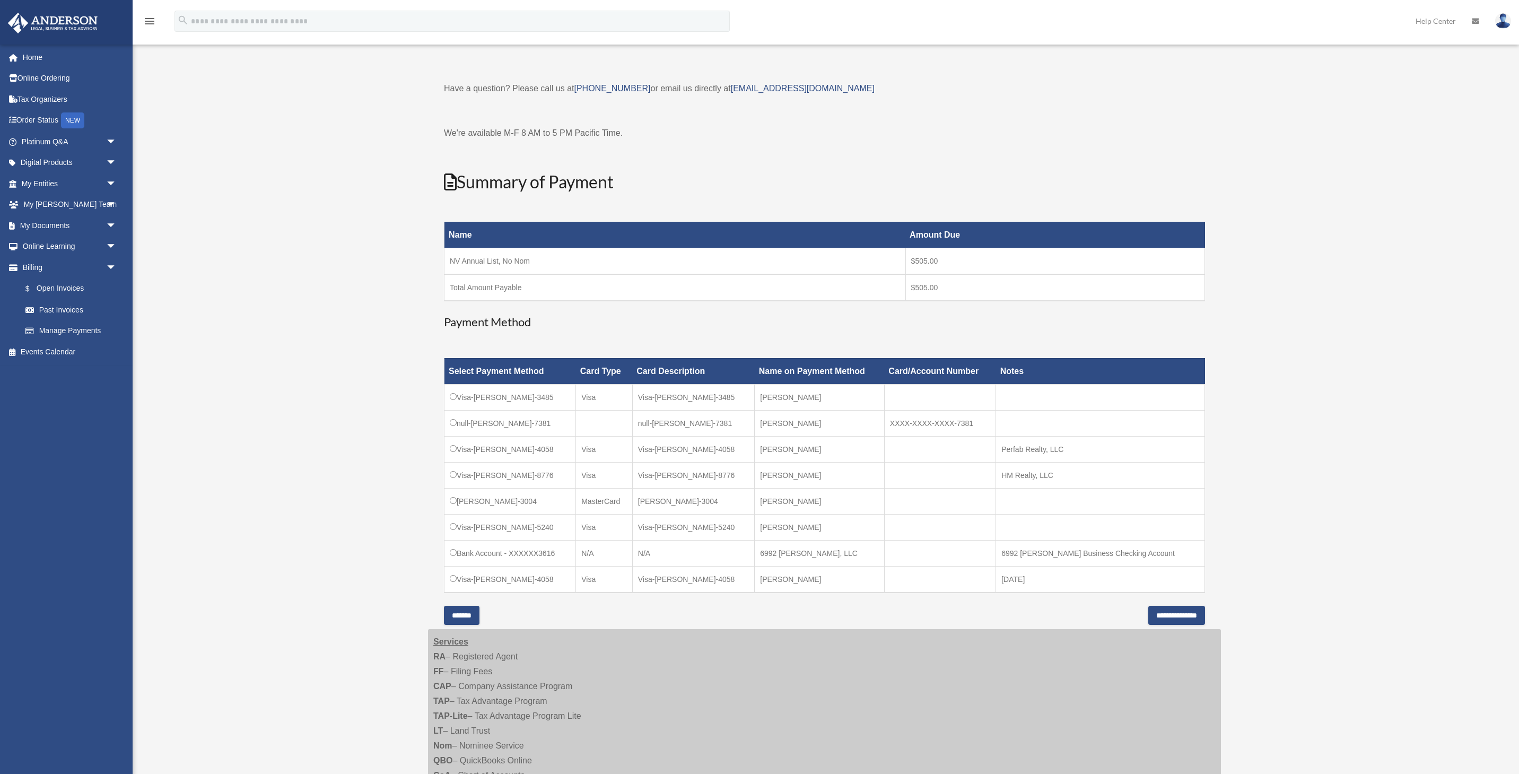
scroll to position [0, 0]
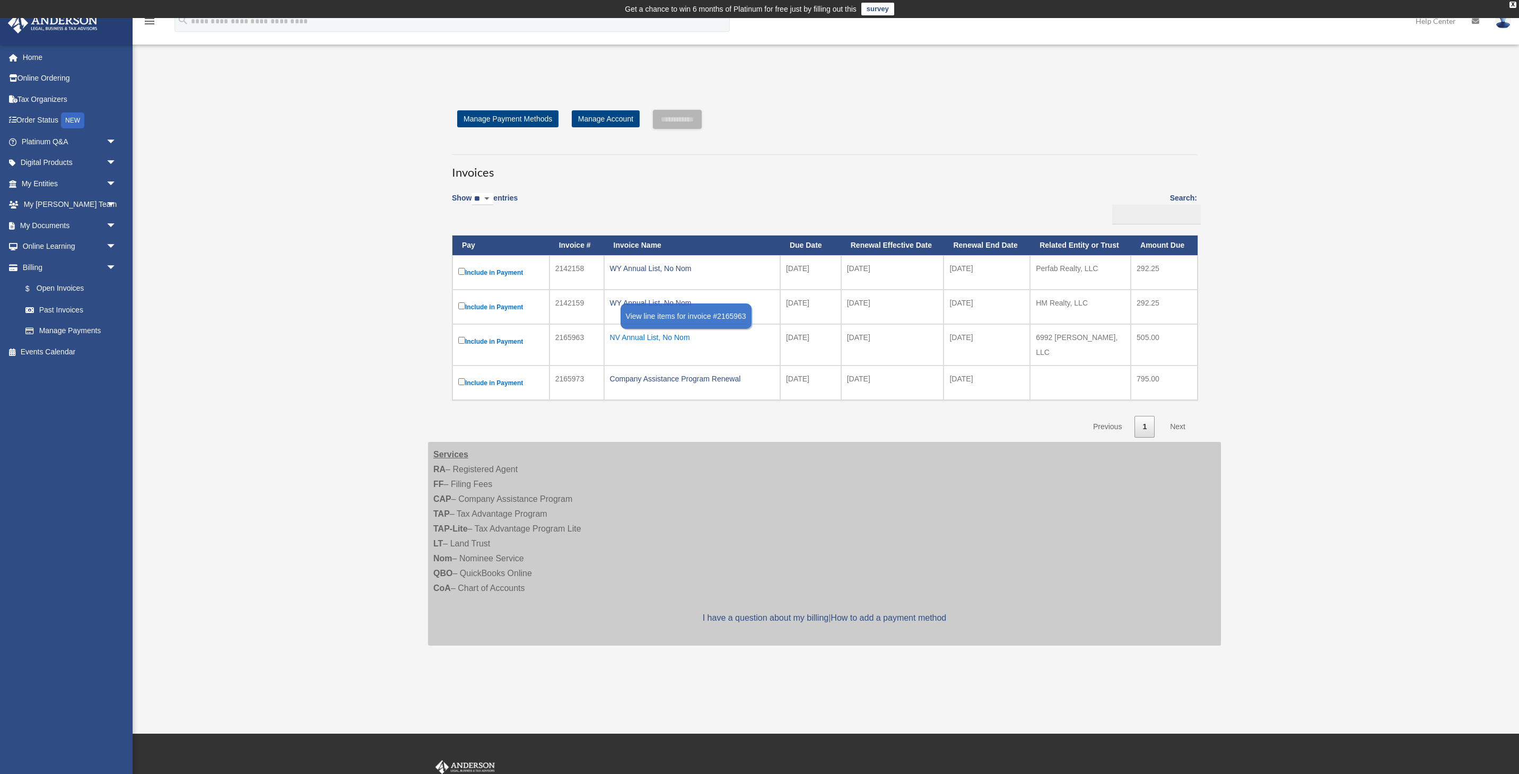
click at [651, 339] on div "NV Annual List, No Nom" at bounding box center [692, 337] width 164 height 15
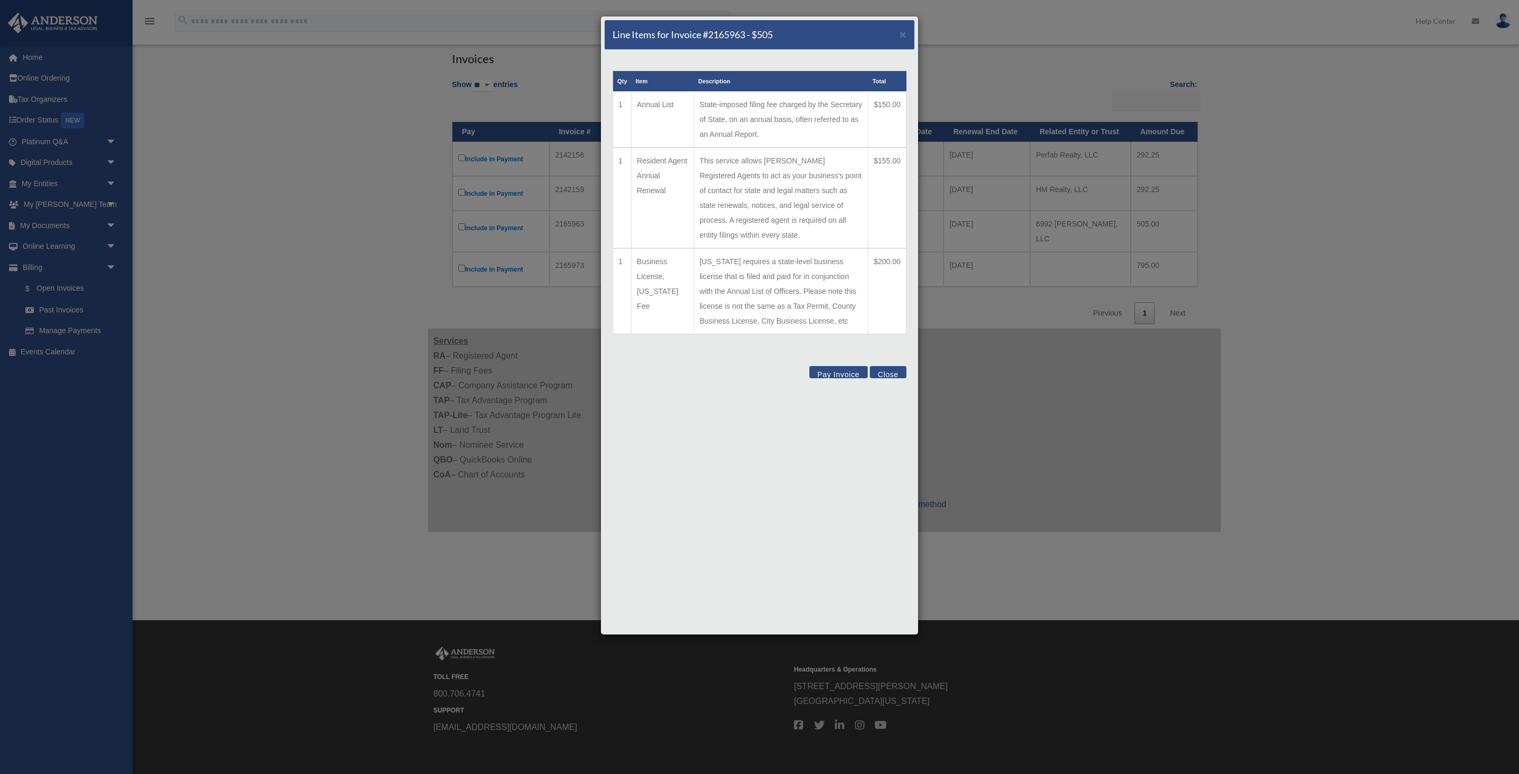
scroll to position [127, 0]
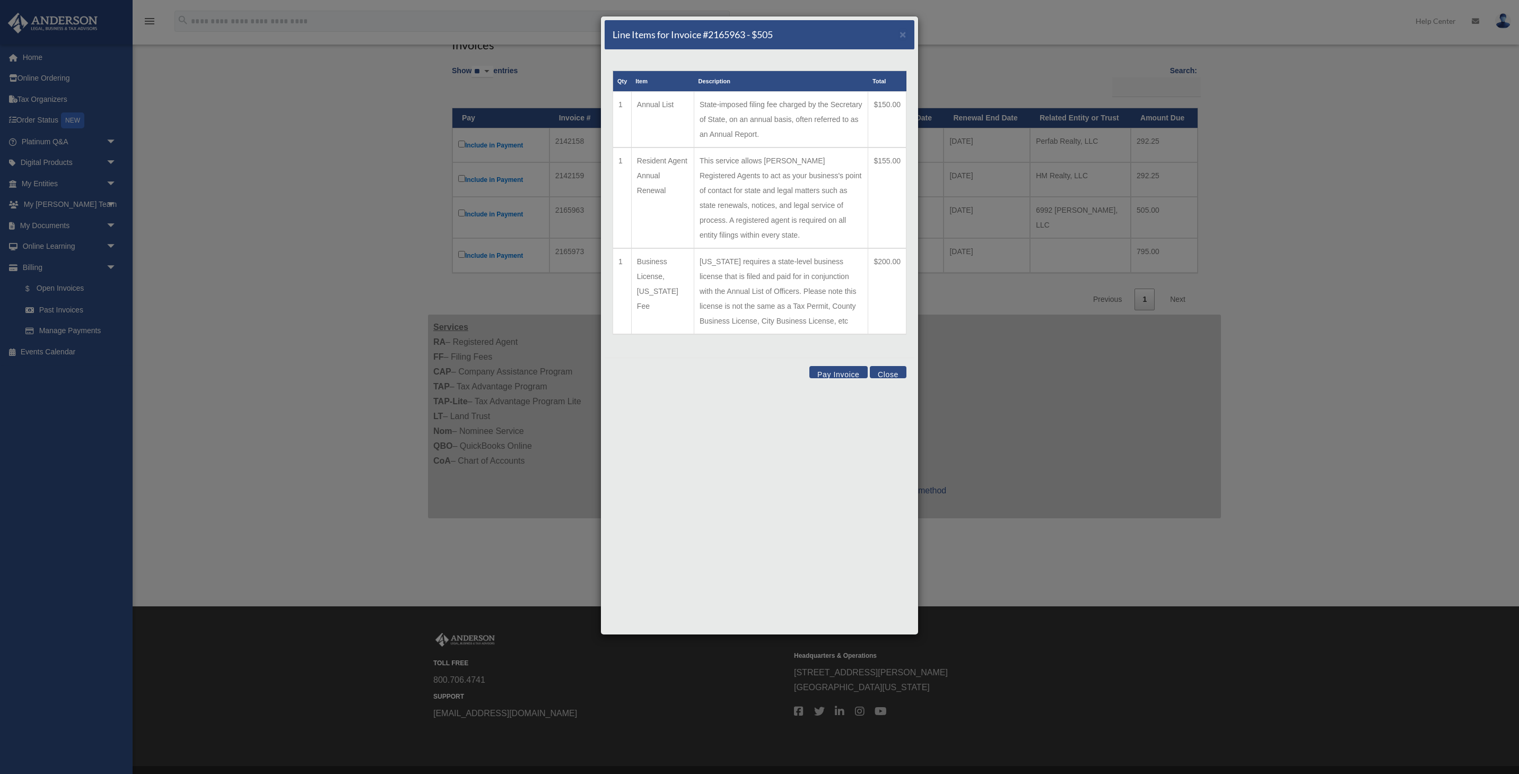
click at [847, 366] on button "Pay Invoice" at bounding box center [838, 372] width 58 height 12
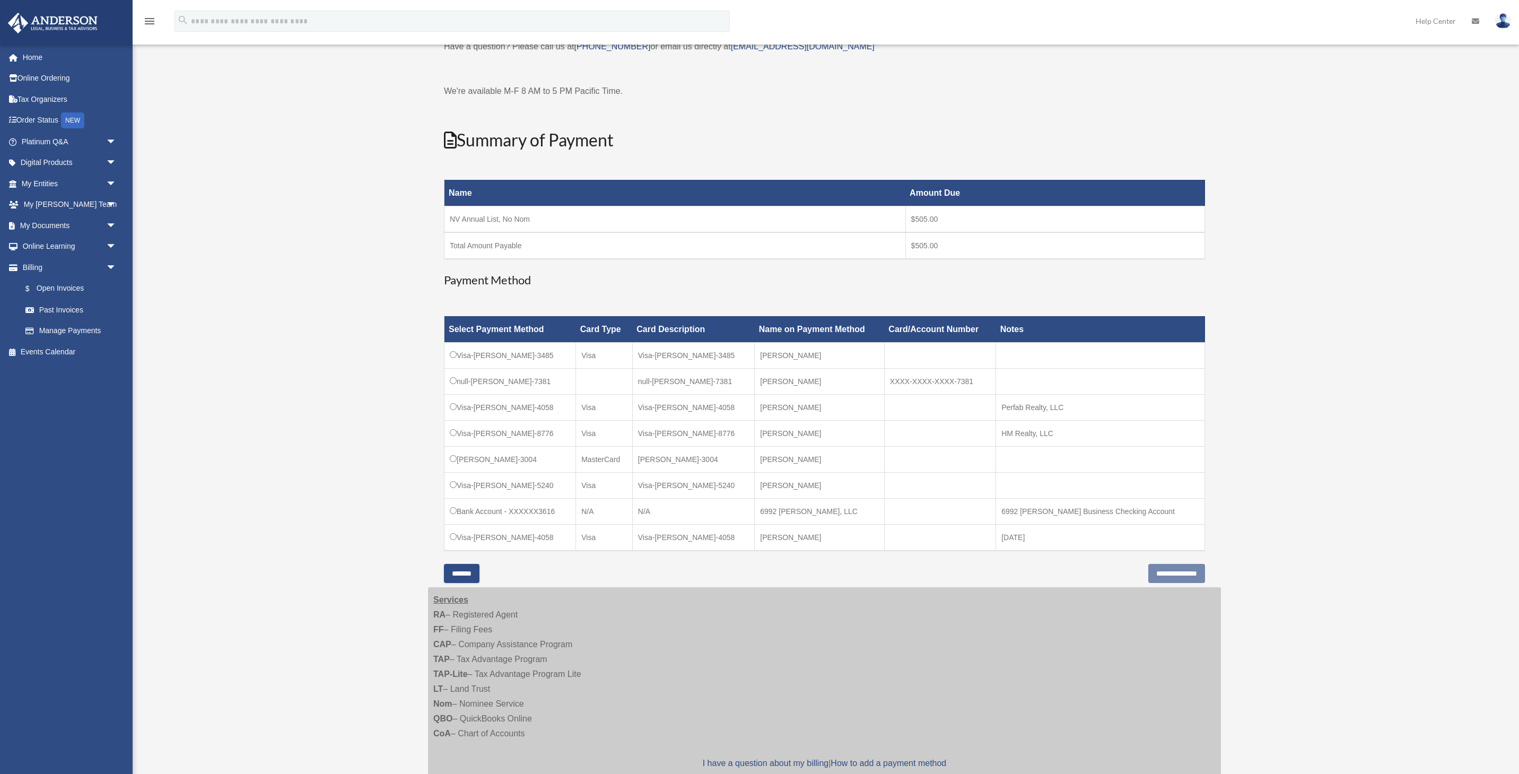
scroll to position [86, 0]
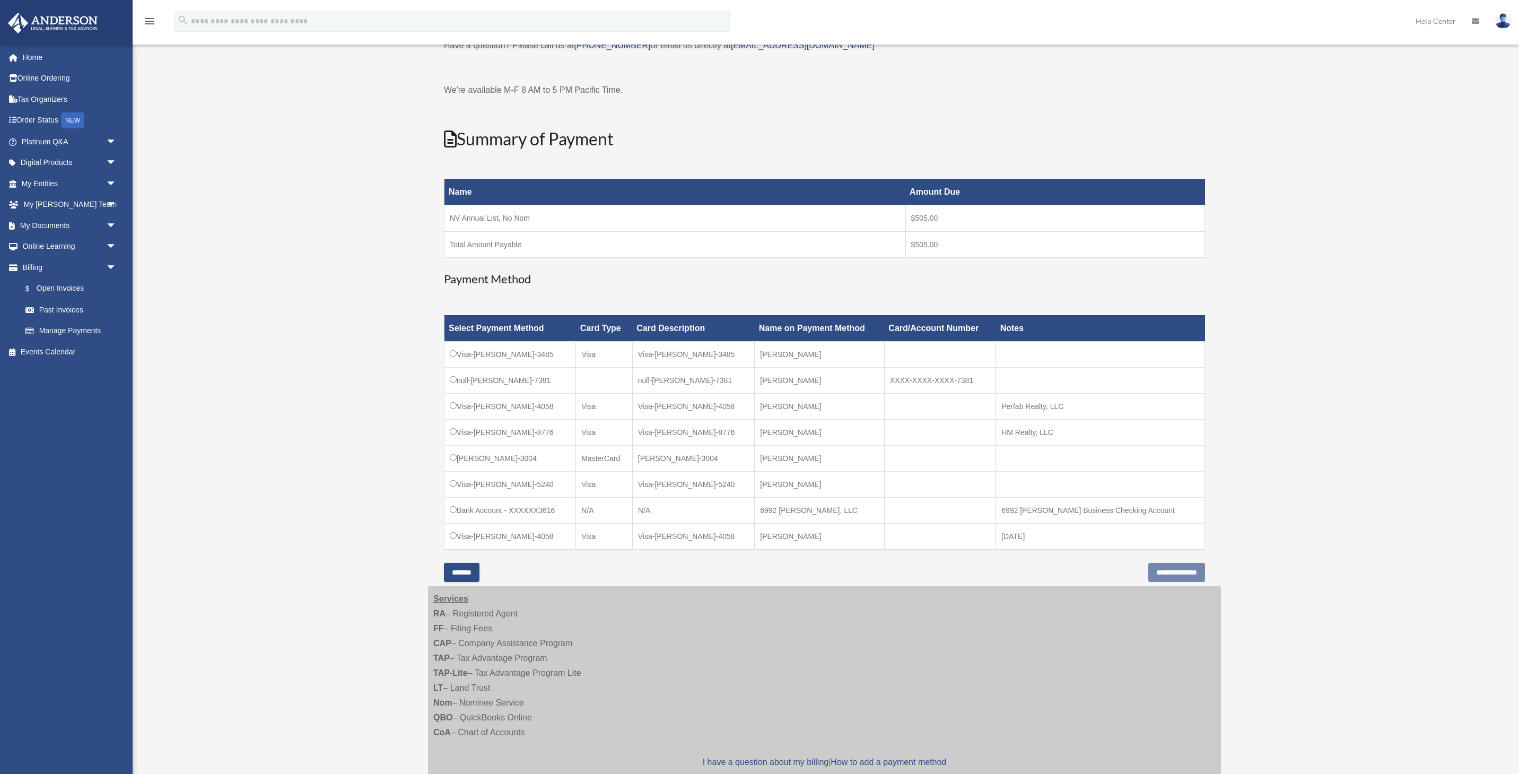
click at [479, 567] on input "*******" at bounding box center [462, 572] width 36 height 19
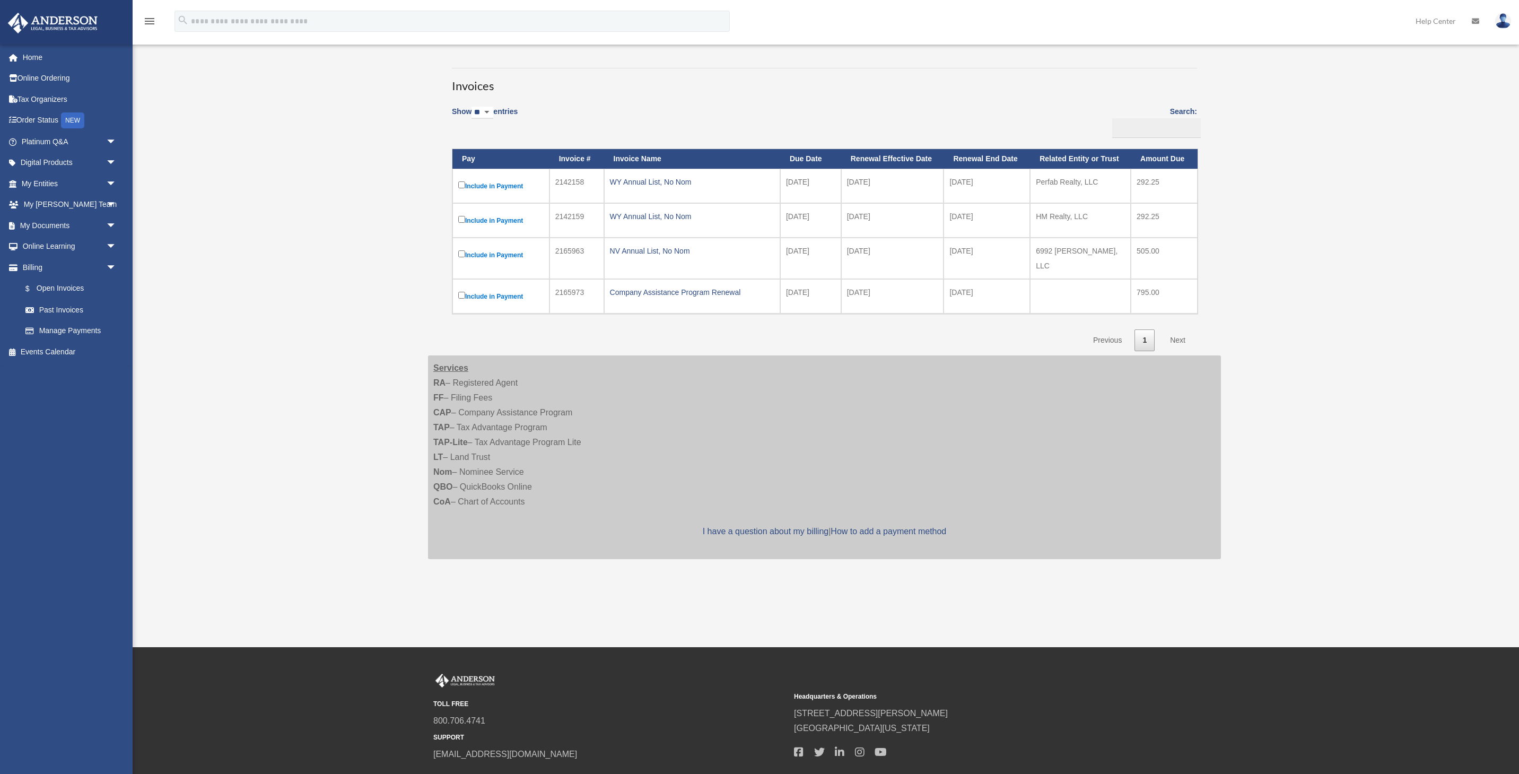
click at [503, 255] on label "Include in Payment" at bounding box center [500, 254] width 85 height 13
click at [488, 254] on label "Include in Payment" at bounding box center [500, 254] width 85 height 13
click at [561, 251] on td "2165963" at bounding box center [576, 258] width 55 height 41
click at [480, 255] on label "Include in Payment" at bounding box center [500, 254] width 85 height 13
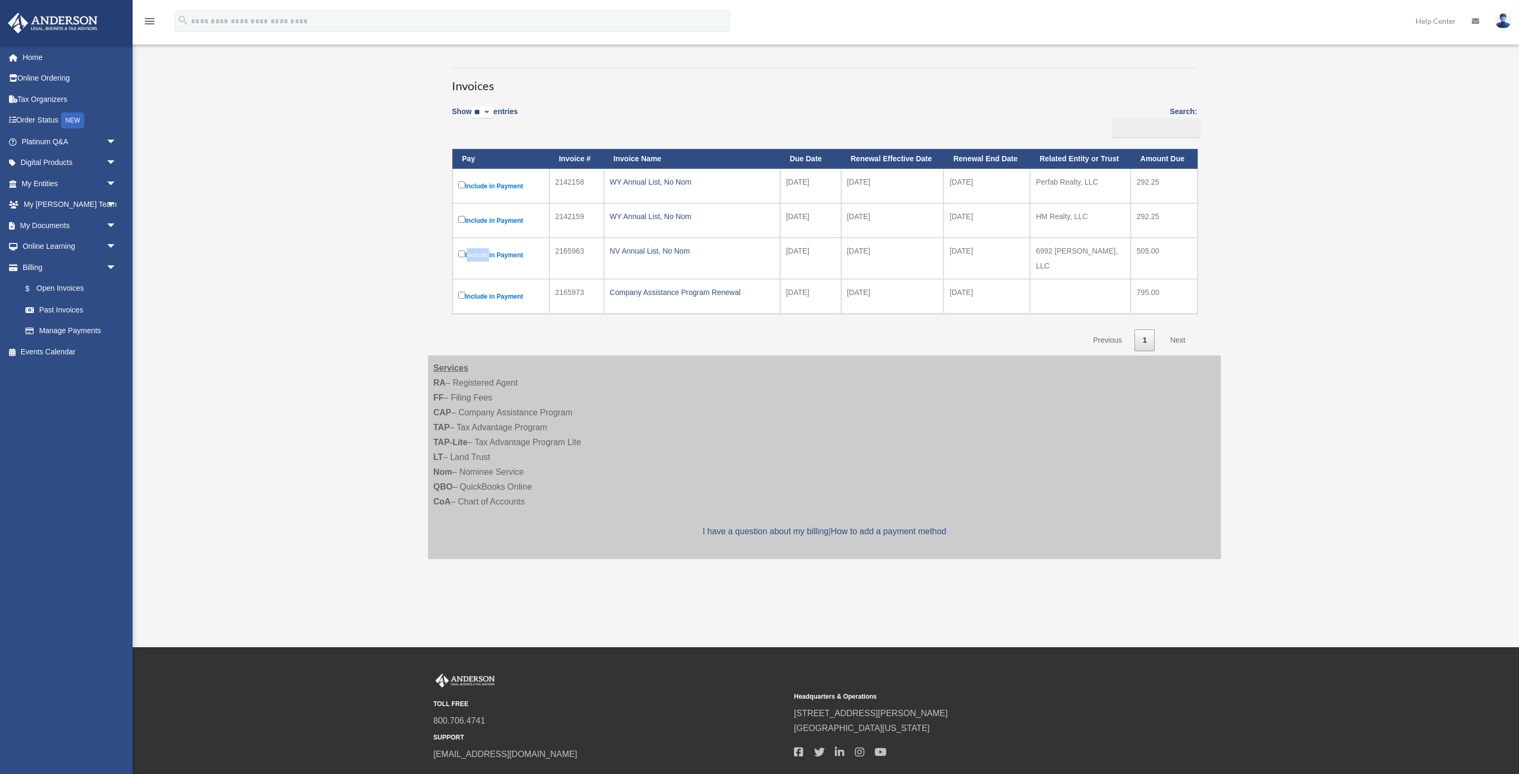
scroll to position [0, 0]
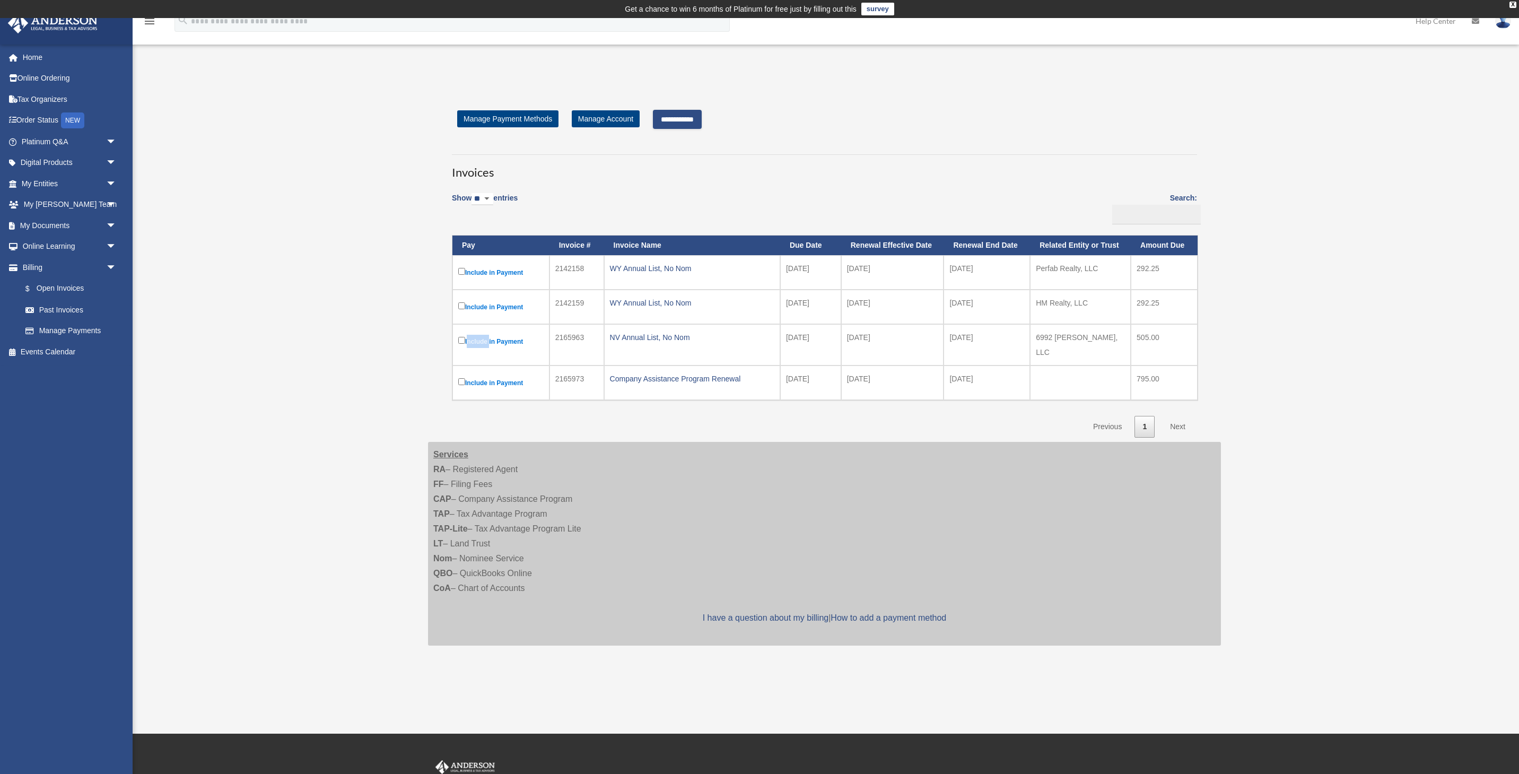
click at [701, 121] on input "**********" at bounding box center [677, 119] width 49 height 19
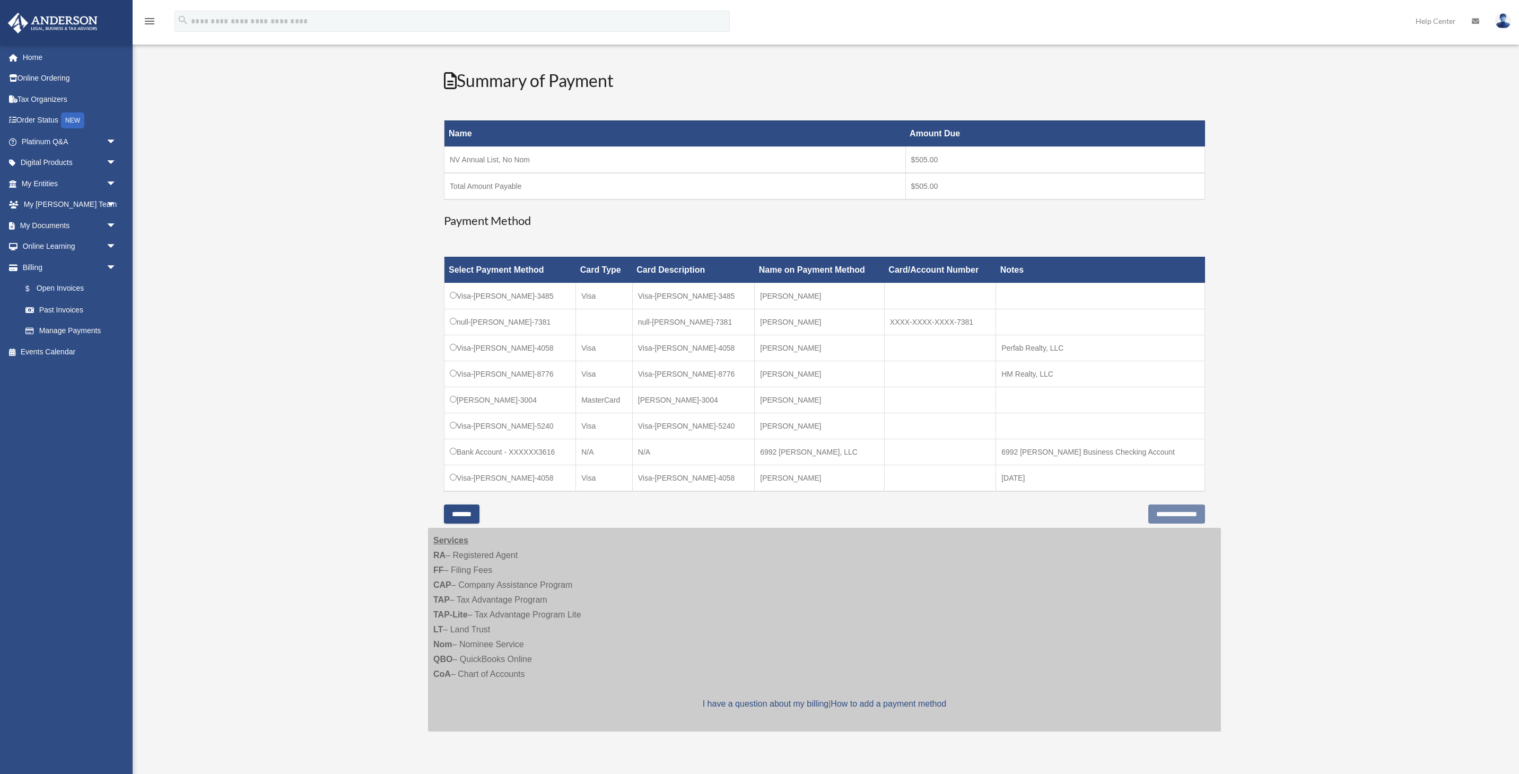
scroll to position [146, 0]
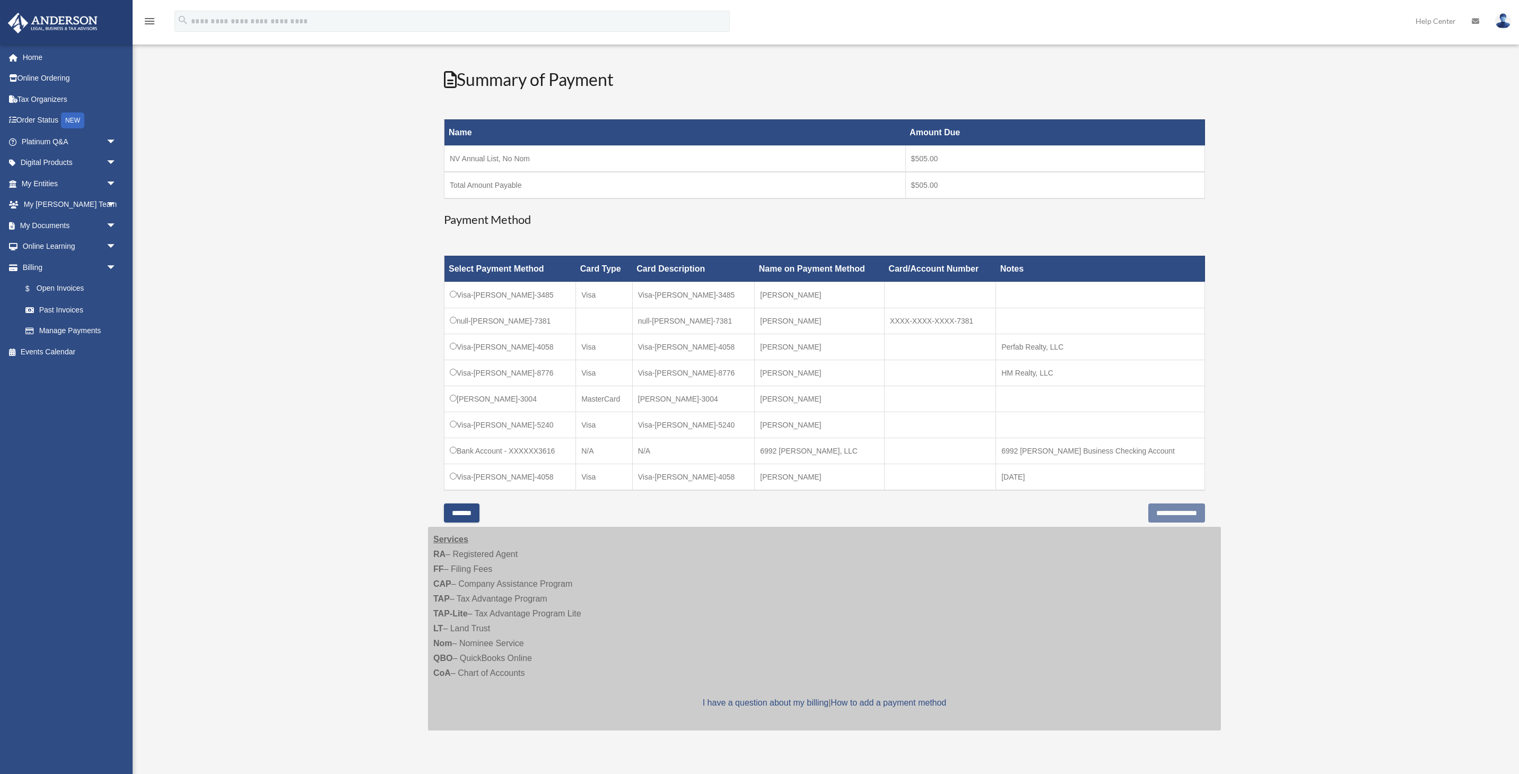
click at [476, 512] on input "*******" at bounding box center [462, 512] width 36 height 19
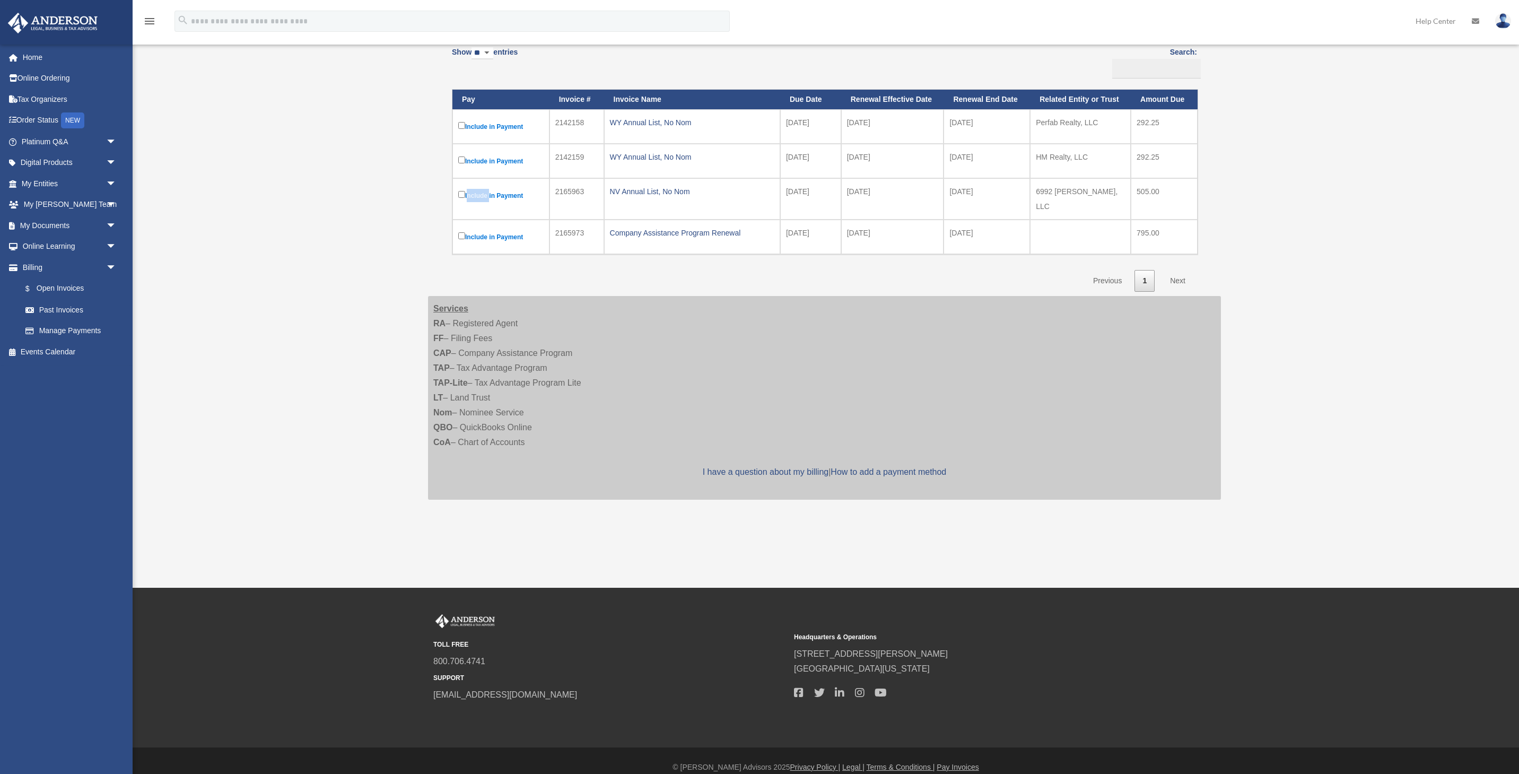
scroll to position [0, 0]
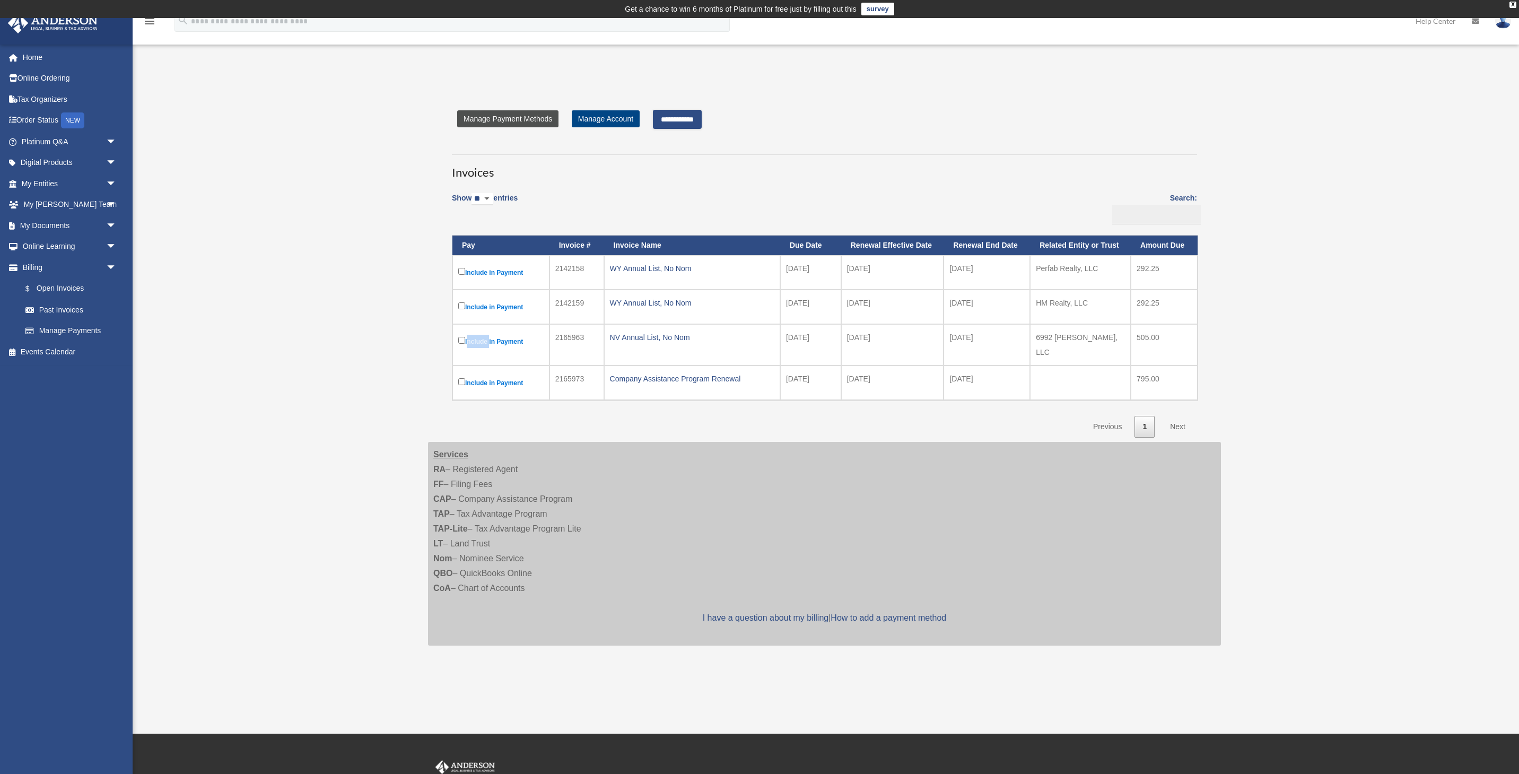
click at [534, 118] on link "Manage Payment Methods" at bounding box center [507, 118] width 101 height 17
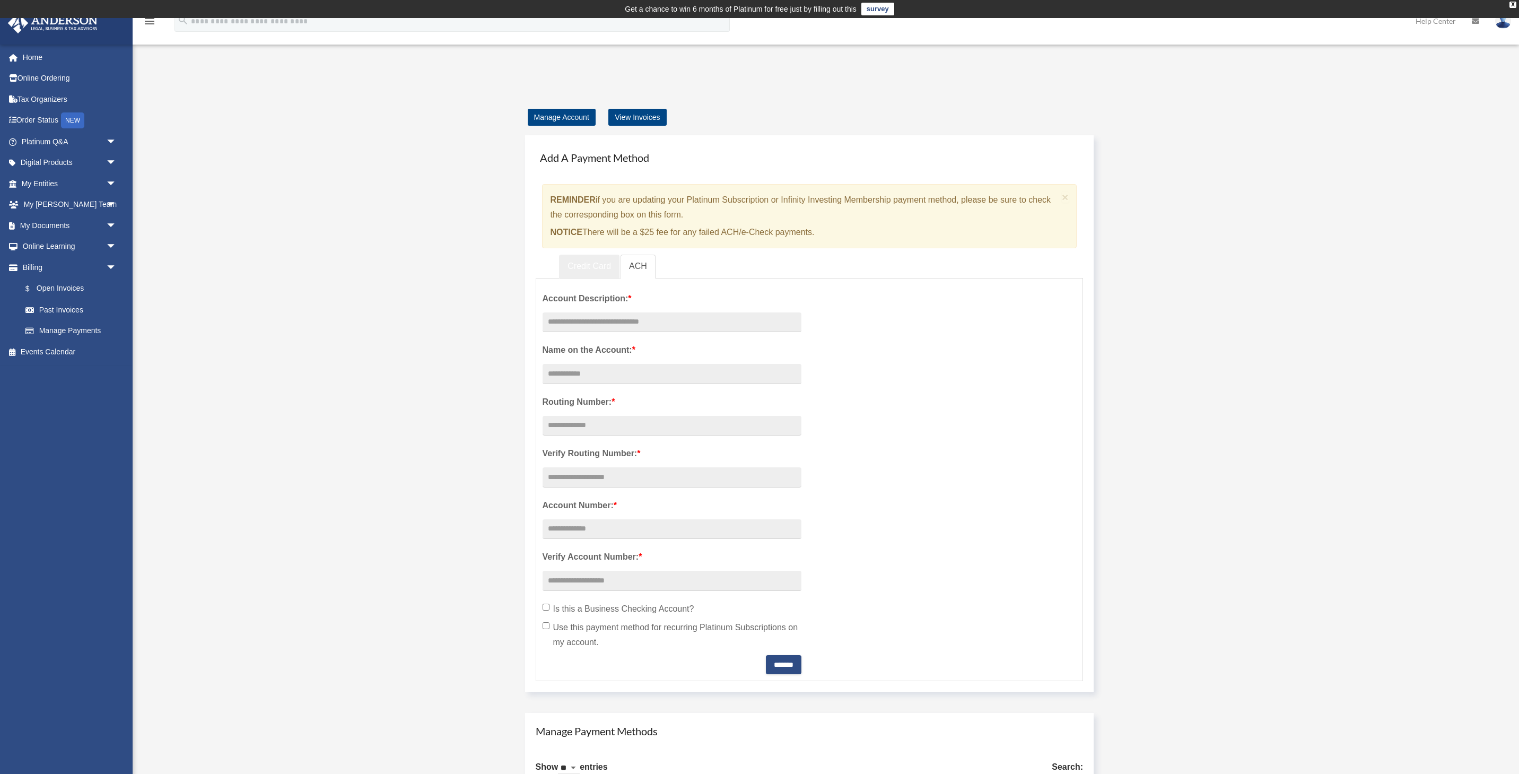
click at [602, 266] on link "Credit Card" at bounding box center [589, 267] width 60 height 24
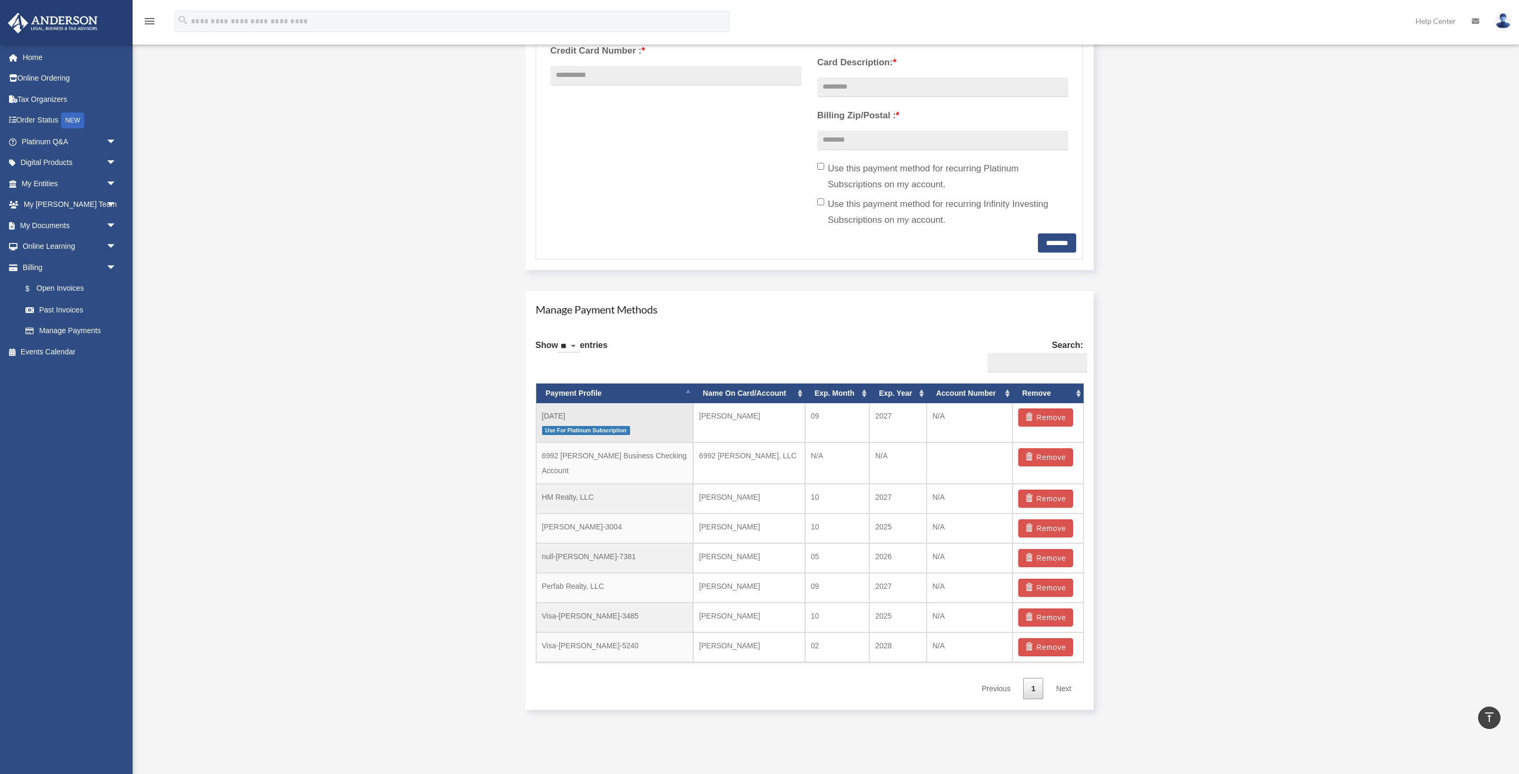
scroll to position [405, 0]
click at [646, 453] on td "6992 [PERSON_NAME] Business Checking Account" at bounding box center [614, 463] width 157 height 41
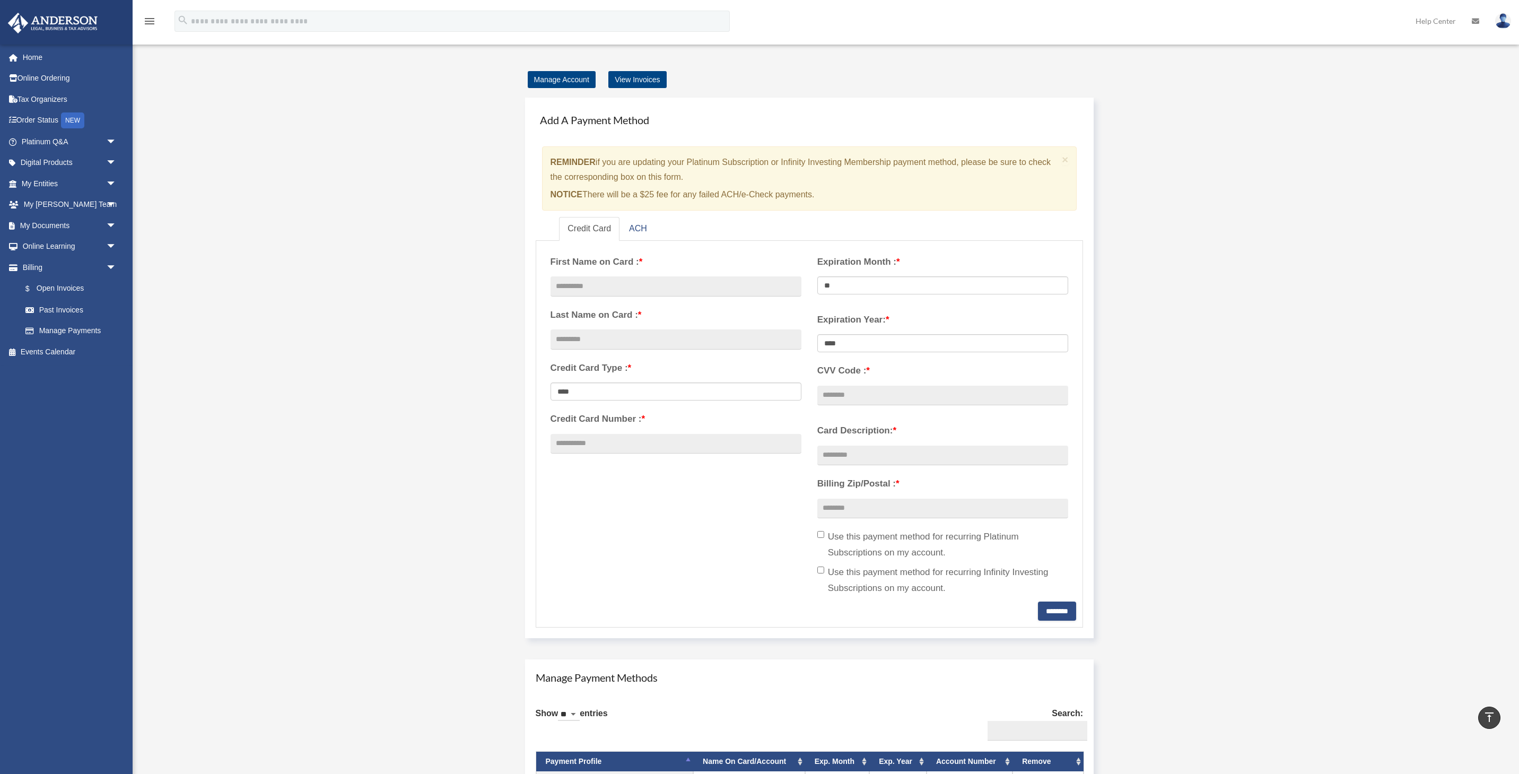
scroll to position [0, 0]
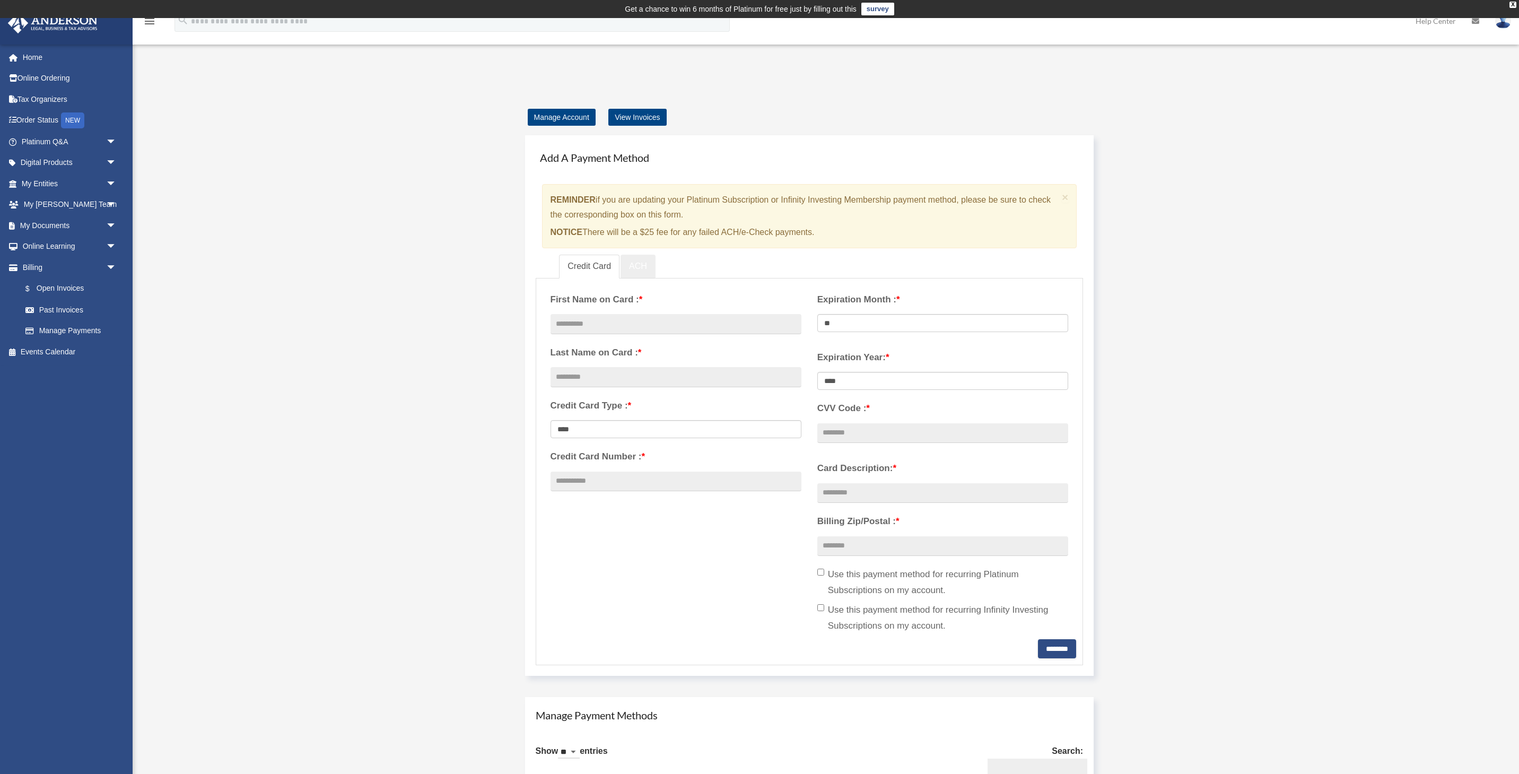
click at [642, 264] on link "ACH" at bounding box center [637, 267] width 35 height 24
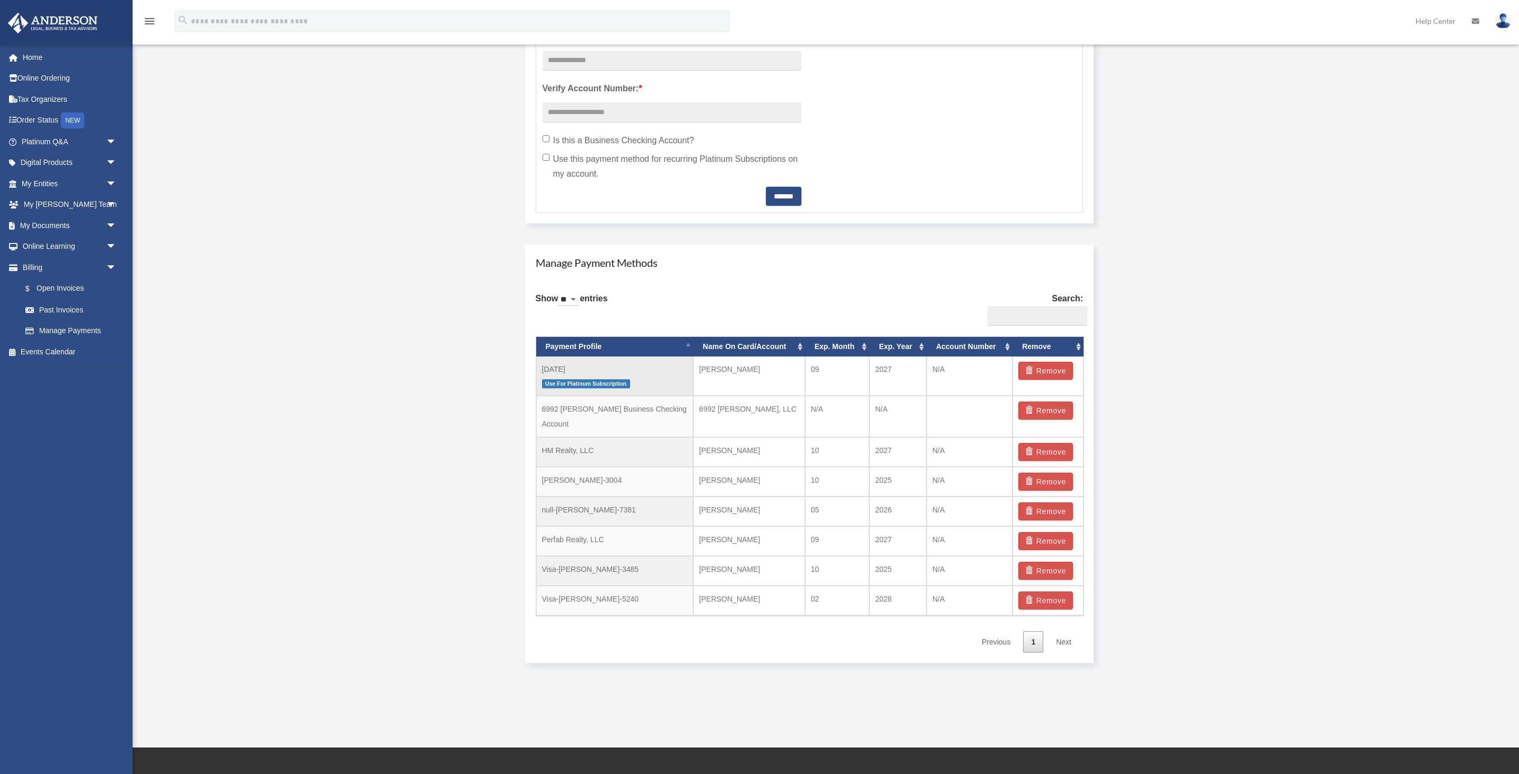
scroll to position [469, 0]
click at [653, 414] on td "6992 [PERSON_NAME] Business Checking Account" at bounding box center [614, 415] width 157 height 41
click at [654, 412] on td "6992 [PERSON_NAME] Business Checking Account" at bounding box center [614, 415] width 157 height 41
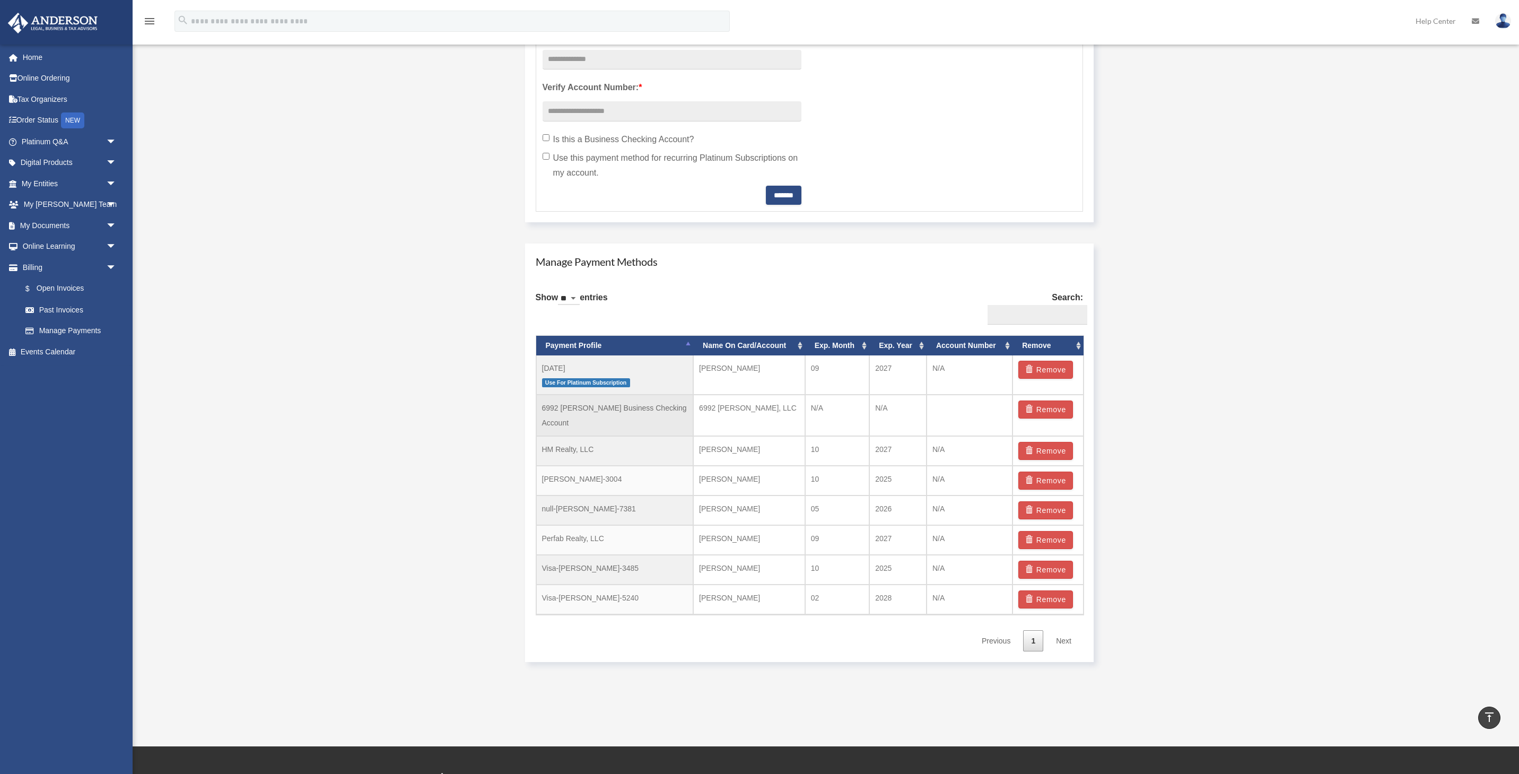
click at [825, 414] on td "N/A" at bounding box center [837, 414] width 65 height 41
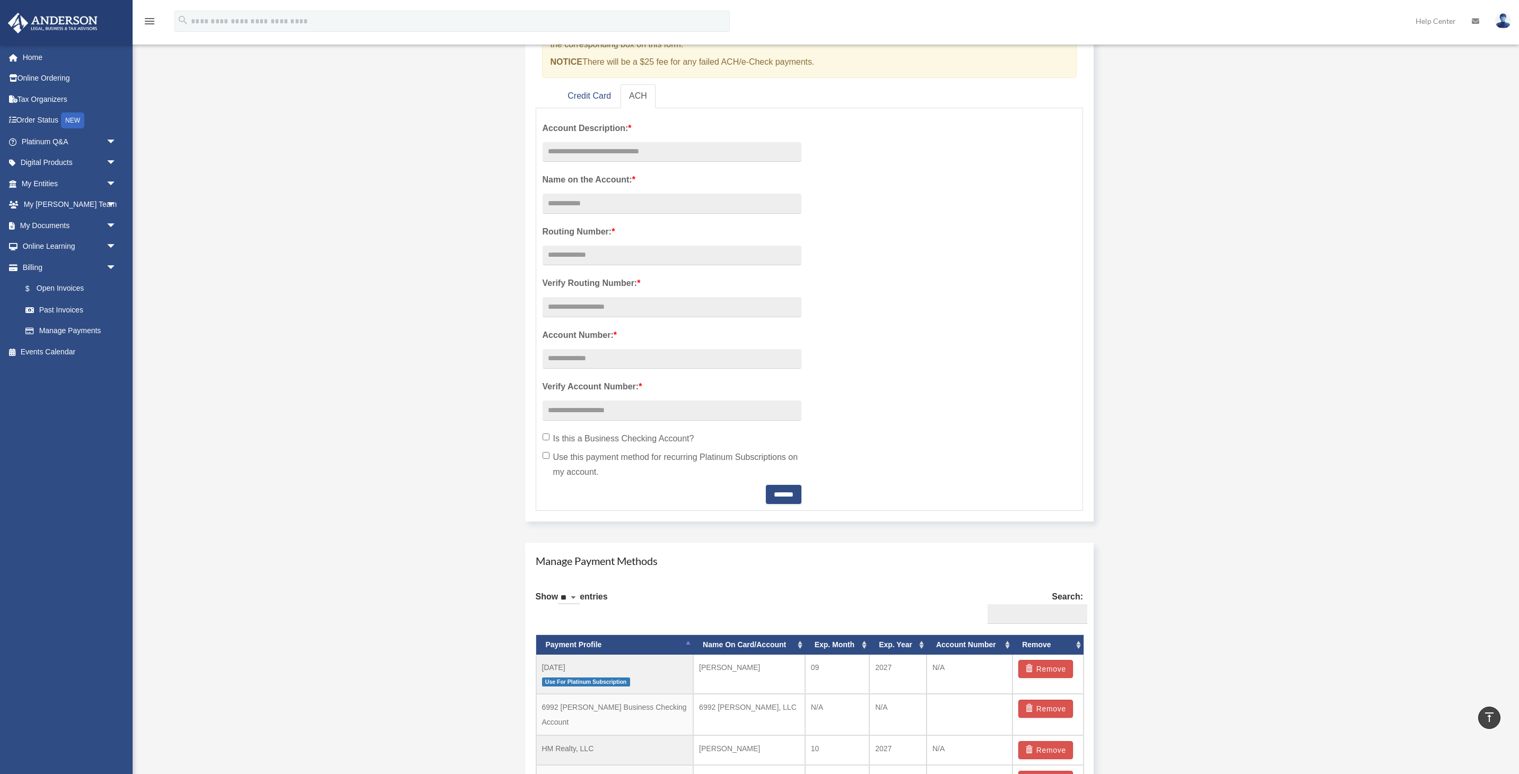
scroll to position [0, 0]
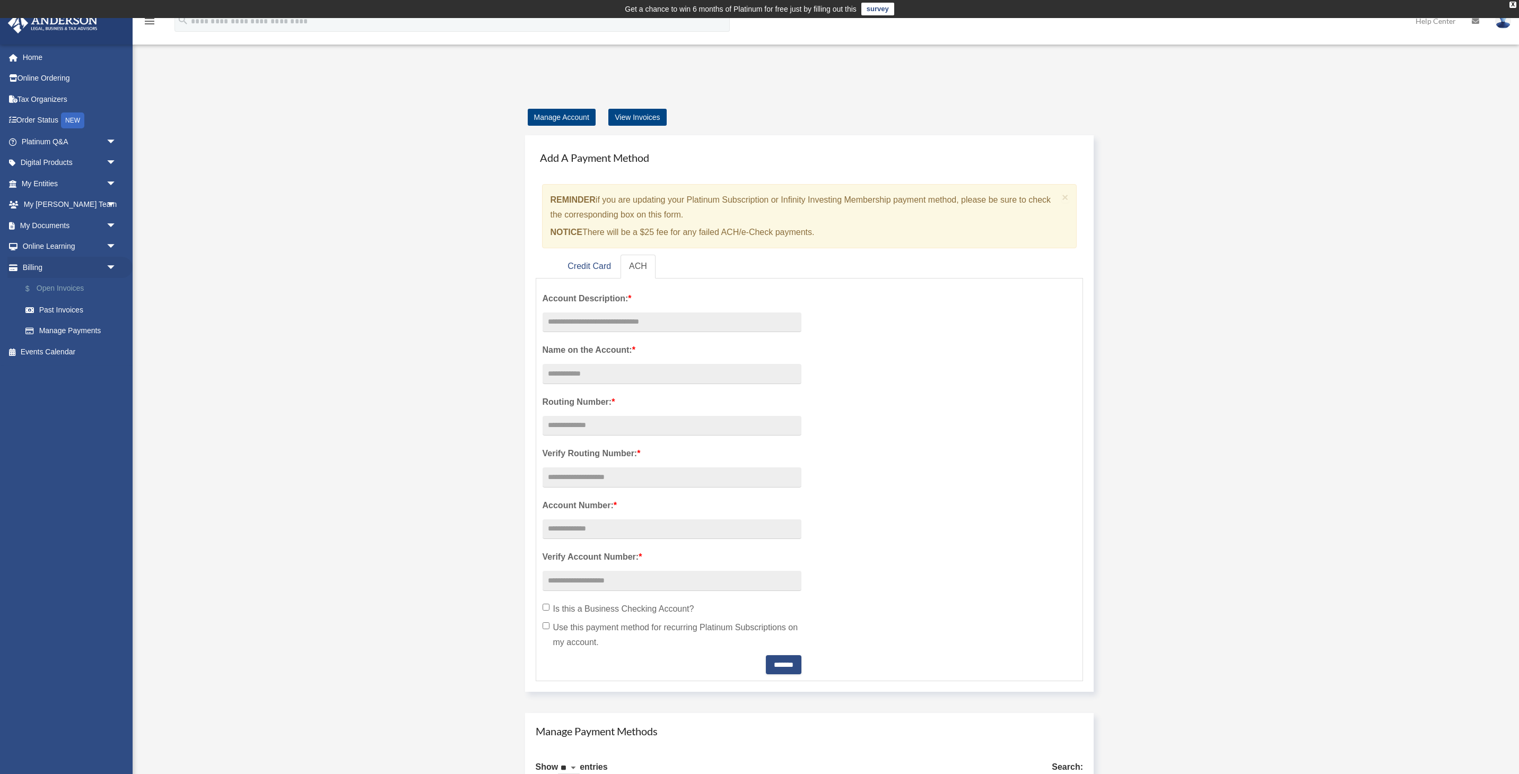
click at [86, 287] on link "$ Open Invoices" at bounding box center [74, 289] width 118 height 22
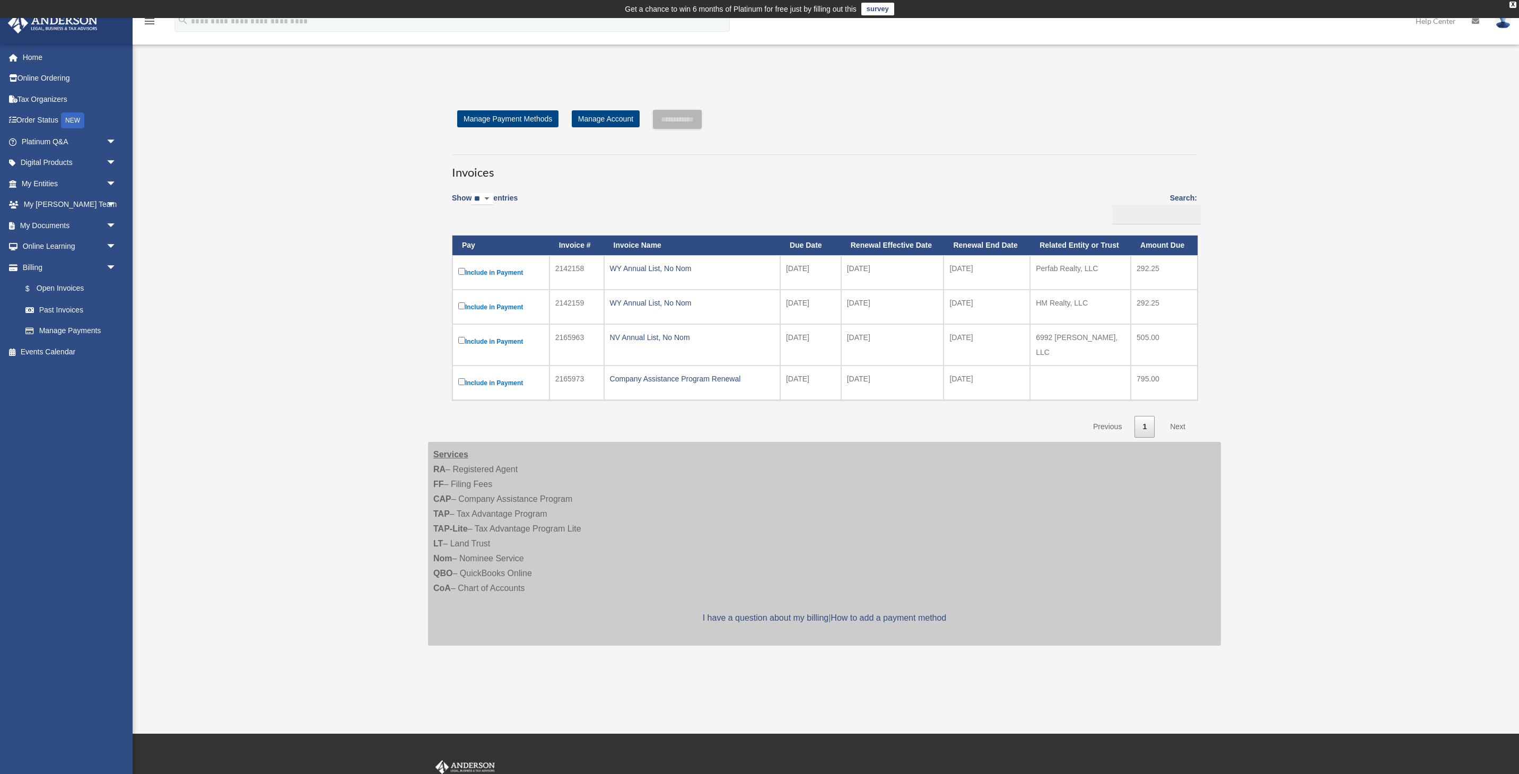
click at [515, 340] on label "Include in Payment" at bounding box center [500, 341] width 85 height 13
click at [676, 116] on input "**********" at bounding box center [677, 119] width 49 height 19
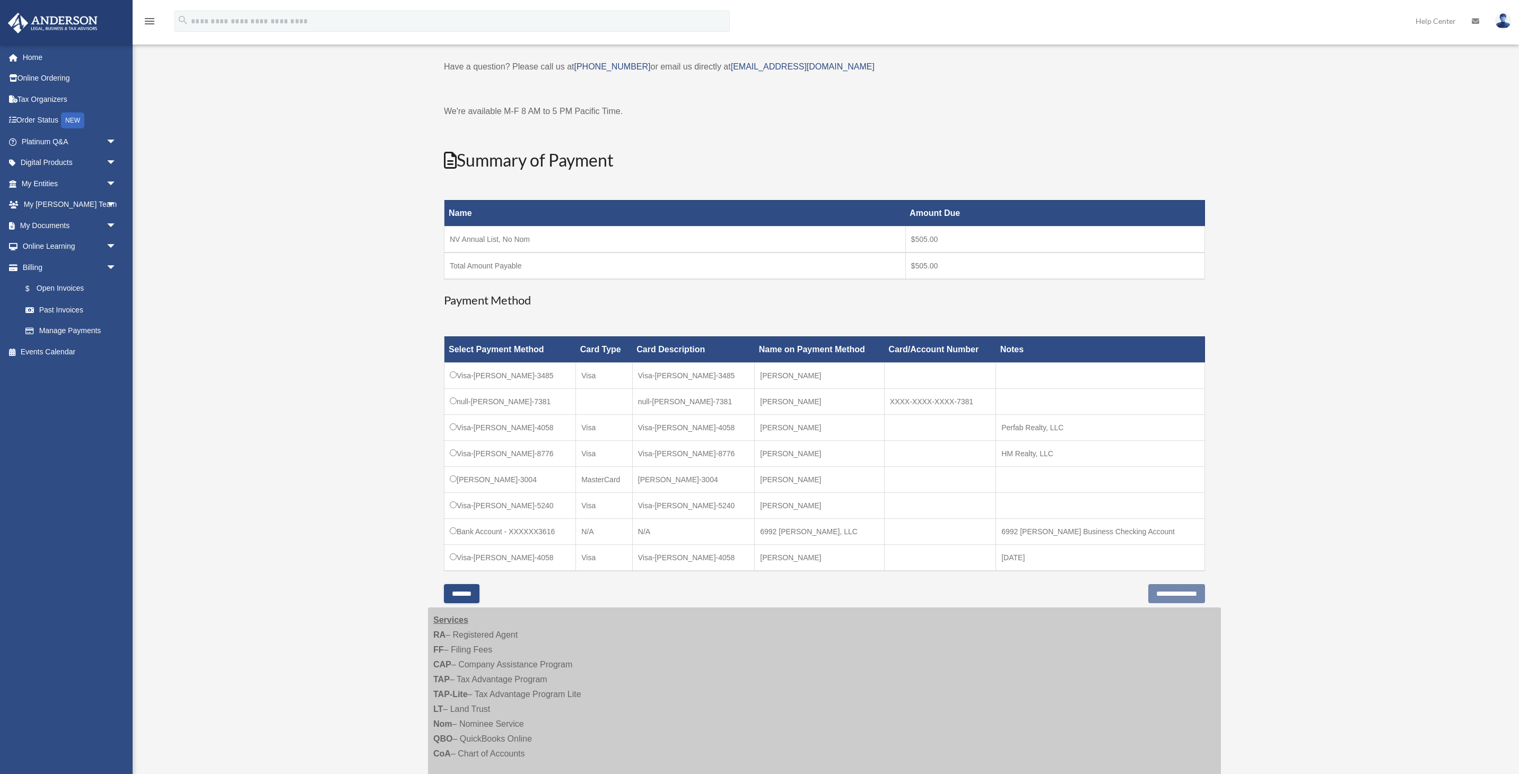
scroll to position [67, 0]
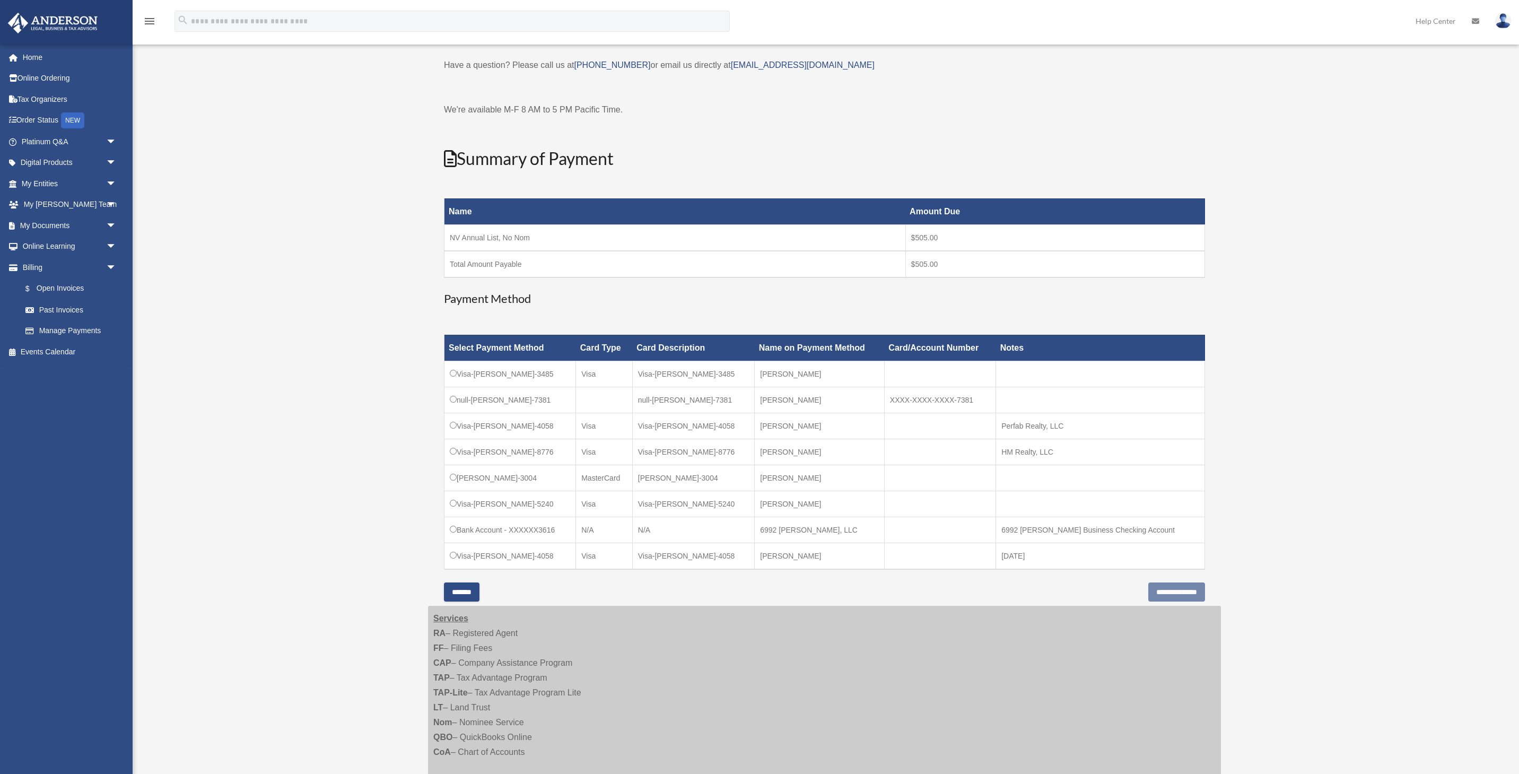
click at [468, 592] on input "*******" at bounding box center [462, 591] width 36 height 19
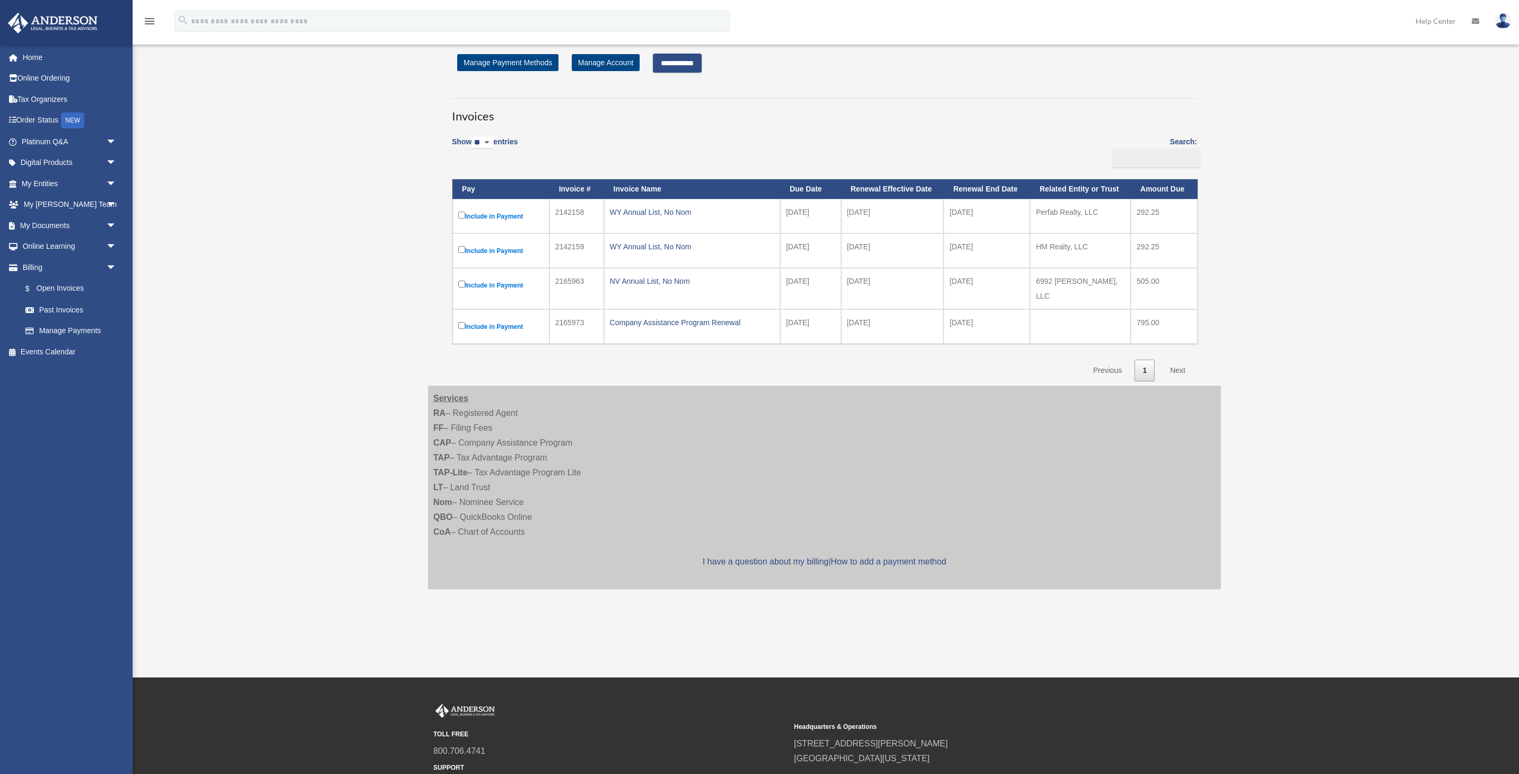
scroll to position [0, 0]
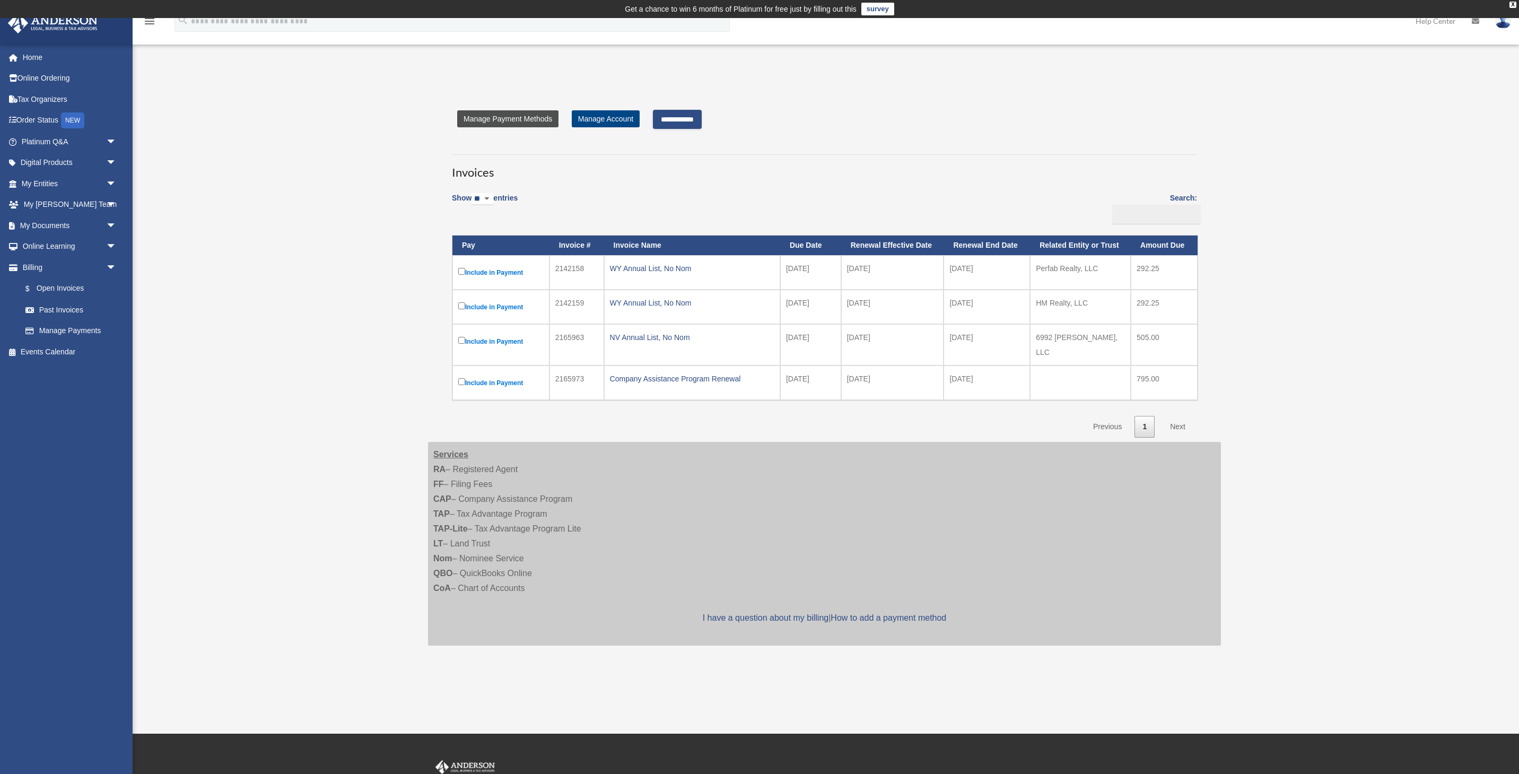
click at [489, 125] on link "Manage Payment Methods" at bounding box center [507, 118] width 101 height 17
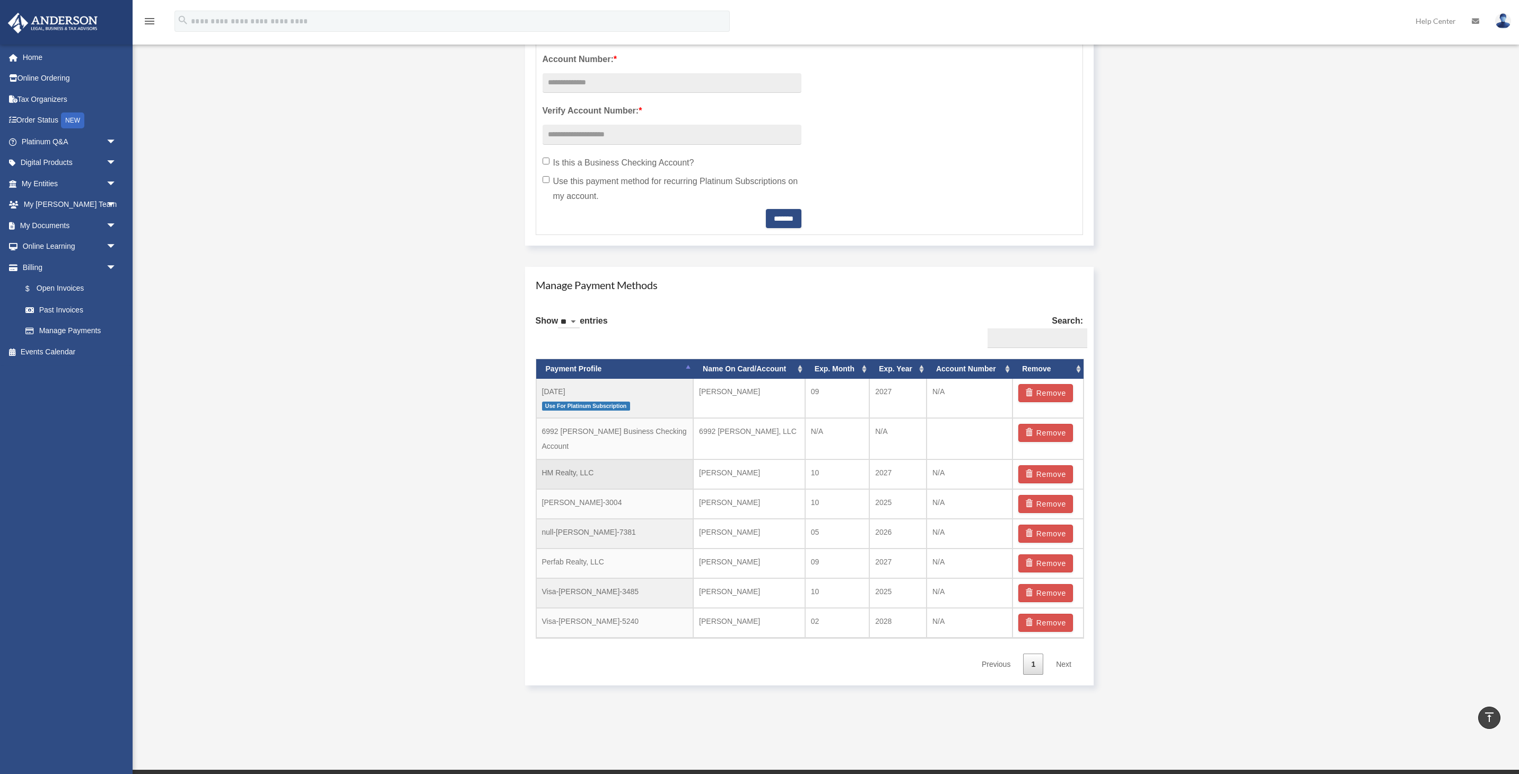
scroll to position [450, 0]
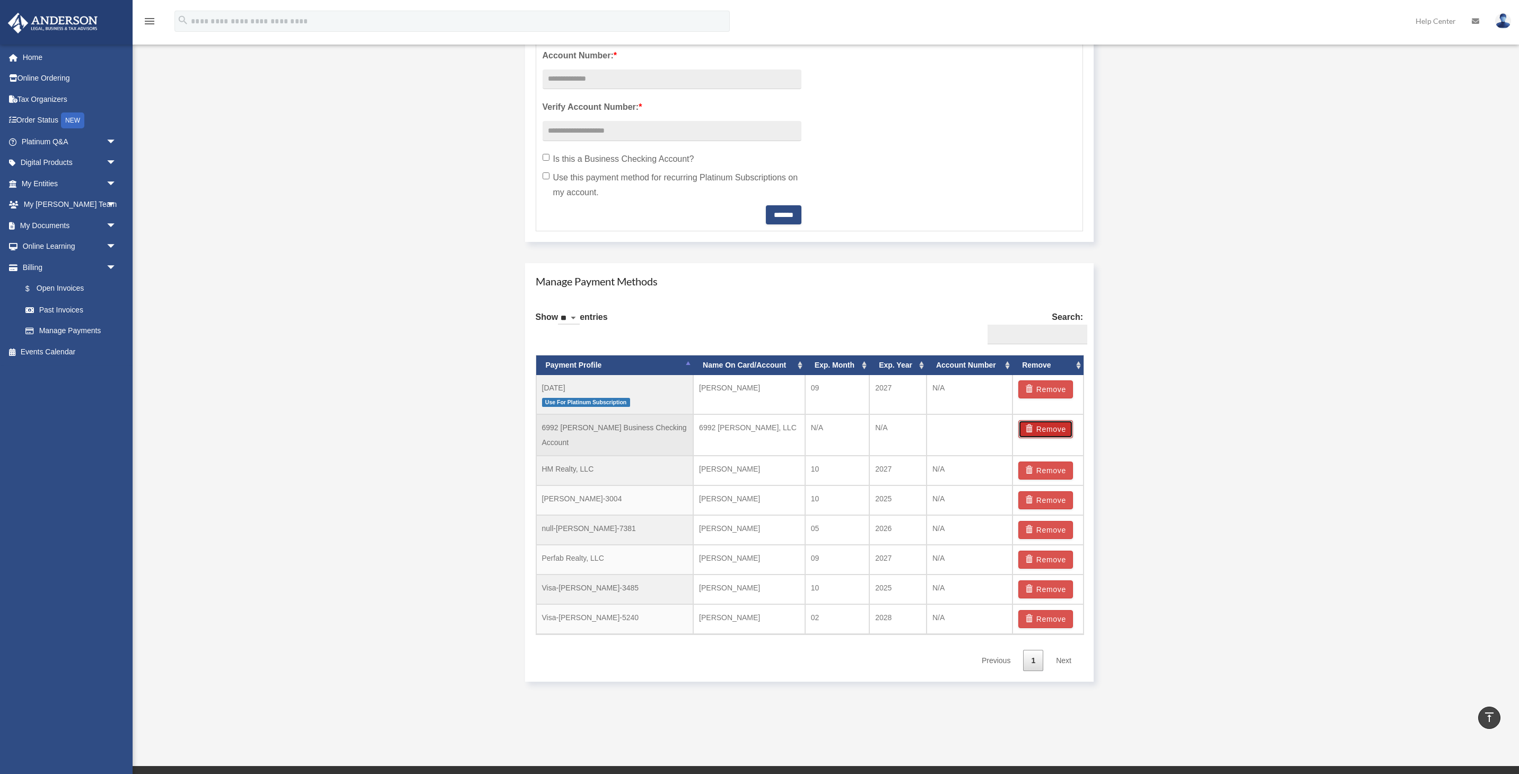
click at [1037, 432] on button "Remove" at bounding box center [1045, 429] width 55 height 18
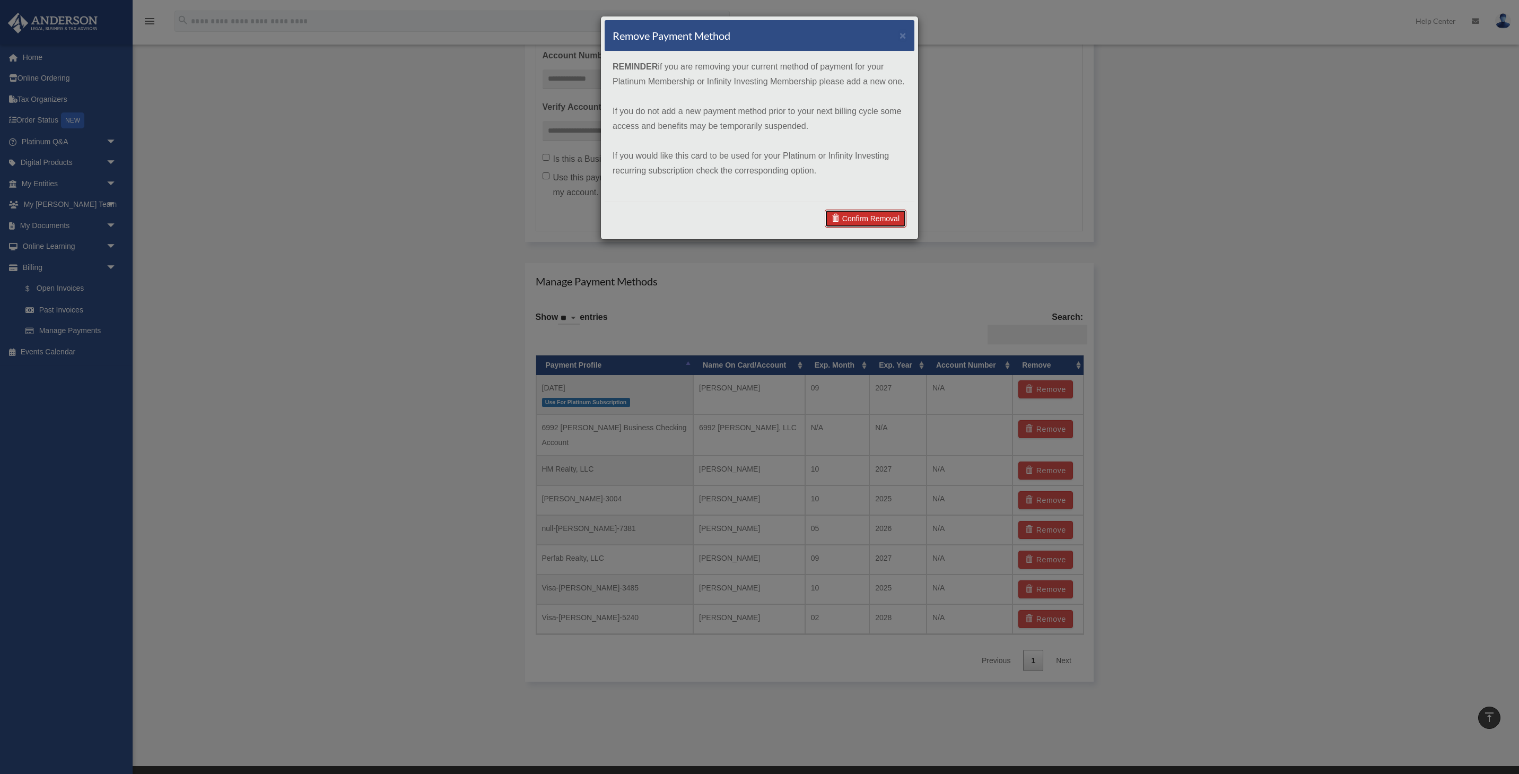
click at [884, 218] on link "Confirm Removal" at bounding box center [865, 218] width 82 height 18
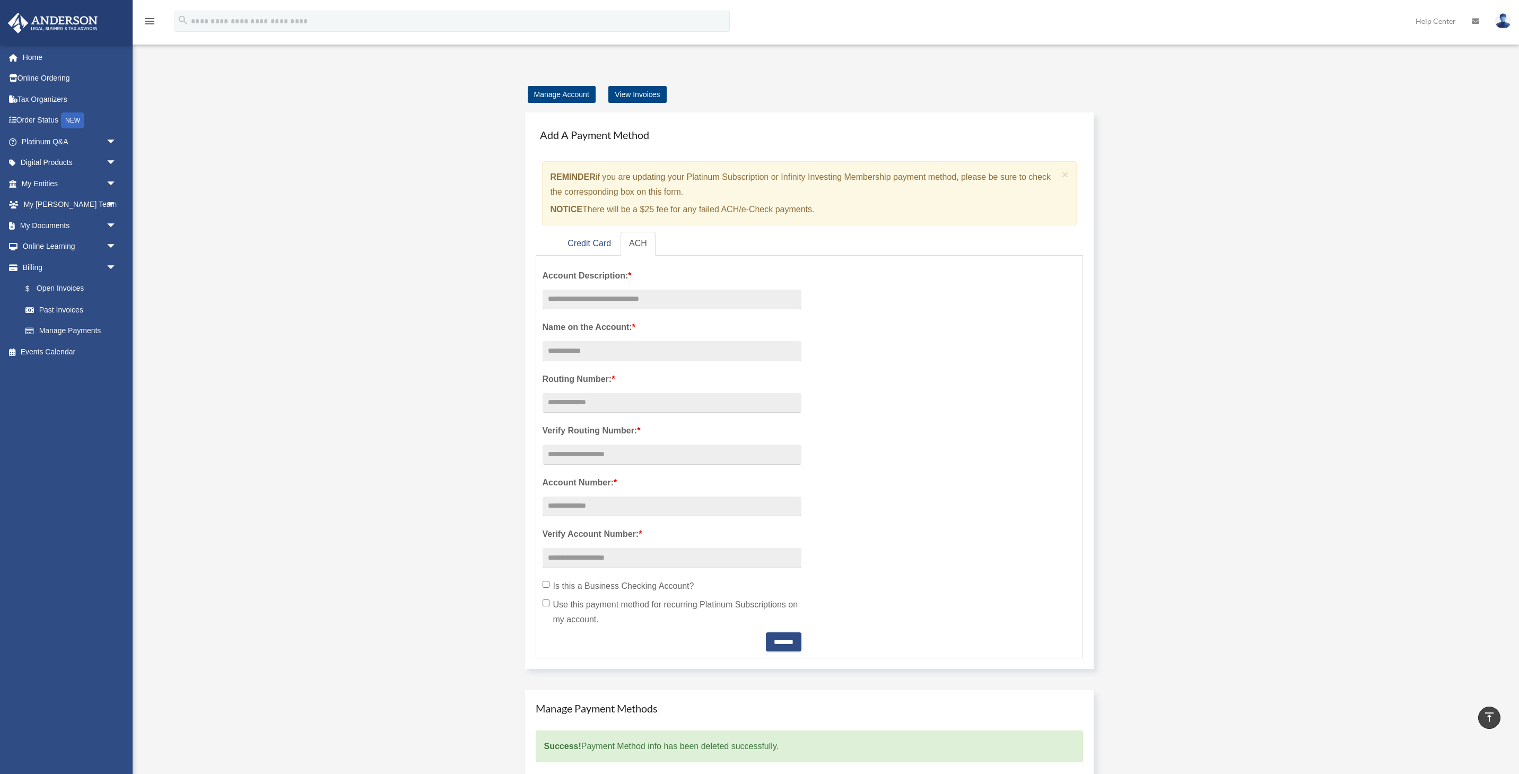
scroll to position [0, 0]
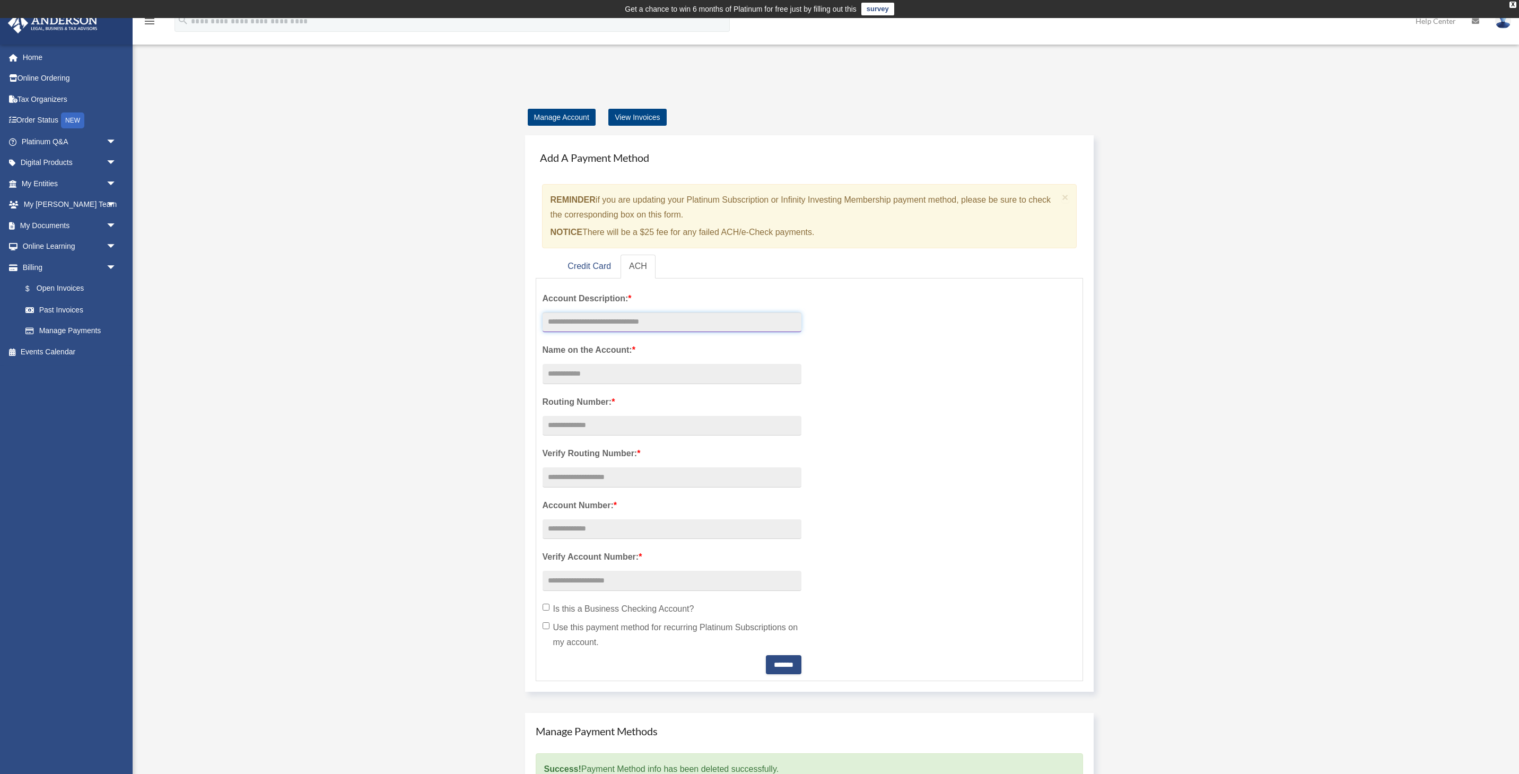
click at [616, 320] on input "text" at bounding box center [671, 322] width 259 height 20
type input "*"
type input "**********"
type input "*"
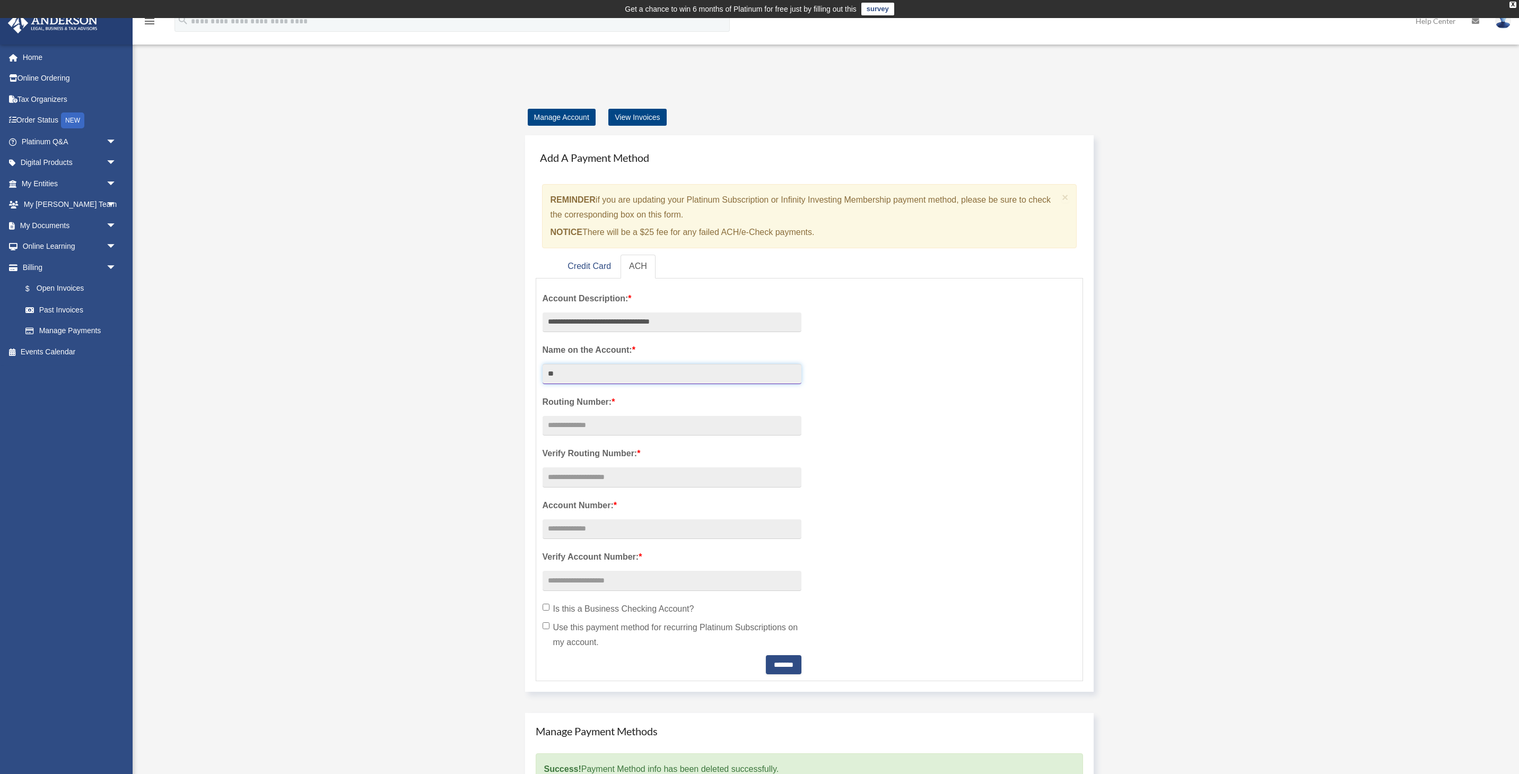
type input "*"
type input "**********"
type input "*********"
click at [634, 473] on input "text" at bounding box center [671, 477] width 259 height 20
type input "*********"
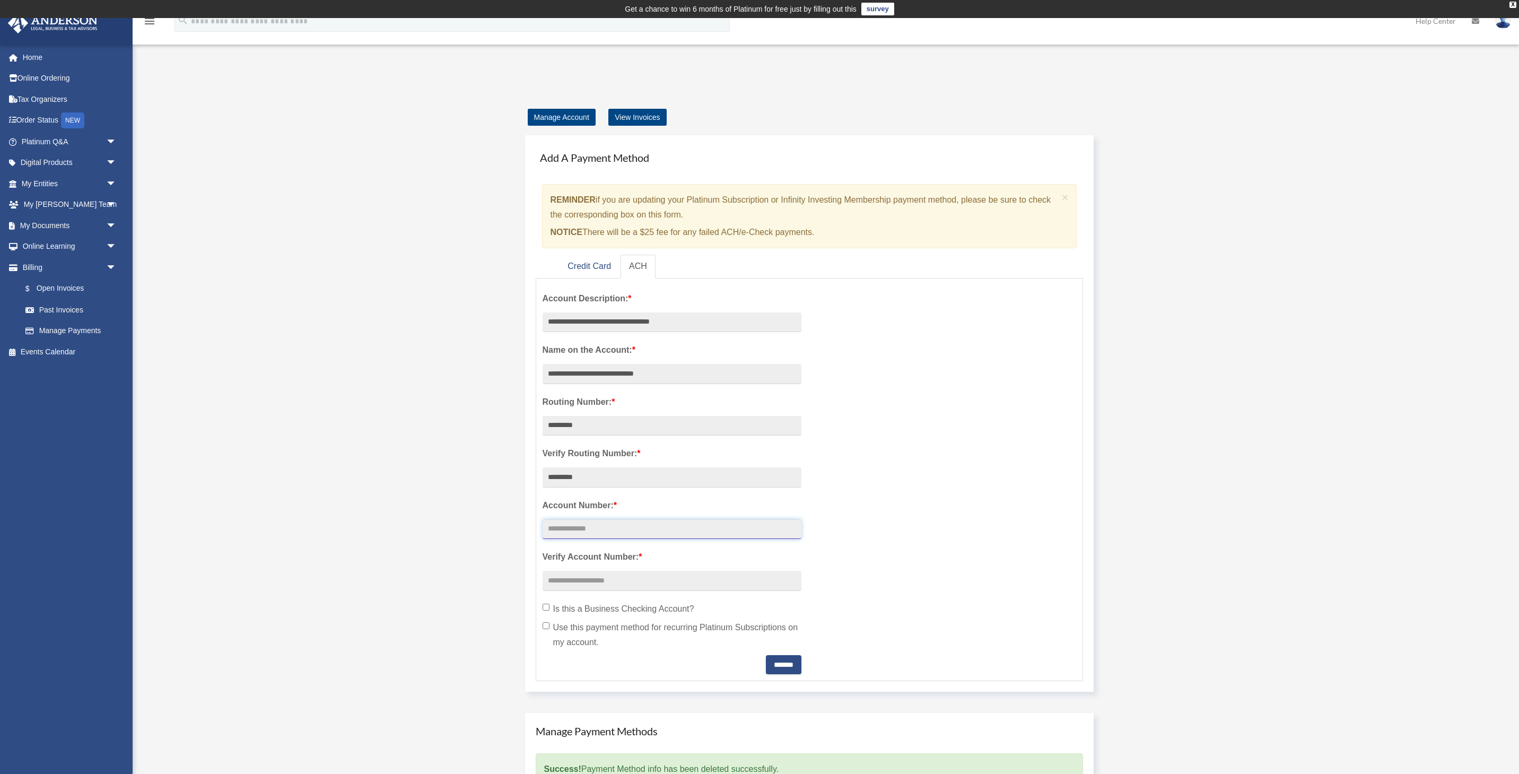
click at [664, 533] on input "text" at bounding box center [671, 529] width 259 height 20
type input "*********"
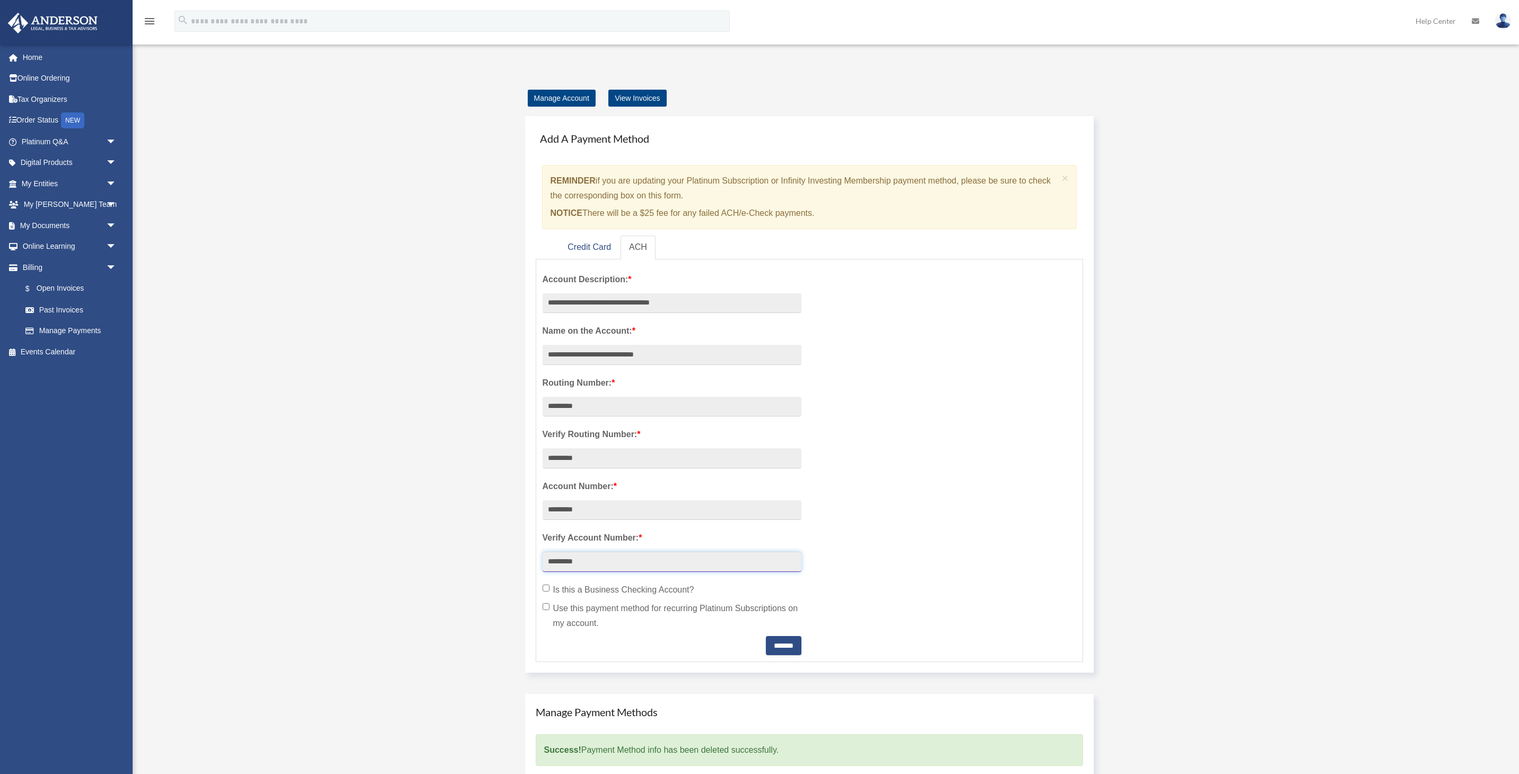
scroll to position [36, 0]
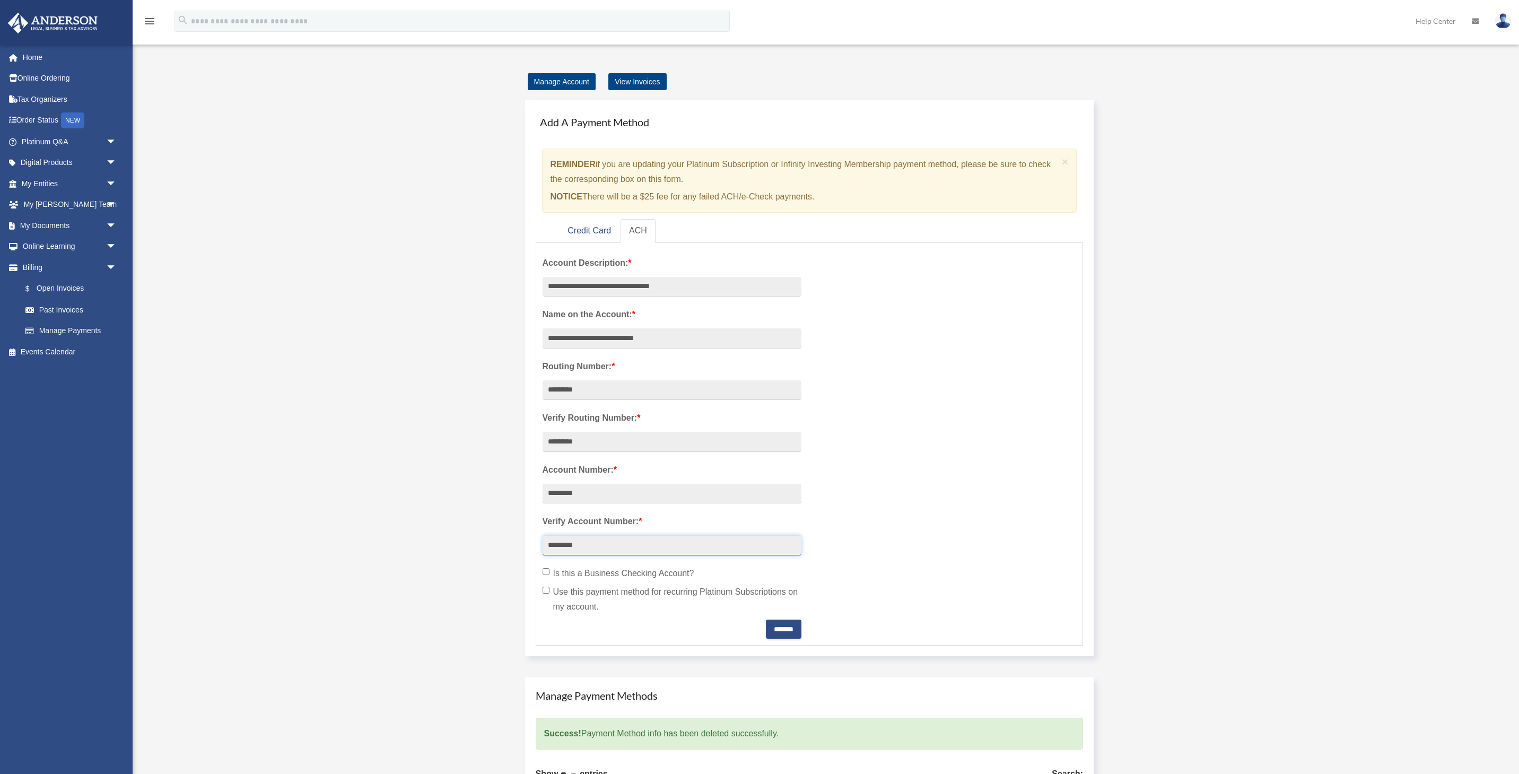
type input "*********"
click at [779, 629] on input "*******" at bounding box center [784, 628] width 36 height 19
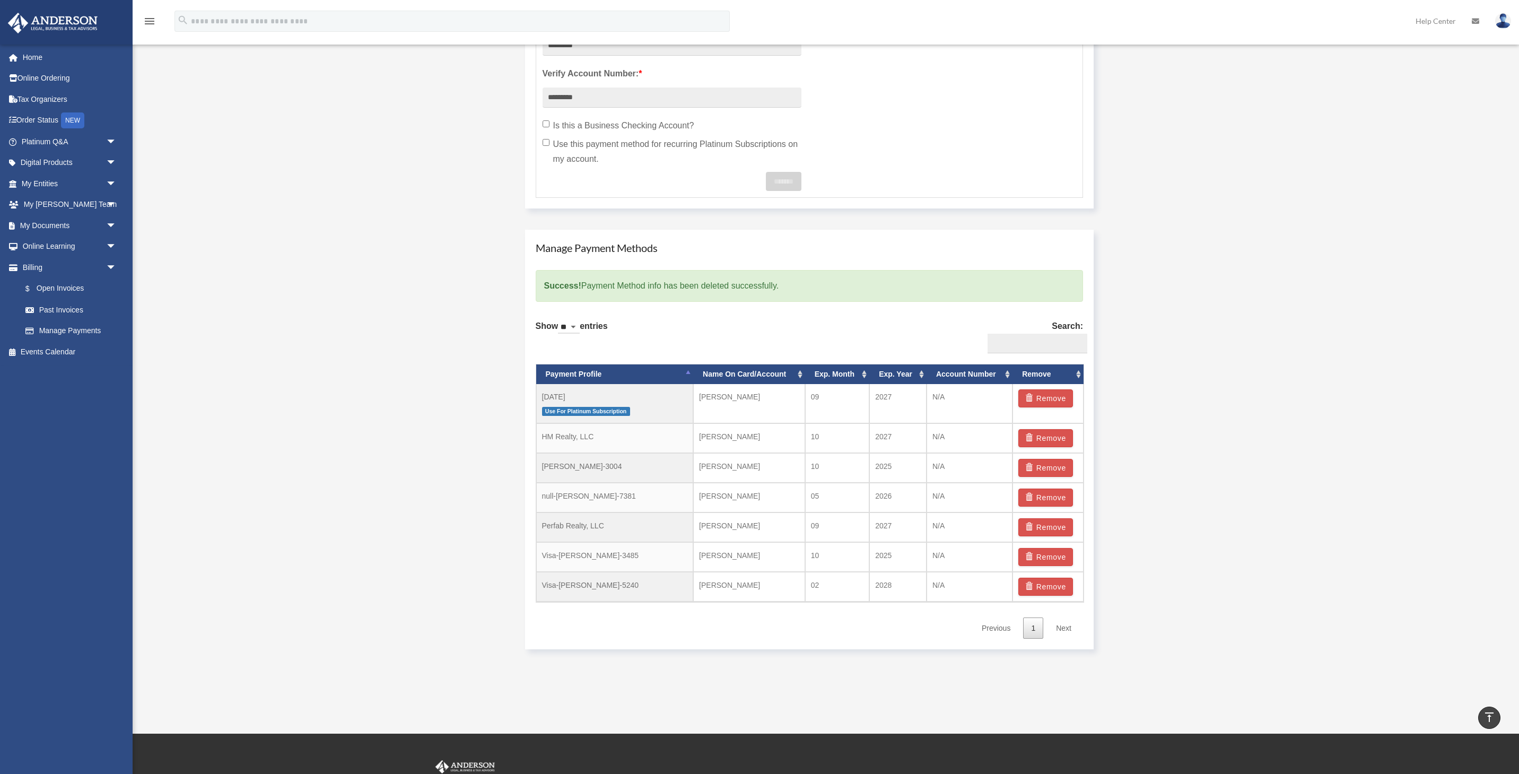
scroll to position [485, 0]
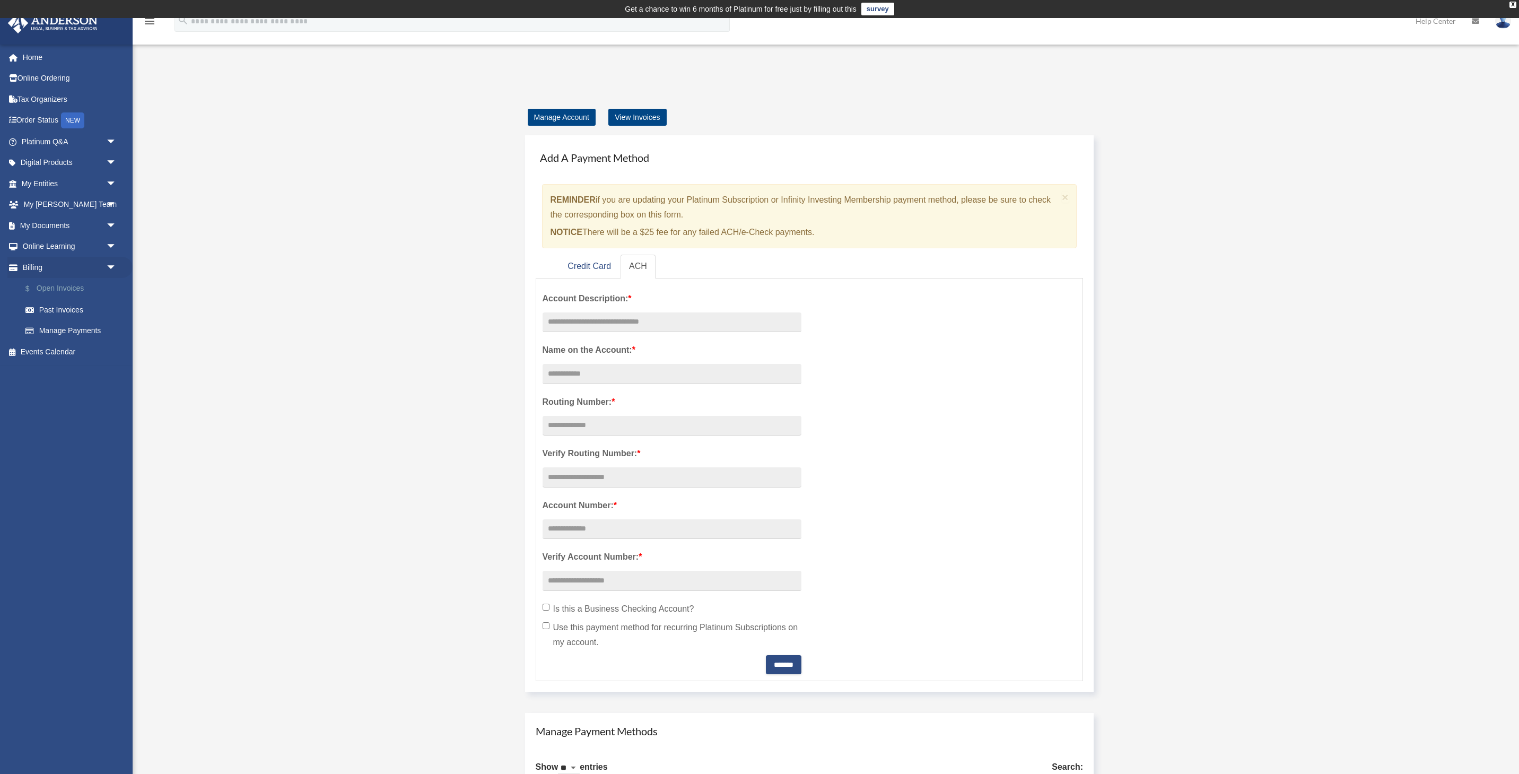
click at [76, 284] on link "$ Open Invoices" at bounding box center [74, 289] width 118 height 22
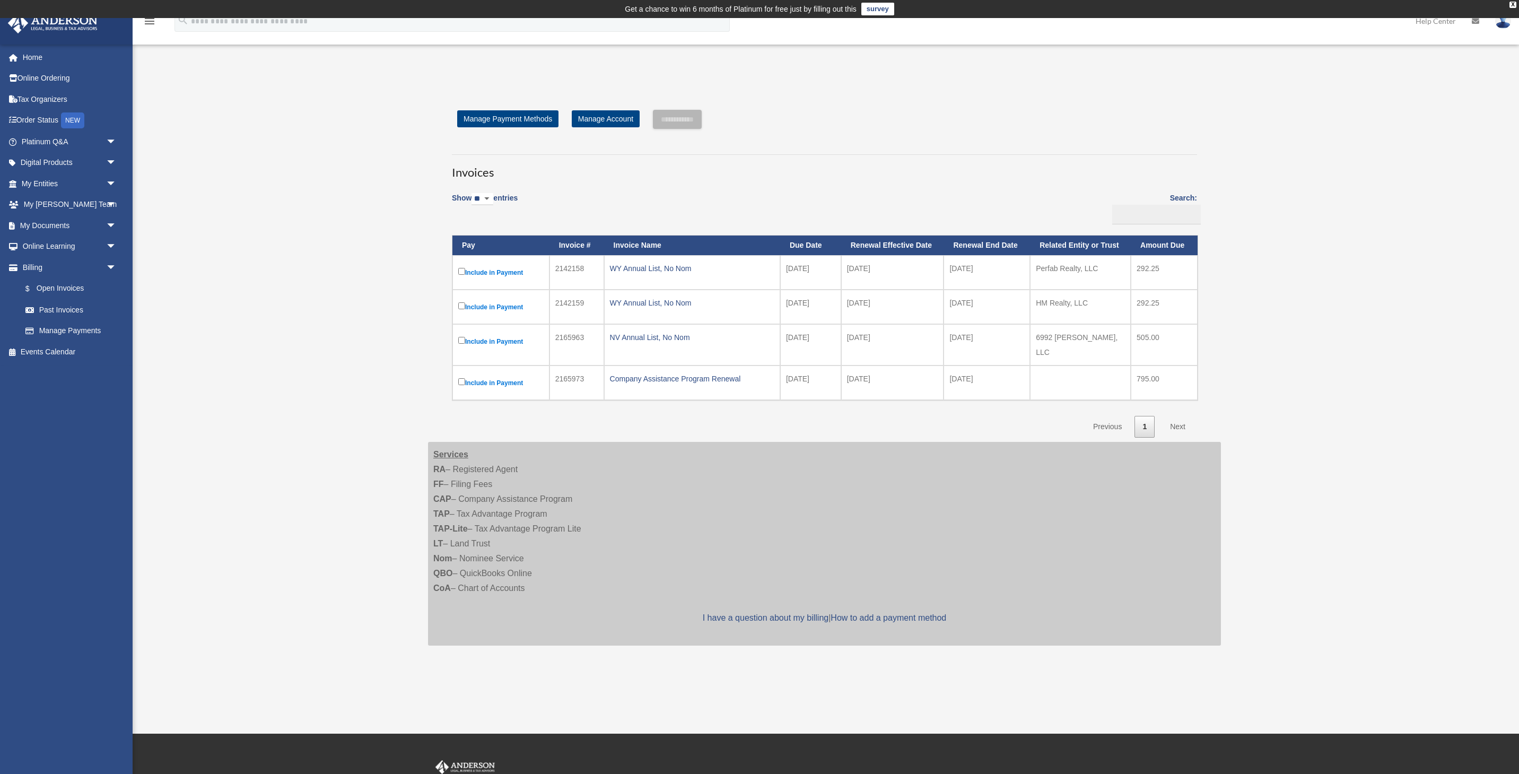
click at [507, 340] on label "Include in Payment" at bounding box center [500, 341] width 85 height 13
click at [673, 121] on input "**********" at bounding box center [677, 119] width 49 height 19
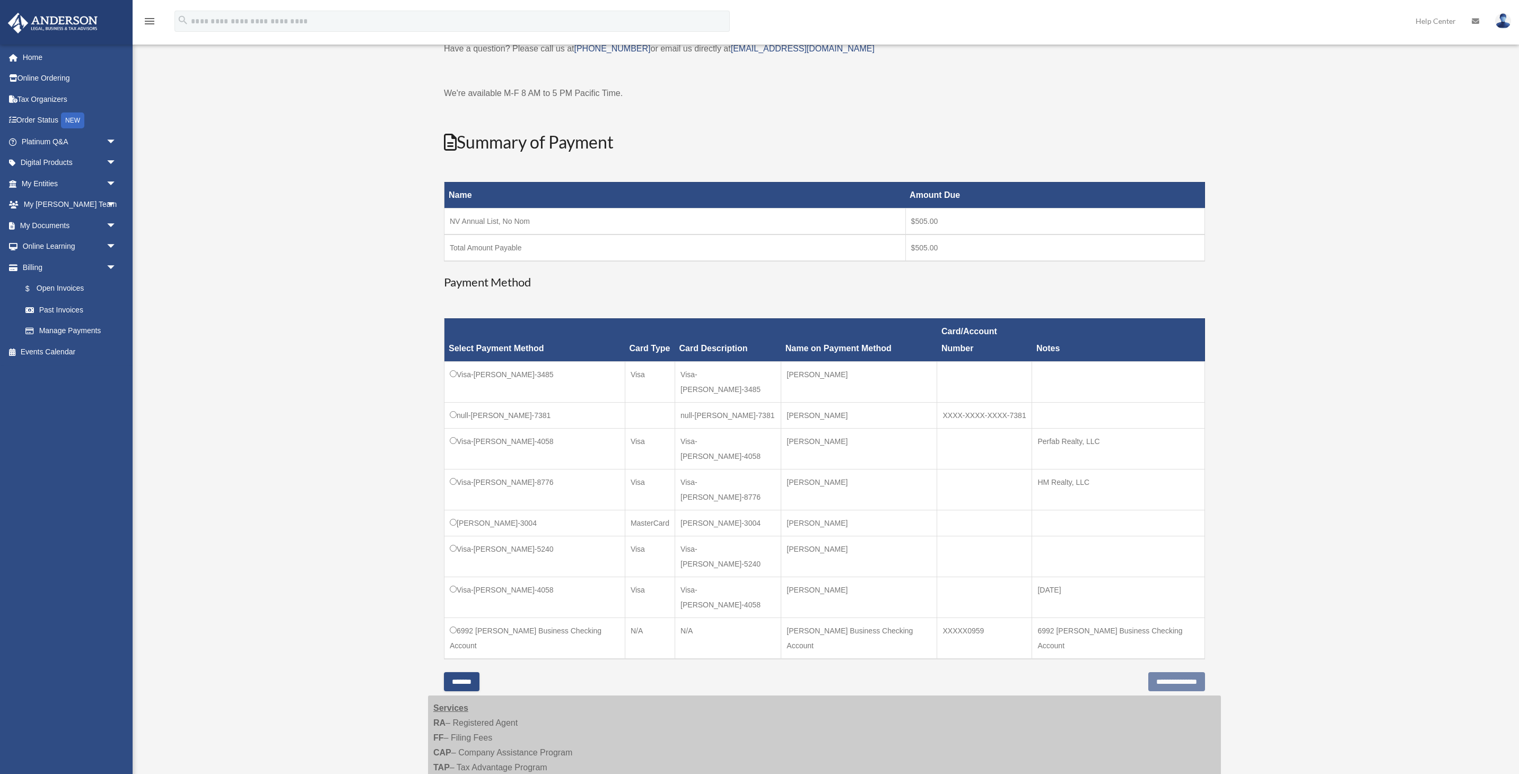
scroll to position [85, 0]
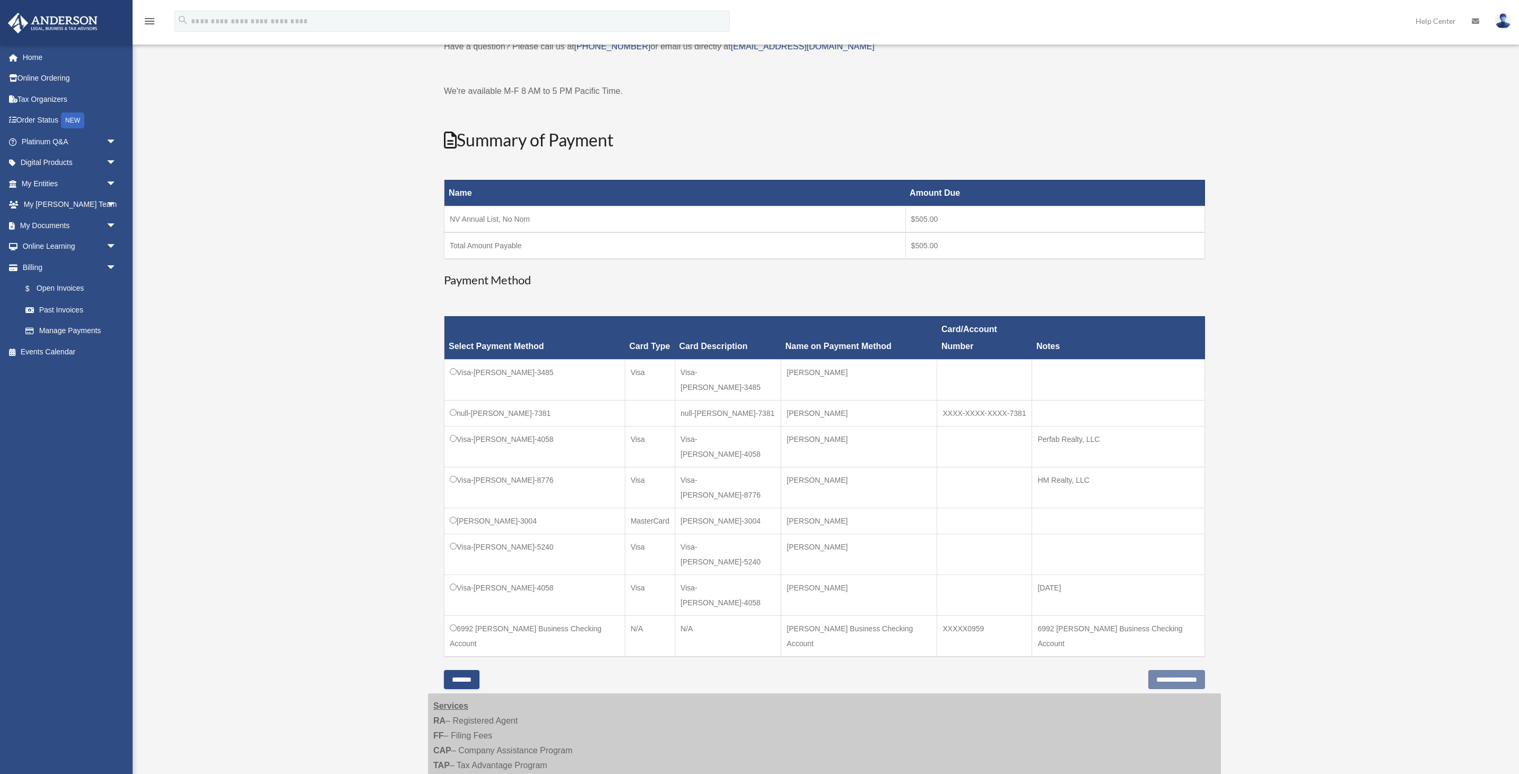
click at [553, 615] on td "6992 [PERSON_NAME] Business Checking Account" at bounding box center [534, 635] width 181 height 41
click at [461, 615] on td "6992 [PERSON_NAME] Business Checking Account" at bounding box center [534, 635] width 181 height 41
click at [1148, 670] on input "**********" at bounding box center [1176, 679] width 57 height 19
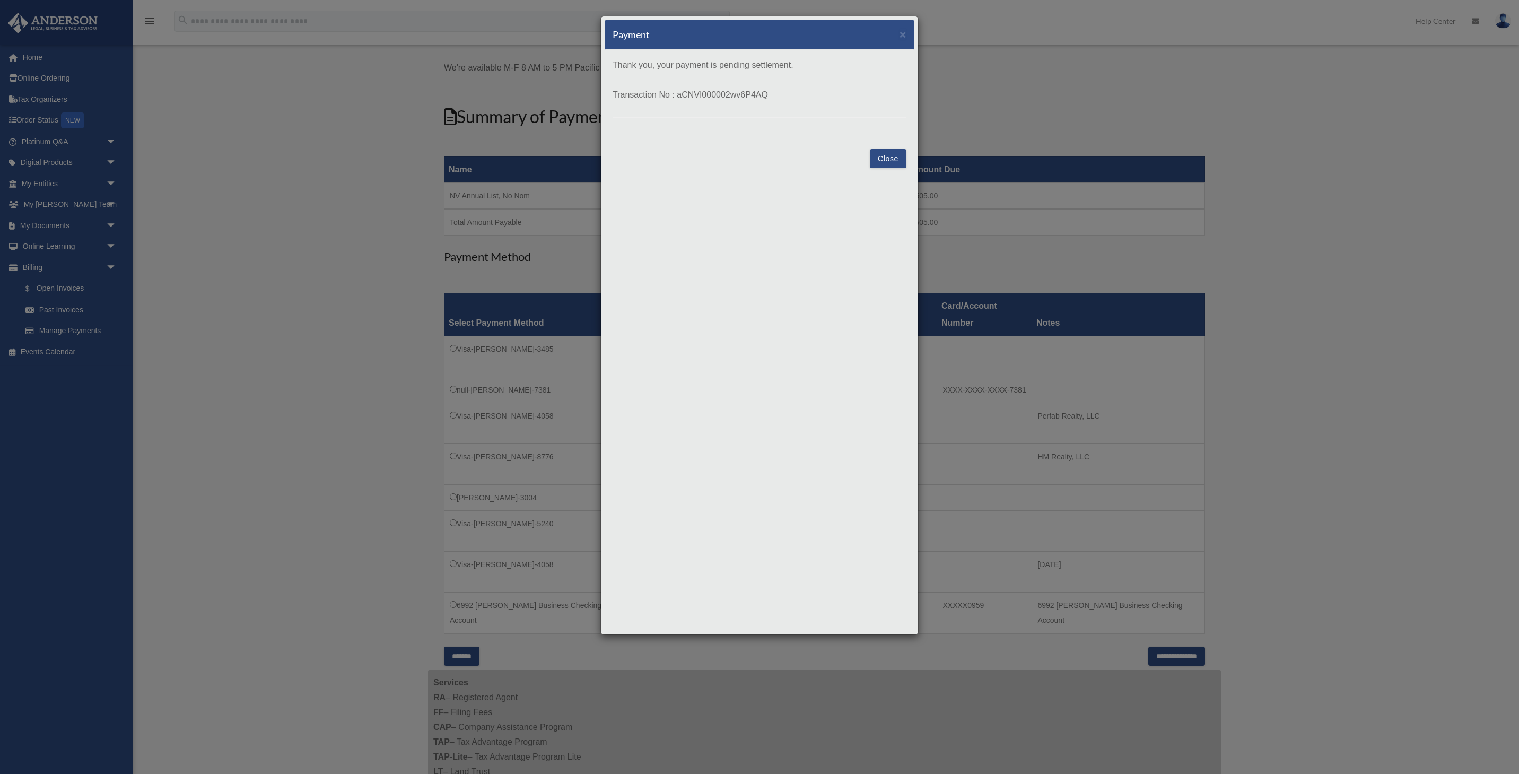
scroll to position [110, 0]
click at [891, 157] on button "Close" at bounding box center [888, 158] width 37 height 19
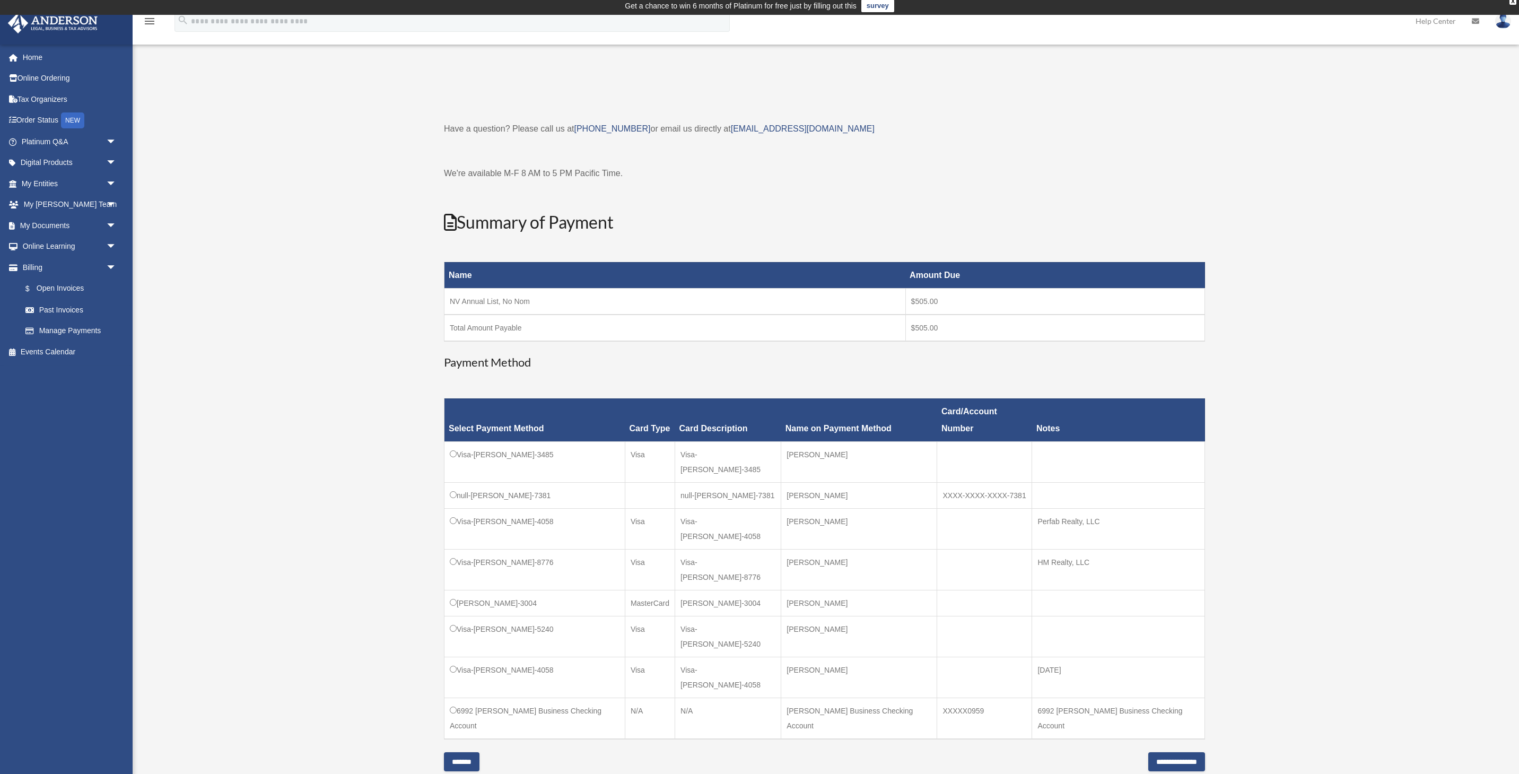
scroll to position [0, 0]
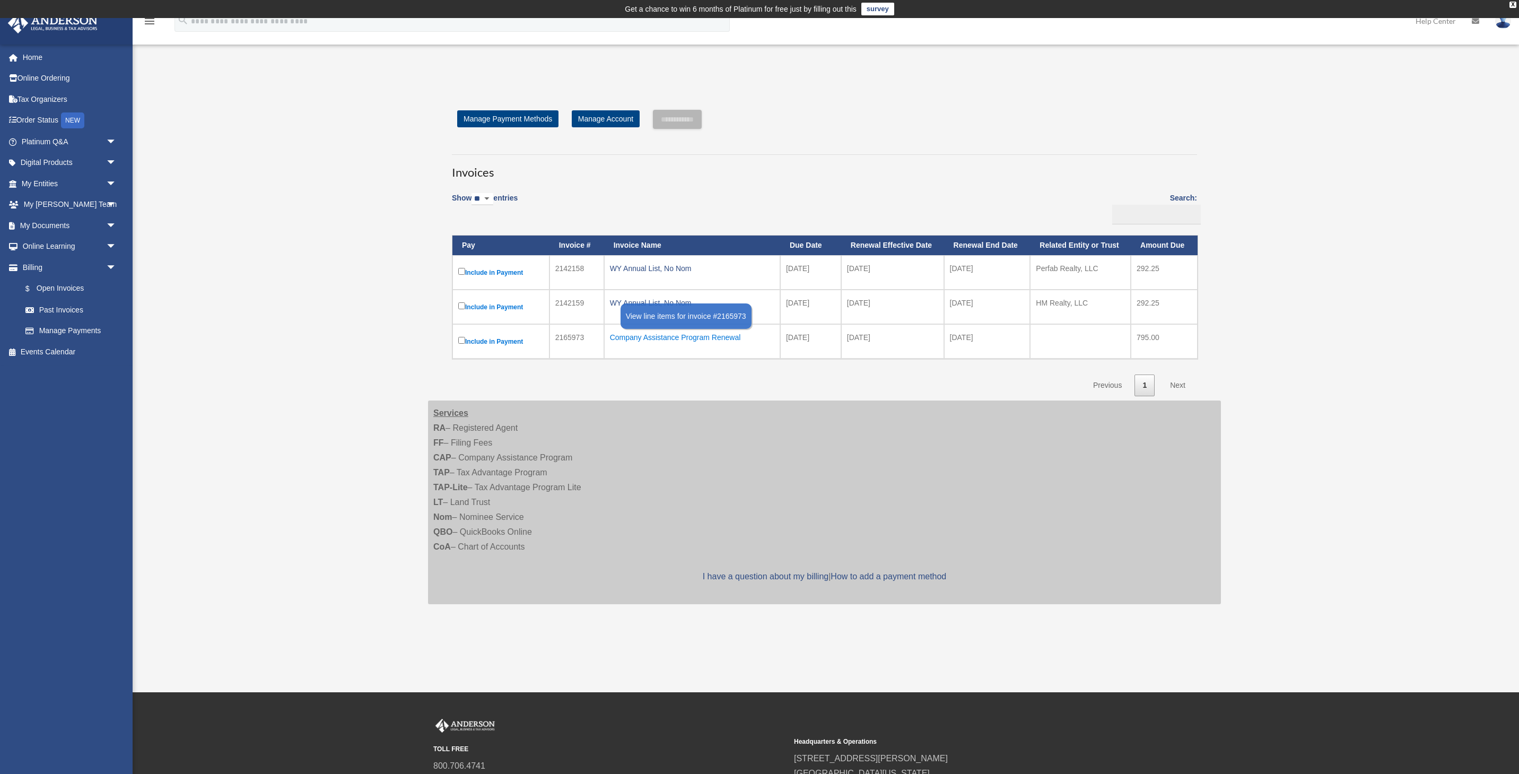
click at [649, 336] on div "Company Assistance Program Renewal" at bounding box center [692, 337] width 164 height 15
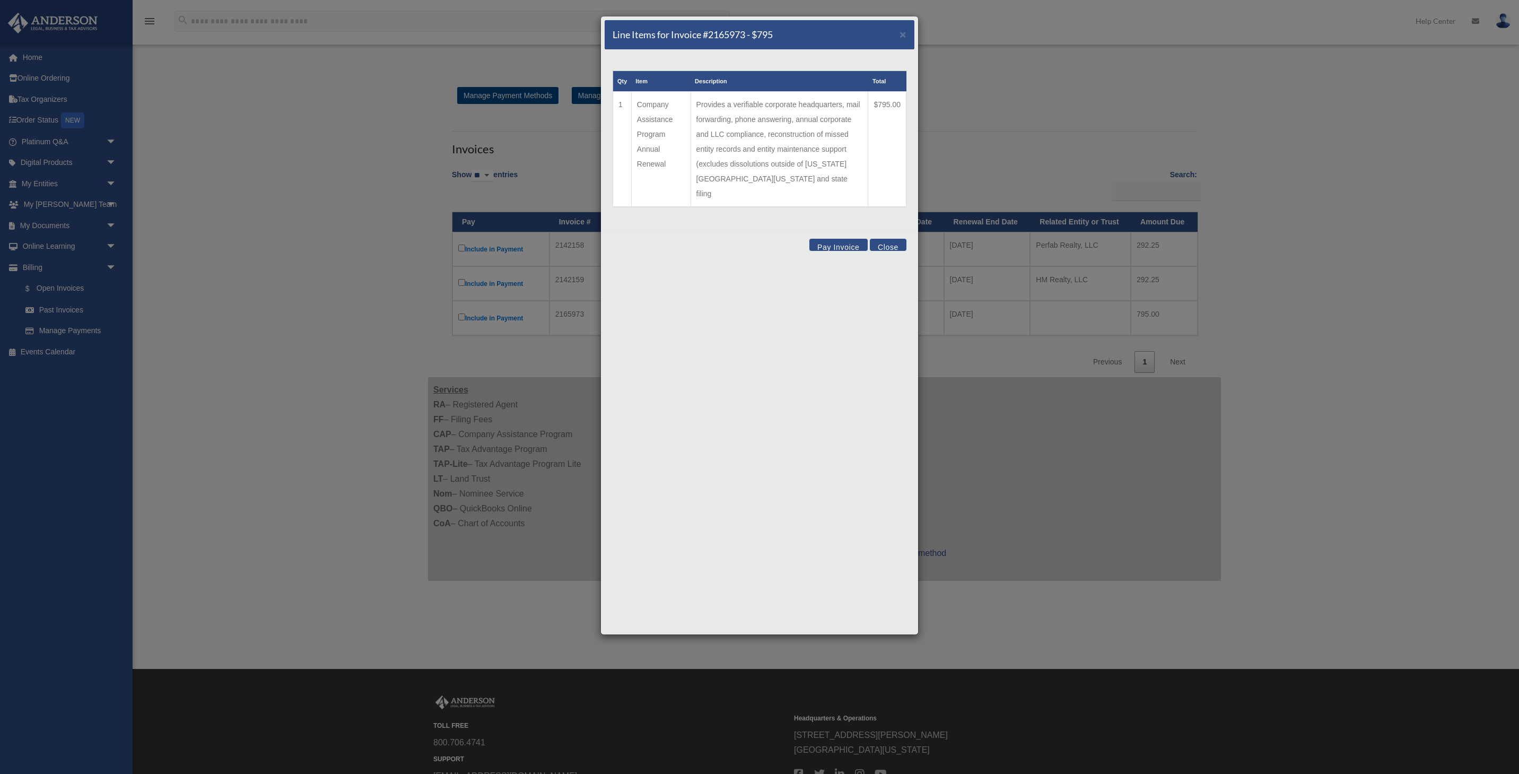
scroll to position [32, 0]
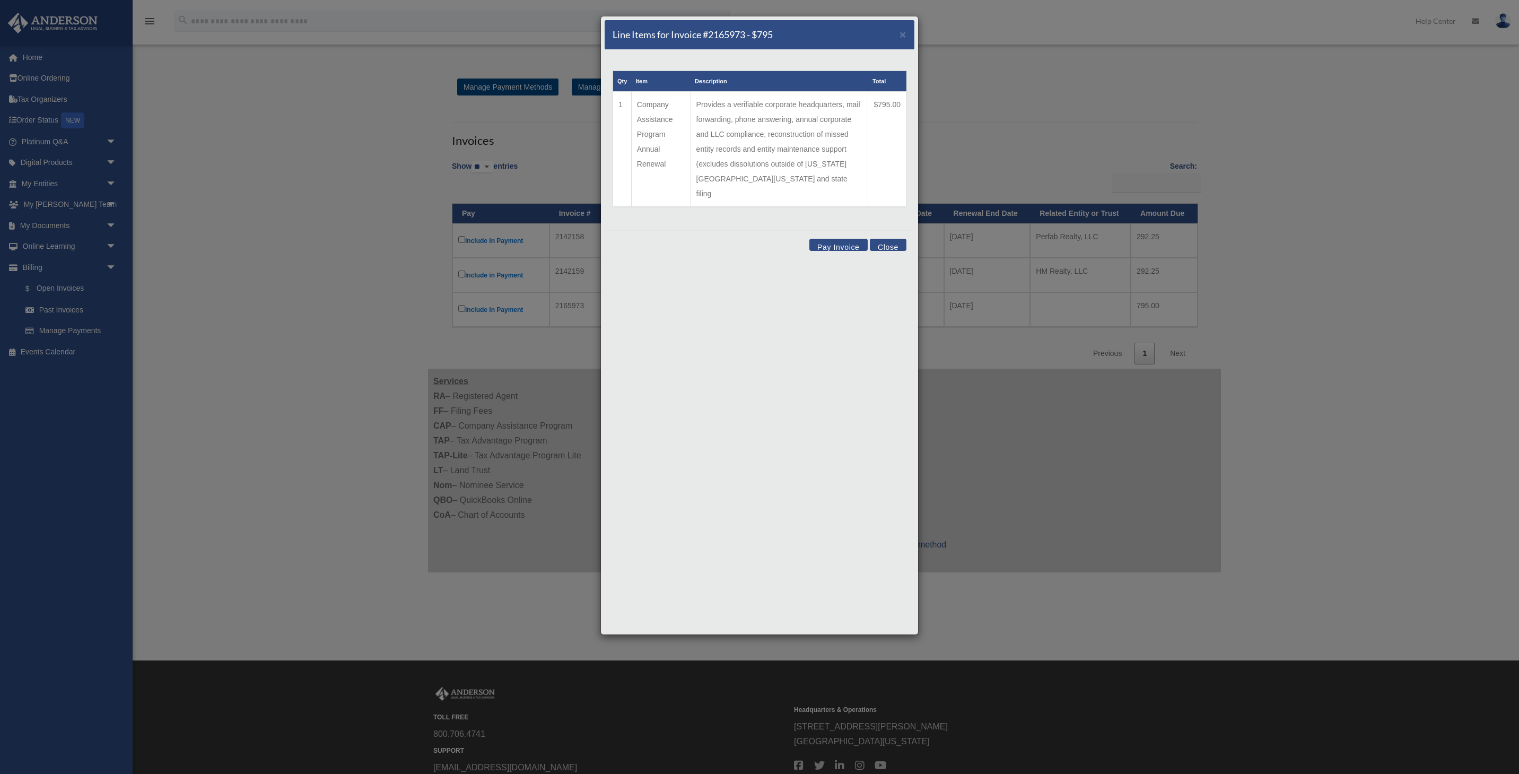
click at [884, 239] on button "Close" at bounding box center [888, 245] width 37 height 12
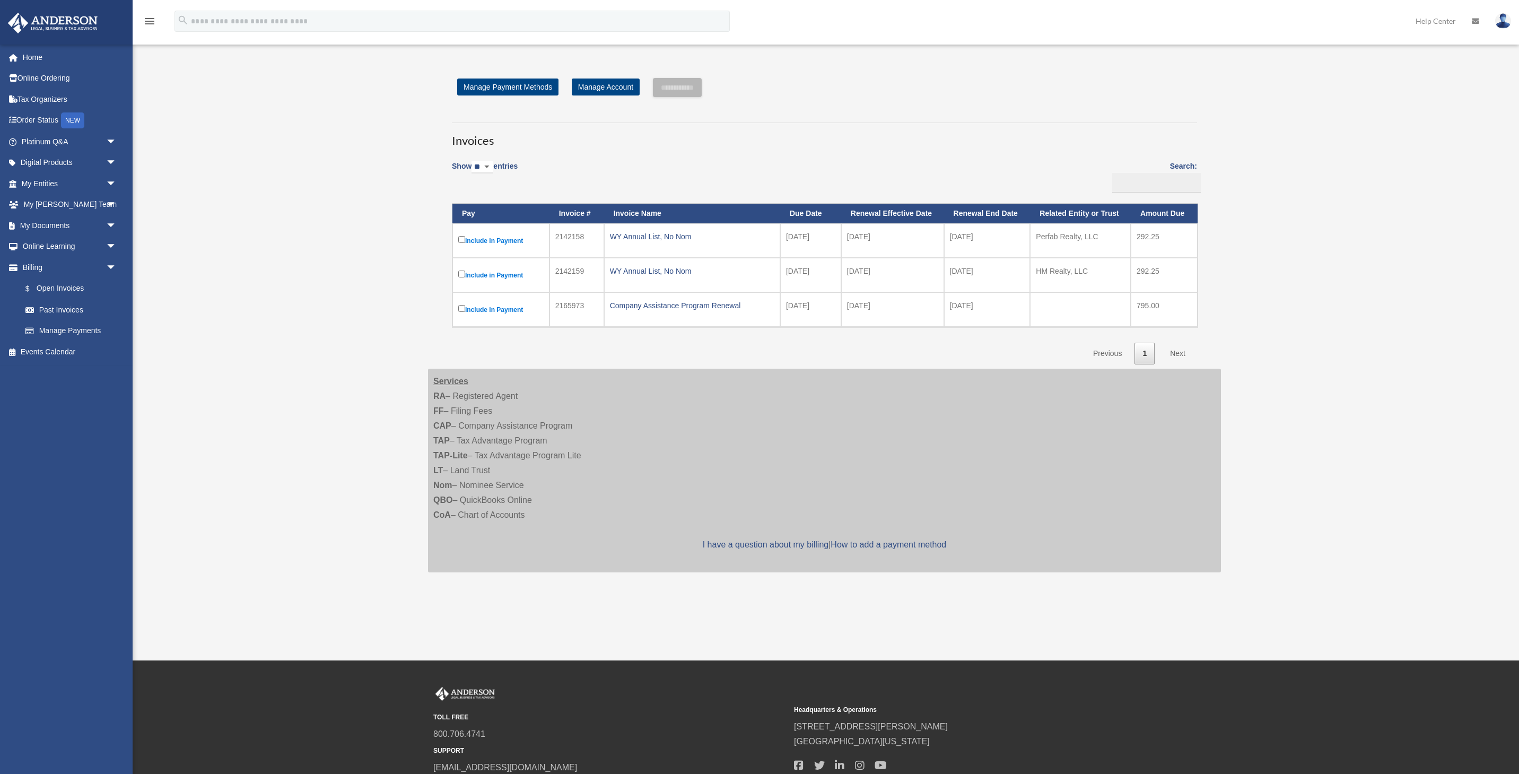
click at [499, 275] on label "Include in Payment" at bounding box center [500, 274] width 85 height 13
click at [660, 269] on div "WY Annual List, No Nom" at bounding box center [692, 271] width 164 height 15
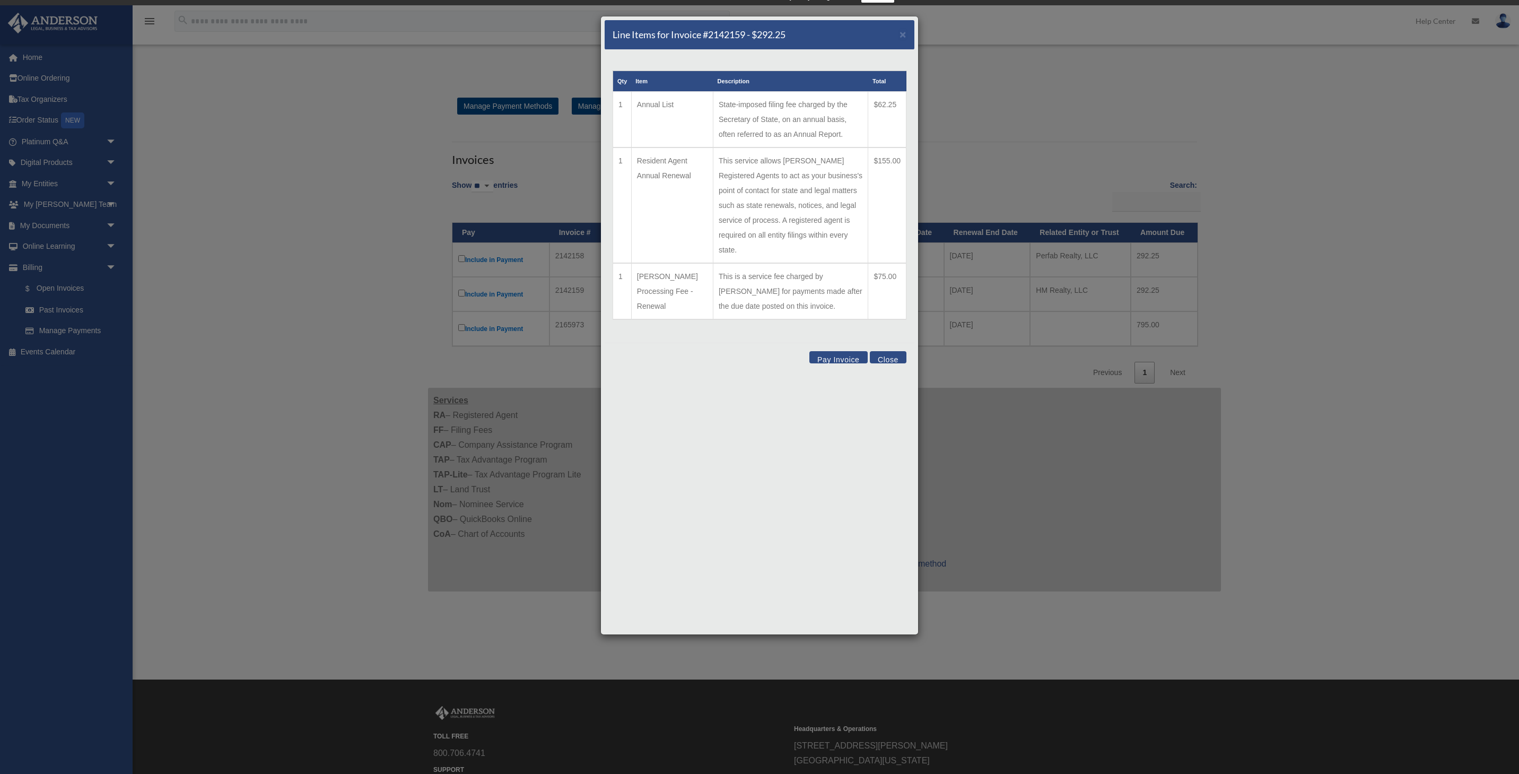
scroll to position [0, 0]
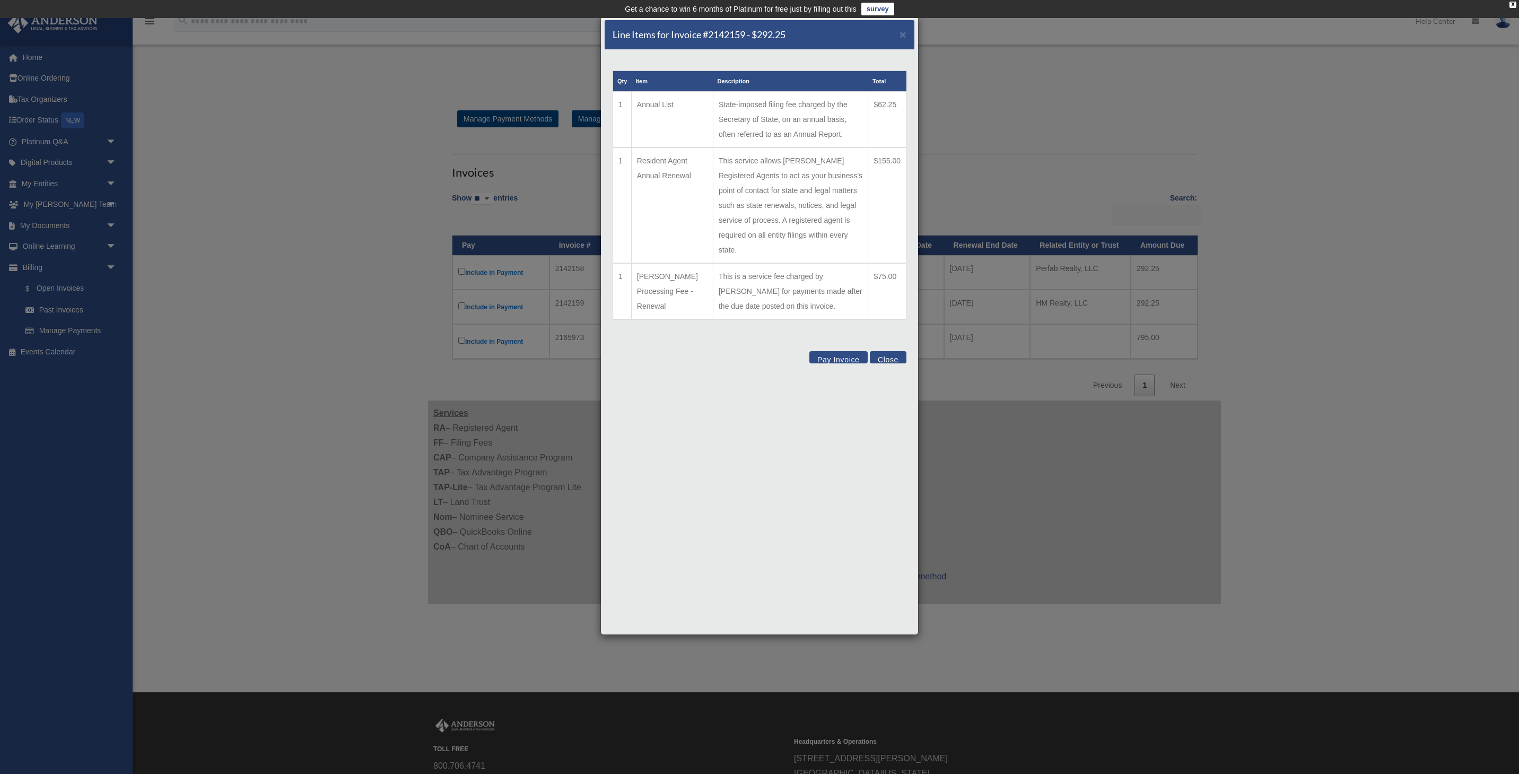
click at [884, 351] on button "Close" at bounding box center [888, 357] width 37 height 12
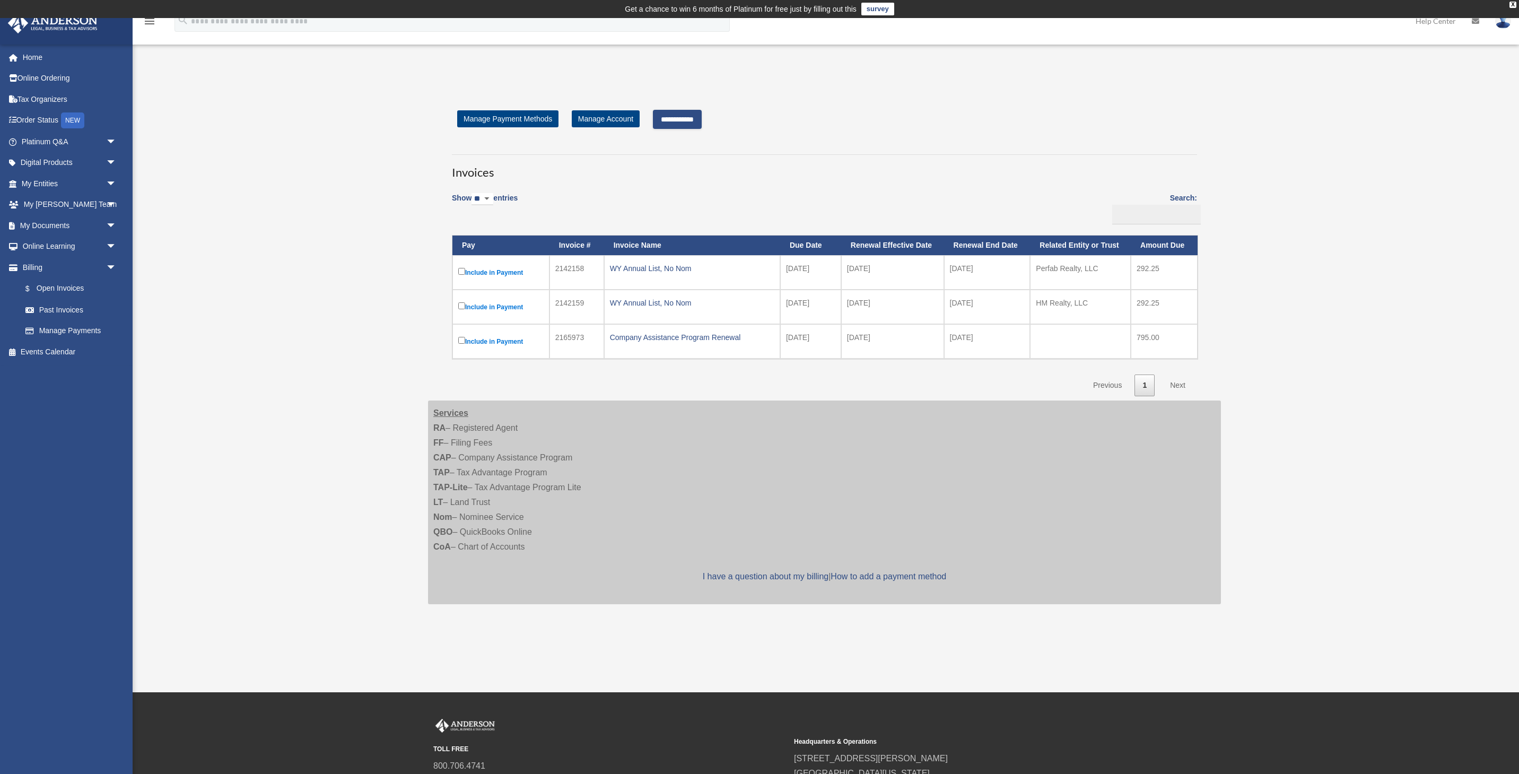
click at [515, 308] on label "Include in Payment" at bounding box center [500, 306] width 85 height 13
click at [618, 193] on div "Show ** ** ** *** entries Search: Pay Invoice # Invoice Name Due Date Renewal E…" at bounding box center [824, 291] width 745 height 210
click at [612, 120] on link "Manage Account" at bounding box center [606, 118] width 68 height 17
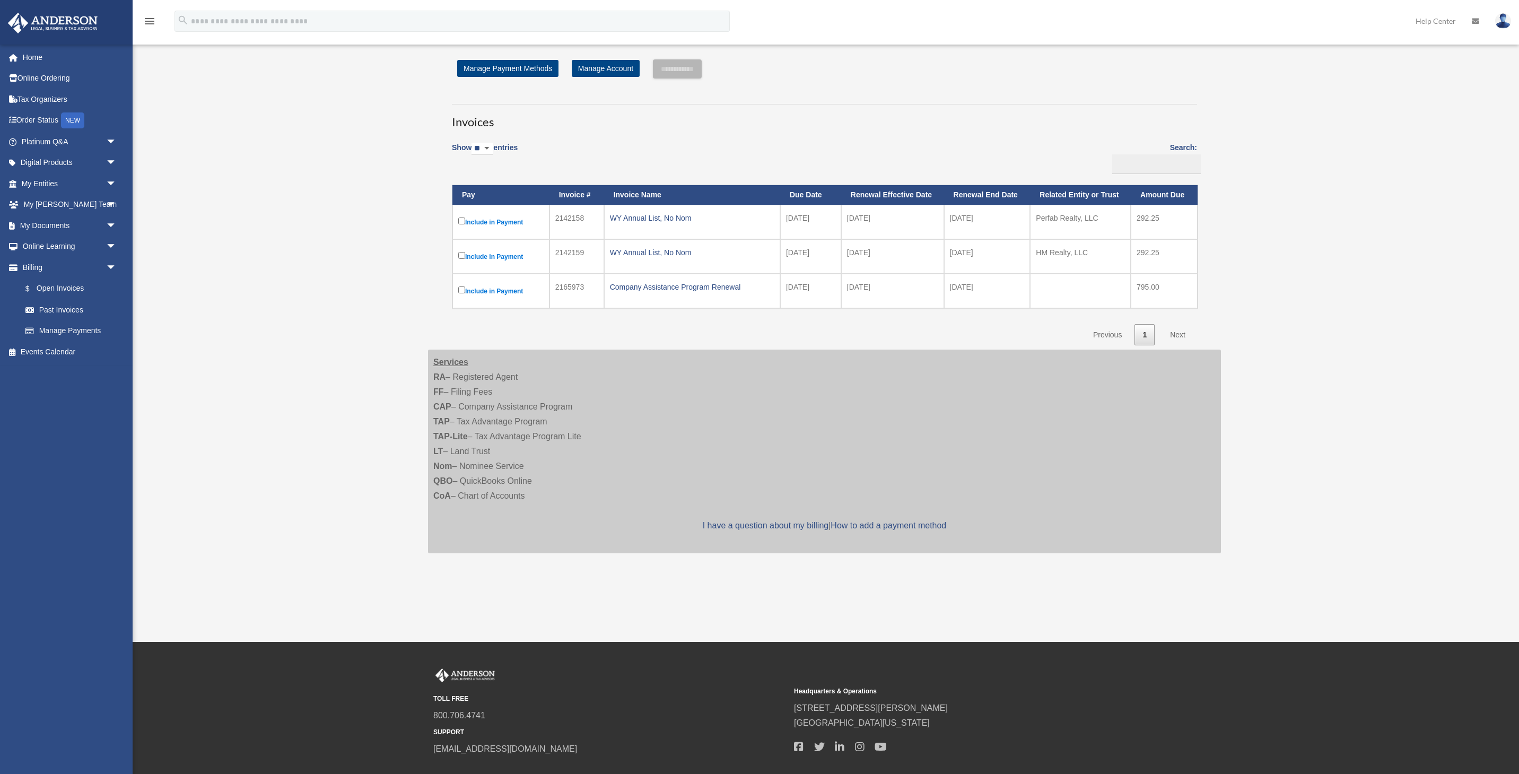
scroll to position [50, 0]
click at [1506, 24] on img at bounding box center [1503, 20] width 16 height 15
click at [1320, 94] on link "Logout" at bounding box center [1330, 93] width 106 height 22
